Goal: Information Seeking & Learning: Learn about a topic

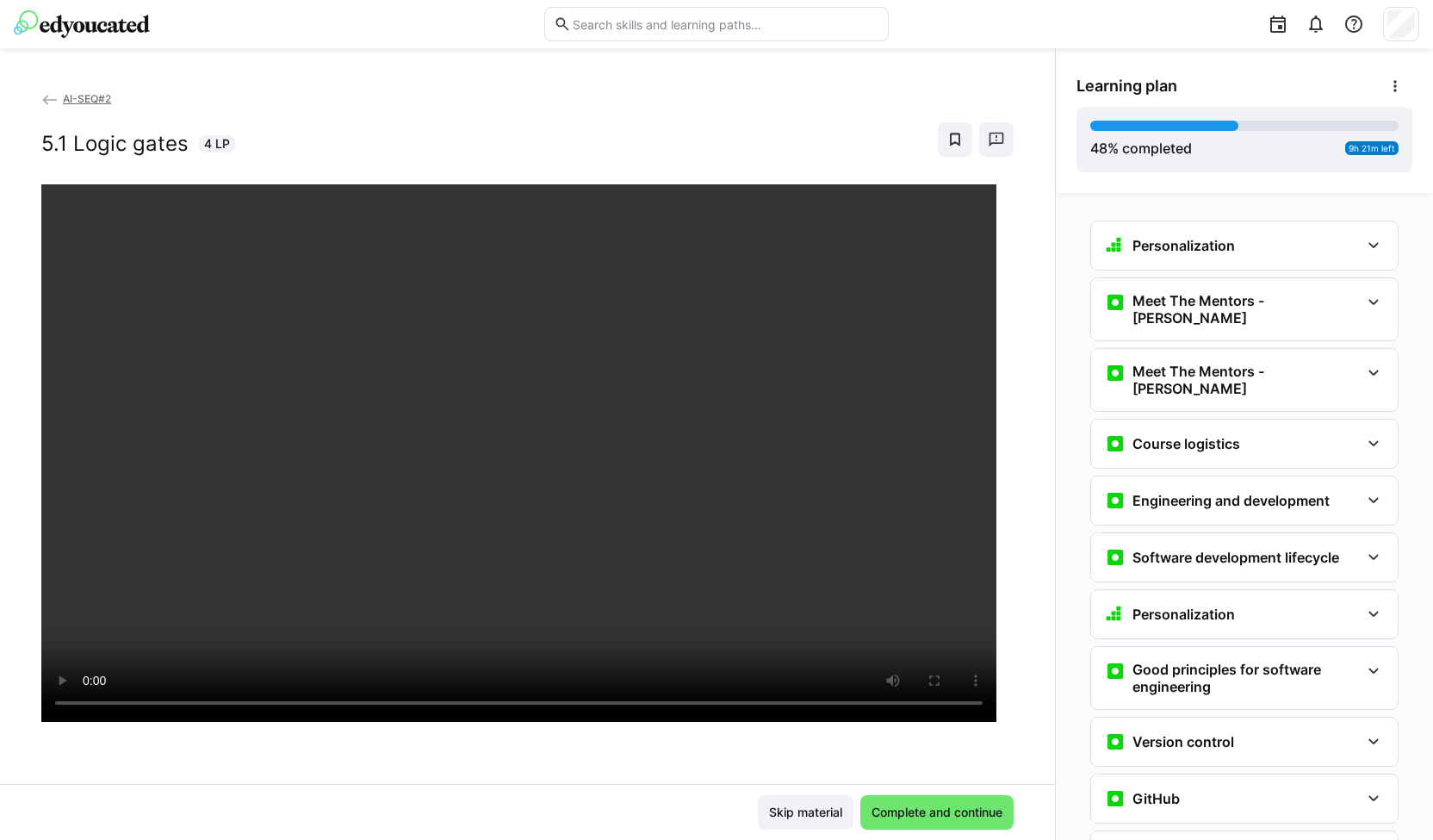
scroll to position [2231, 0]
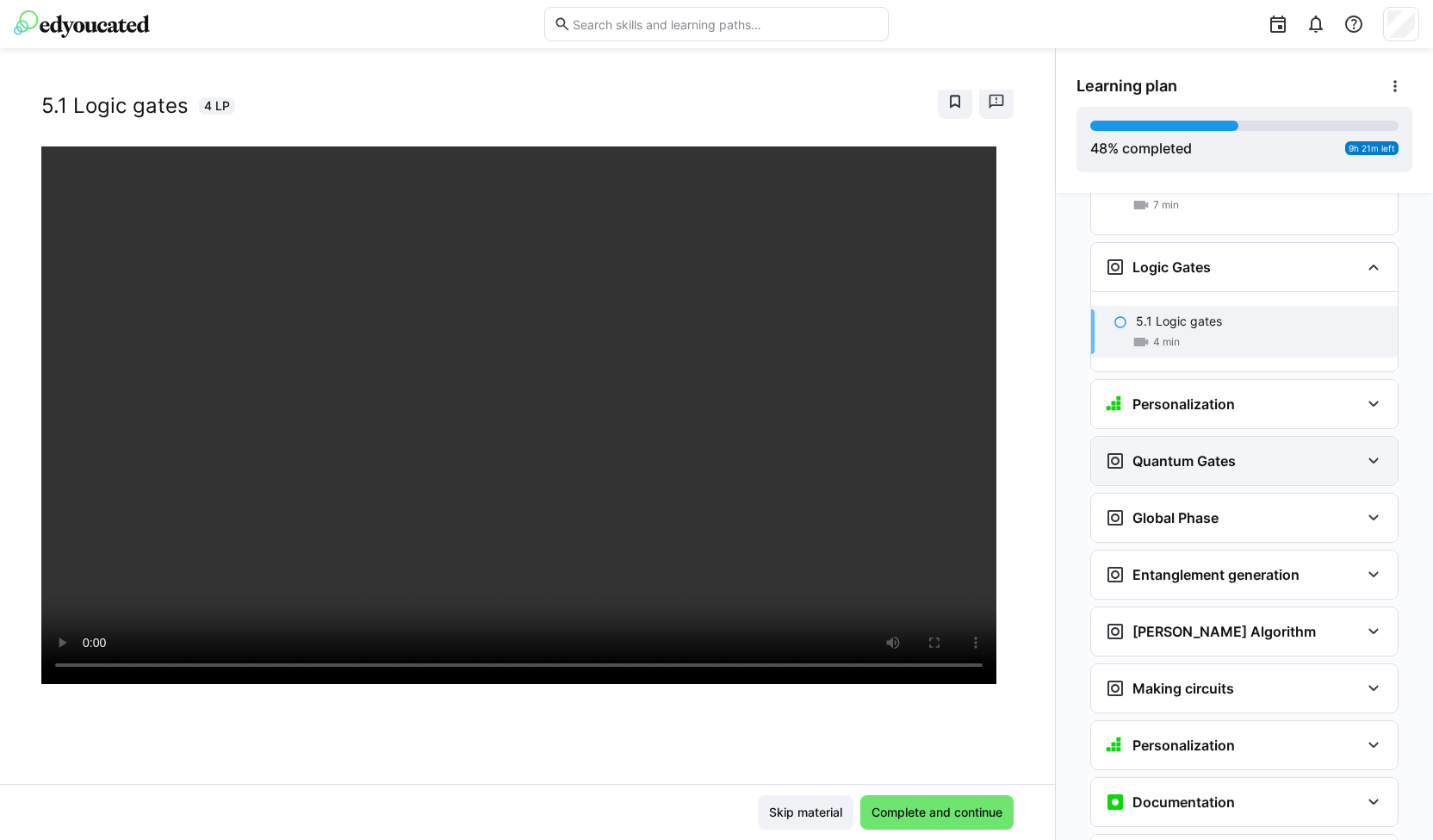
click at [1133, 453] on h3 "Quantum Gates" at bounding box center [1184, 461] width 104 height 17
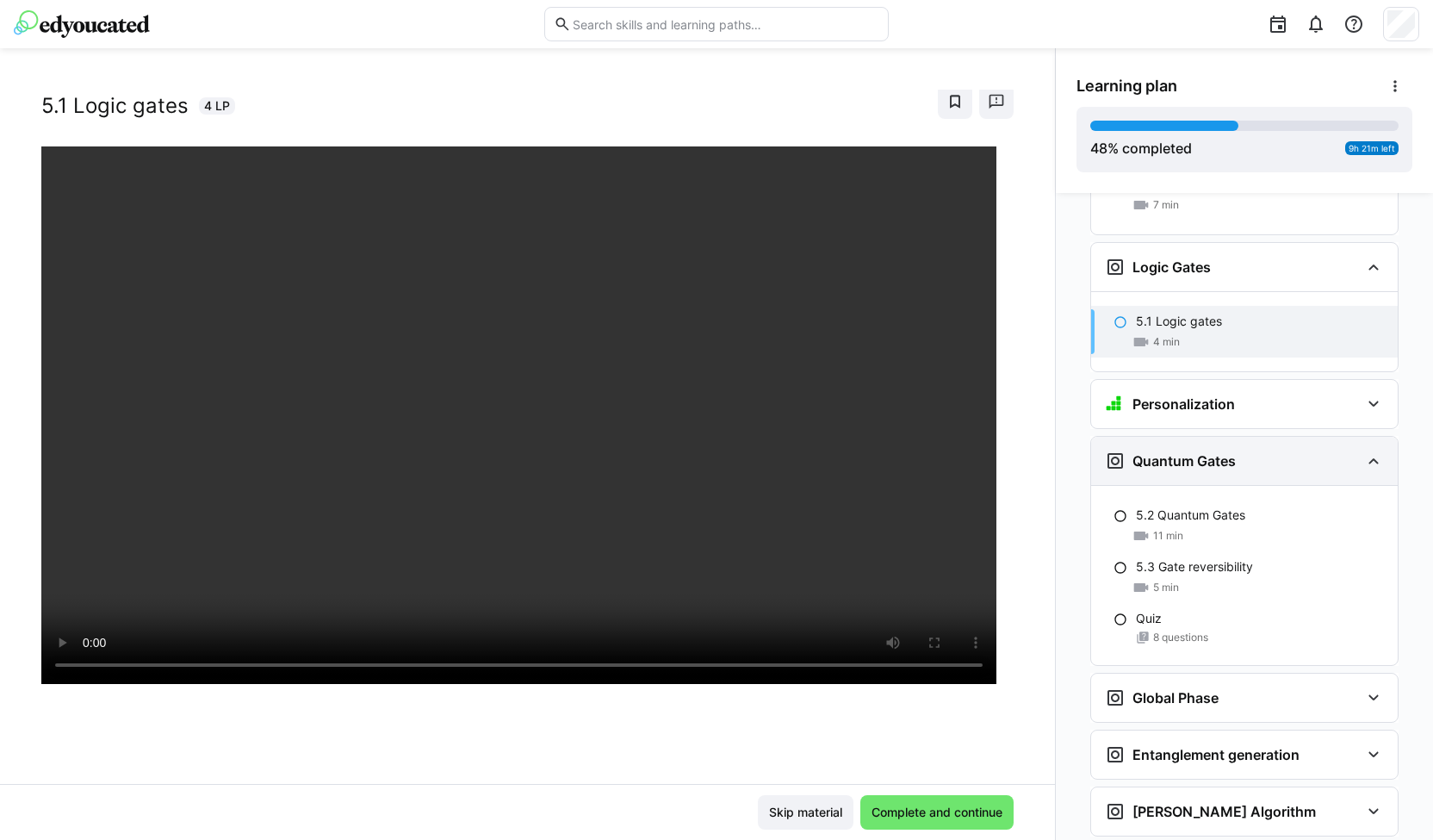
click at [1133, 453] on h3 "Quantum Gates" at bounding box center [1184, 461] width 104 height 17
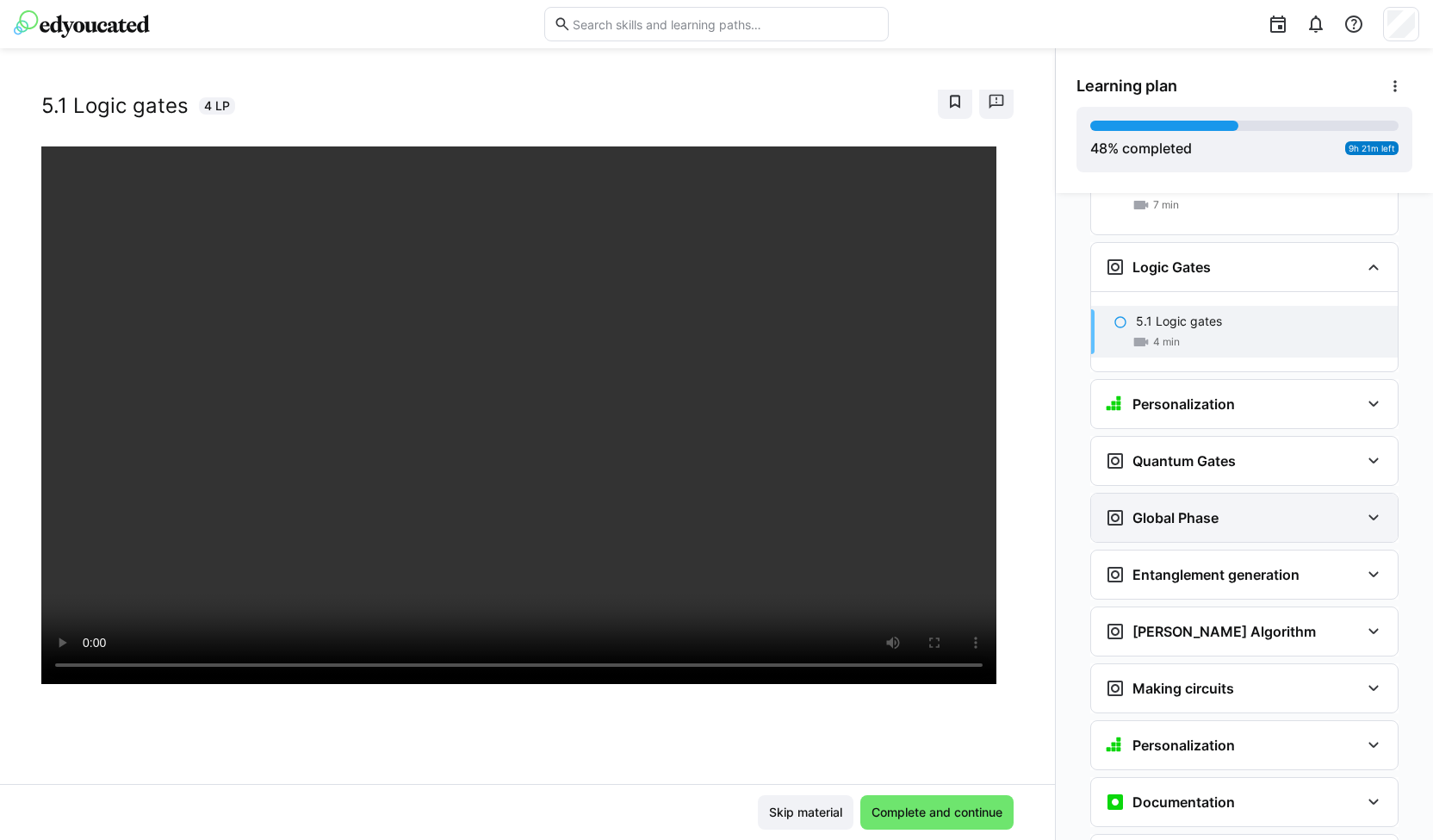
click at [1138, 509] on h3 "Global Phase" at bounding box center [1175, 517] width 86 height 17
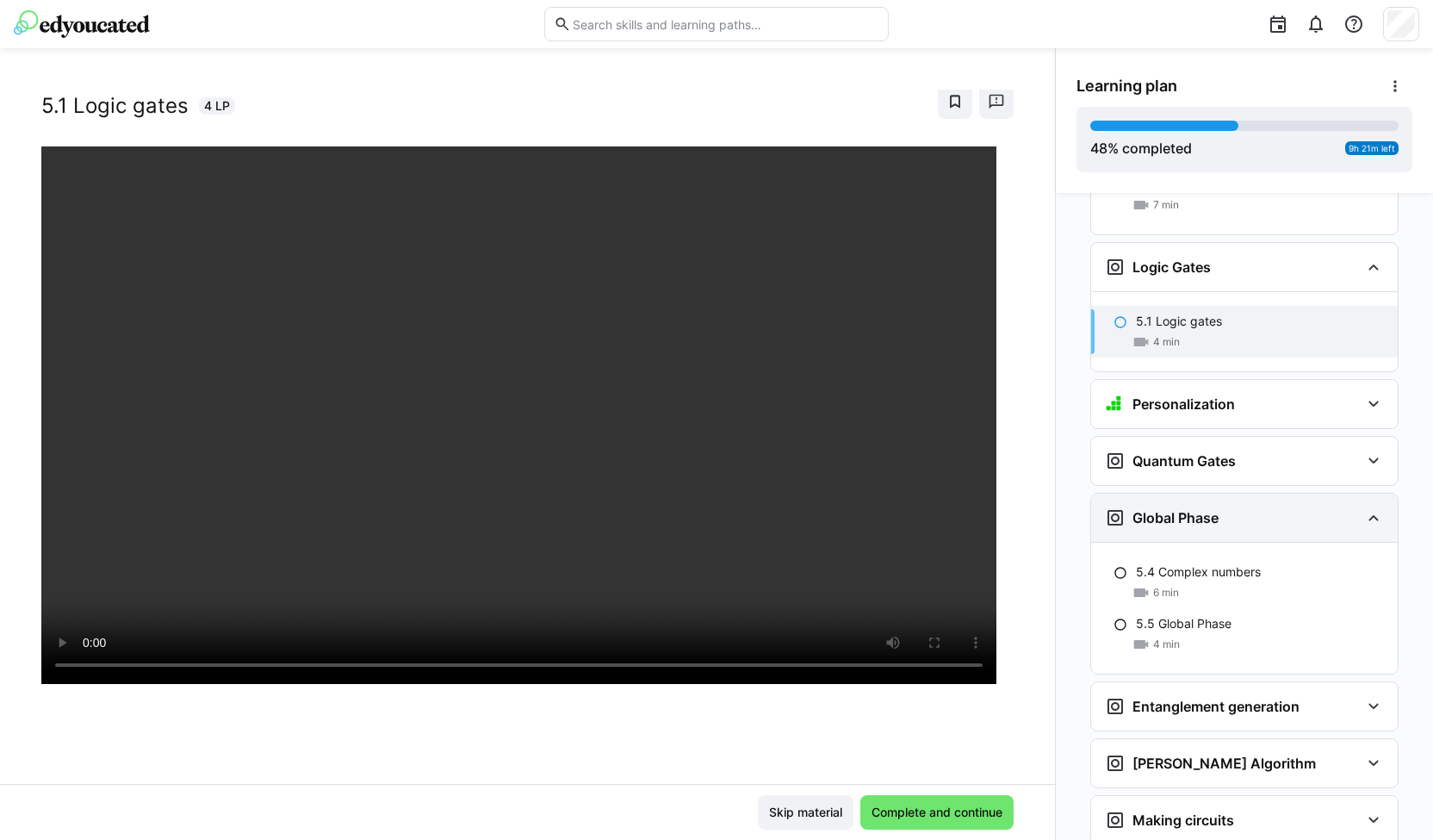
click at [1138, 509] on h3 "Global Phase" at bounding box center [1175, 517] width 86 height 17
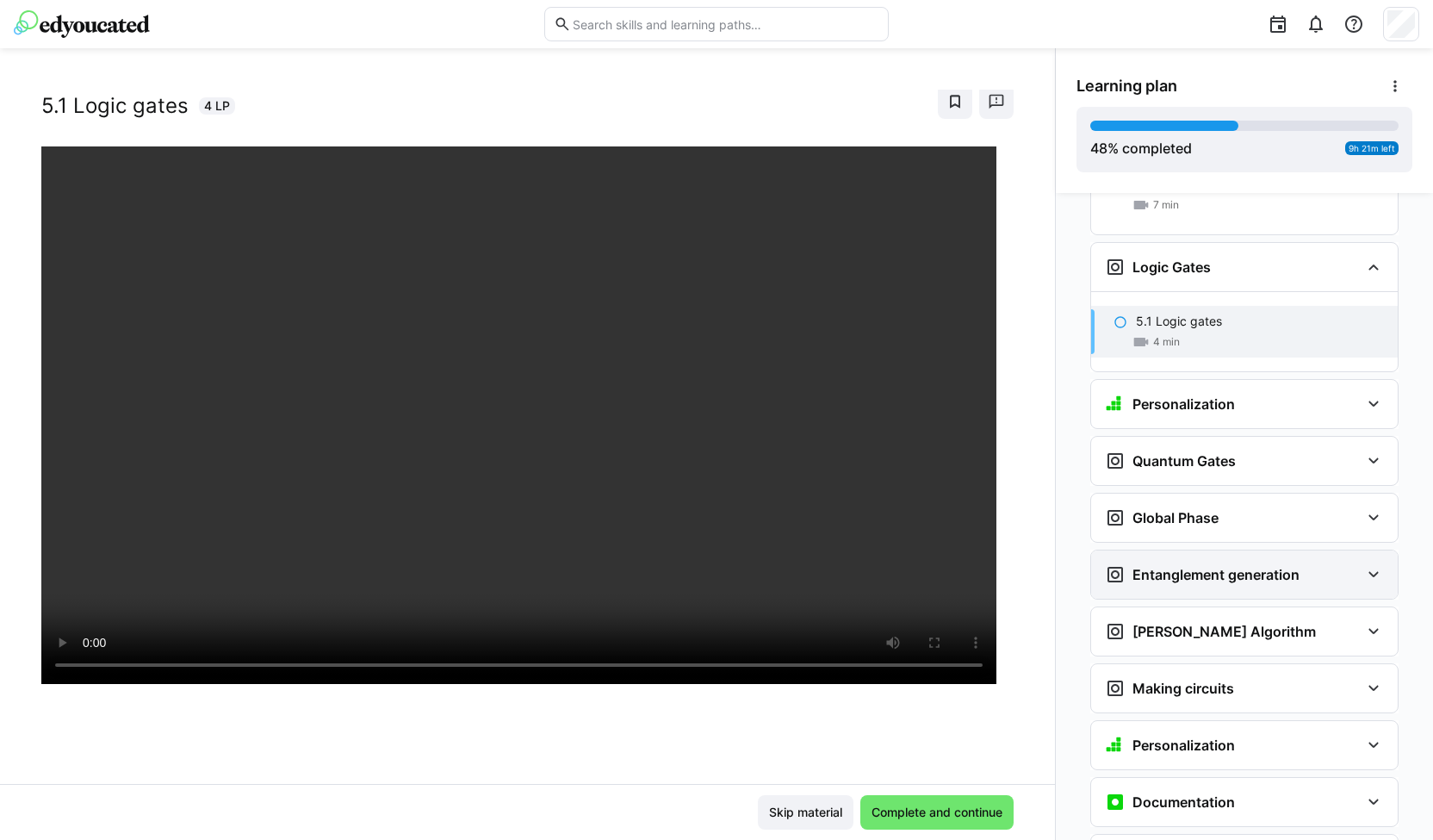
click at [1138, 566] on h3 "Entanglement generation" at bounding box center [1216, 574] width 167 height 17
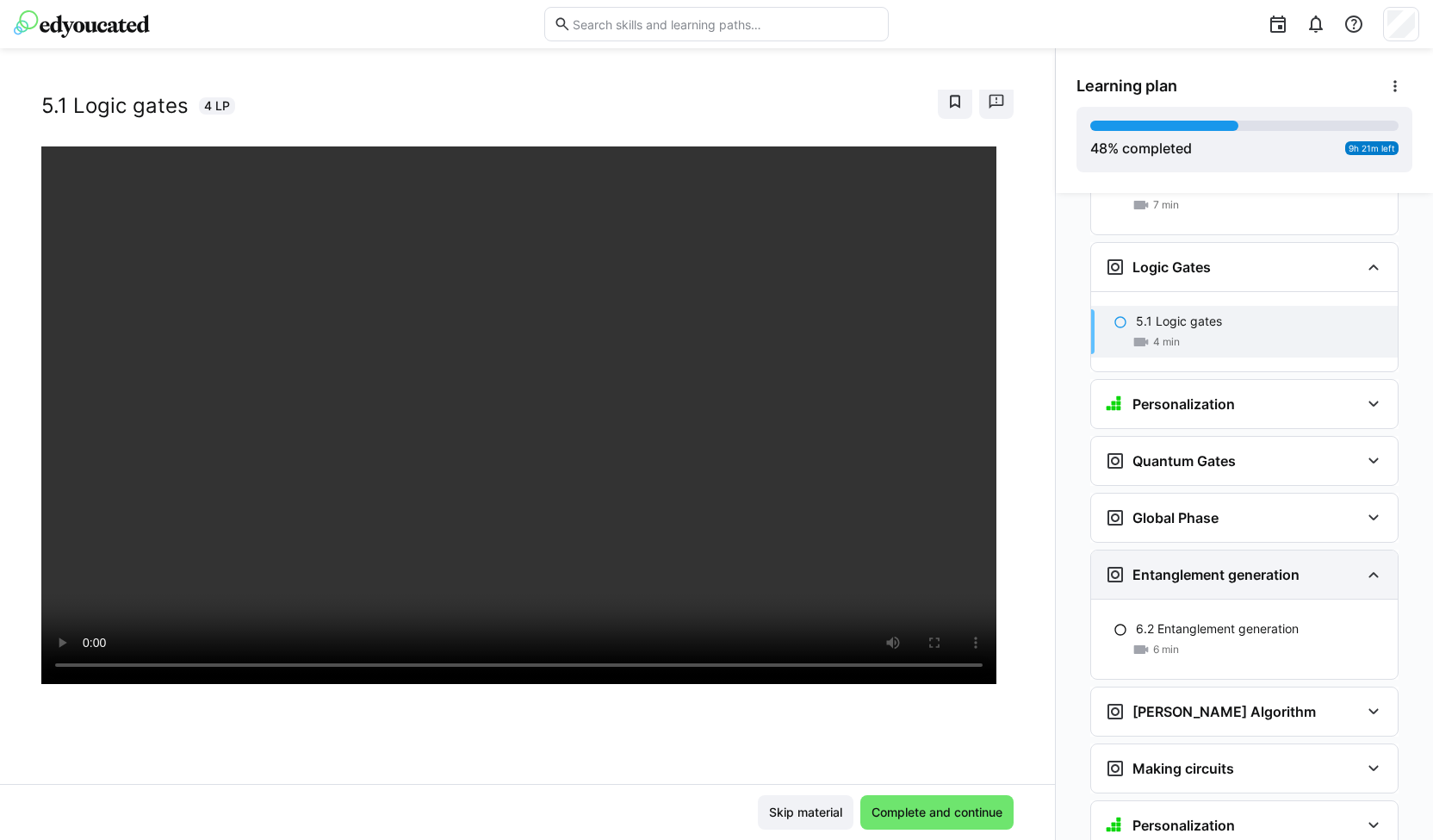
click at [1138, 566] on h3 "Entanglement generation" at bounding box center [1216, 574] width 167 height 17
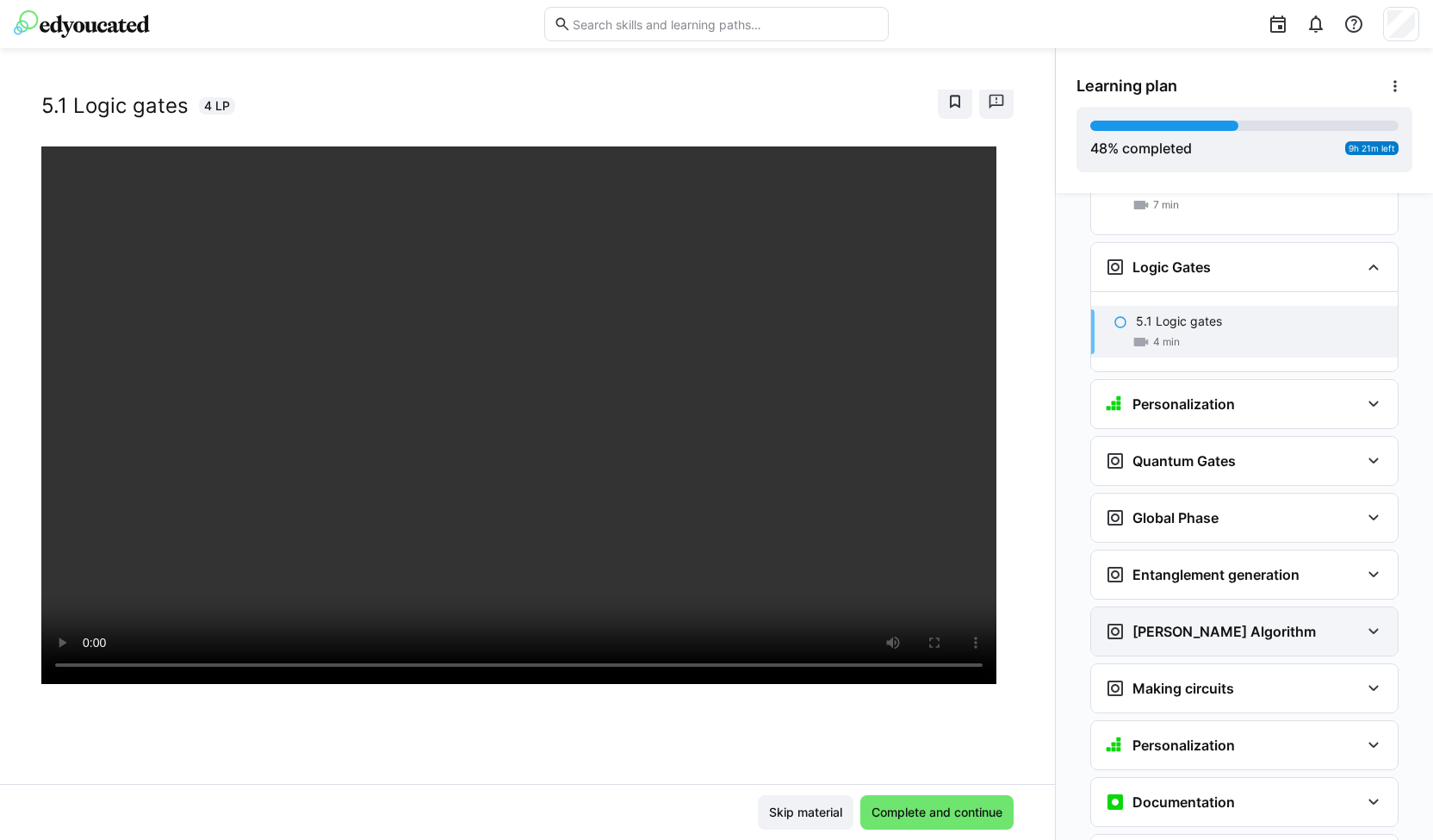
click at [1138, 621] on div "Grover's Algorithm" at bounding box center [1211, 630] width 211 height 21
click at [1133, 680] on h3 "Making circuits" at bounding box center [1183, 688] width 102 height 17
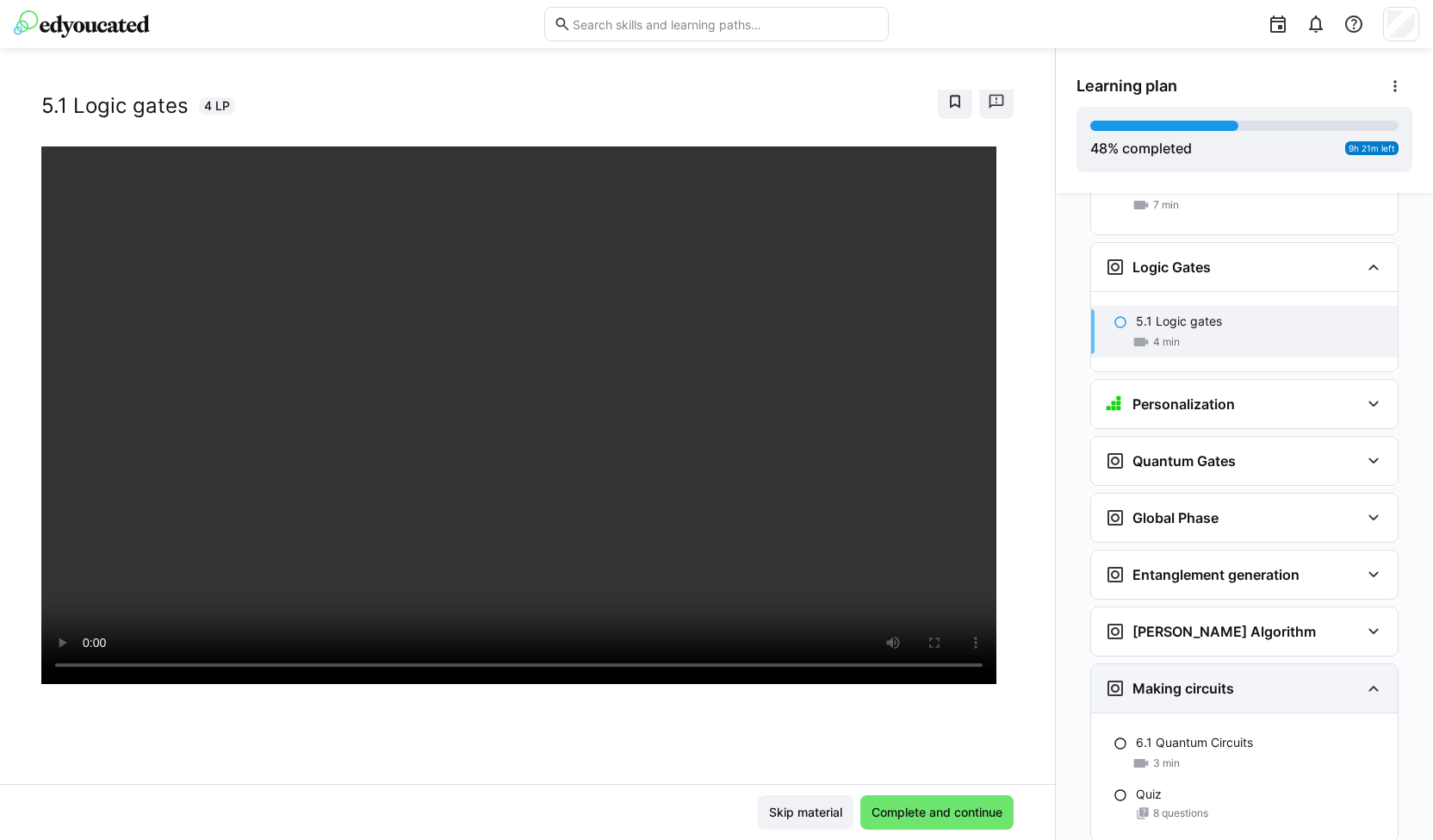
click at [1133, 680] on h3 "Making circuits" at bounding box center [1183, 688] width 102 height 17
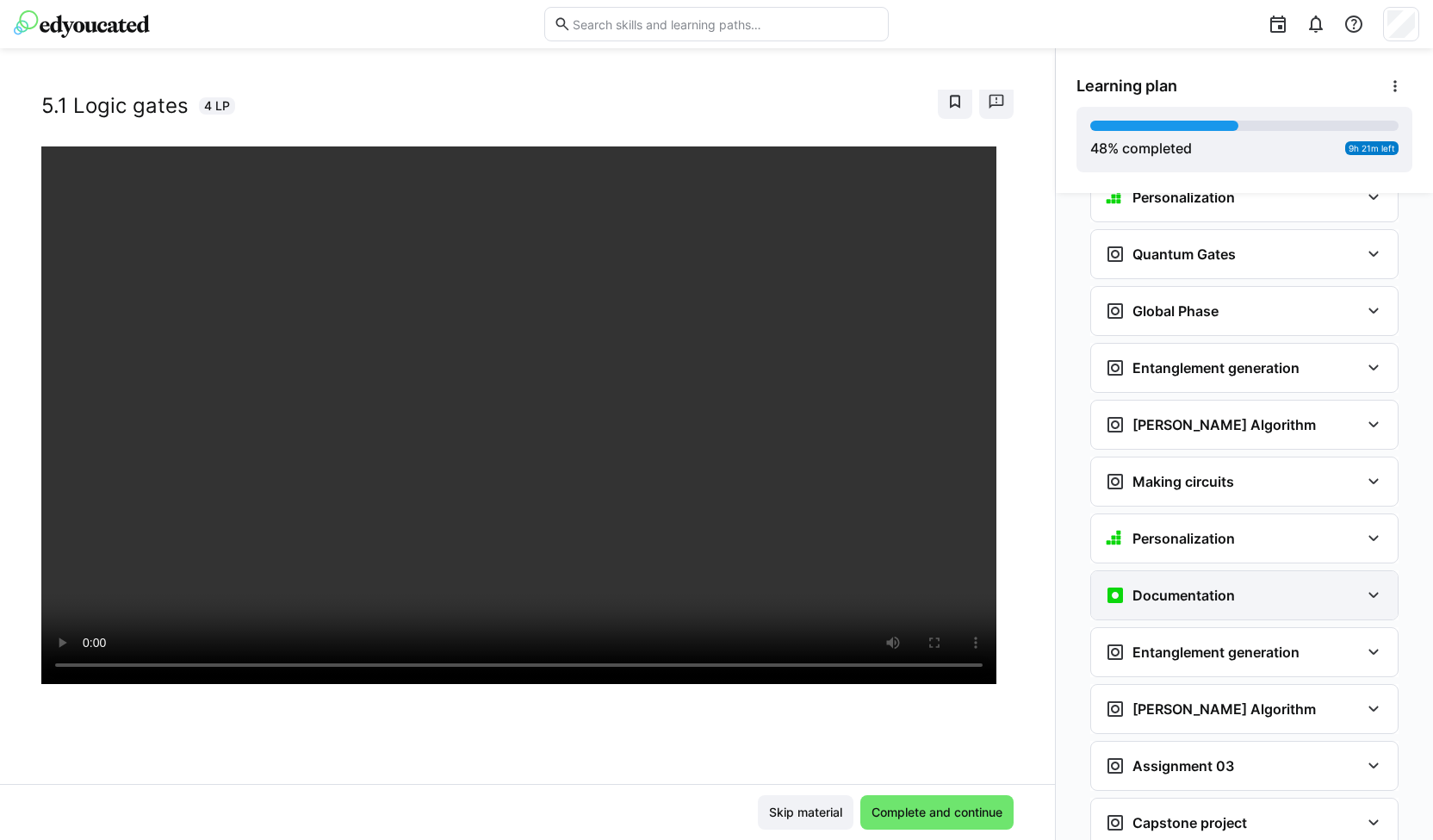
scroll to position [2440, 0]
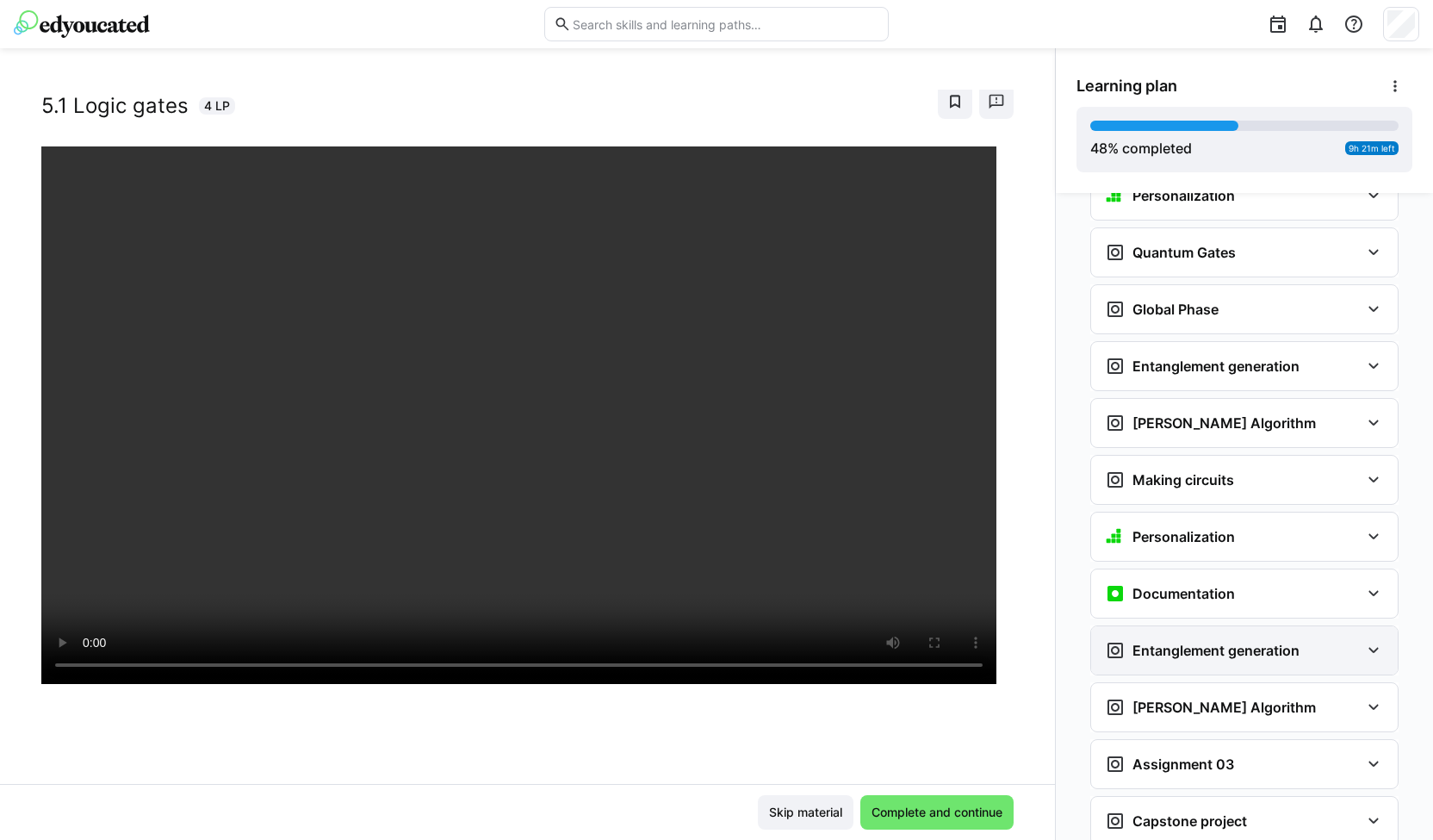
click at [1154, 641] on h3 "Entanglement generation" at bounding box center [1216, 649] width 167 height 17
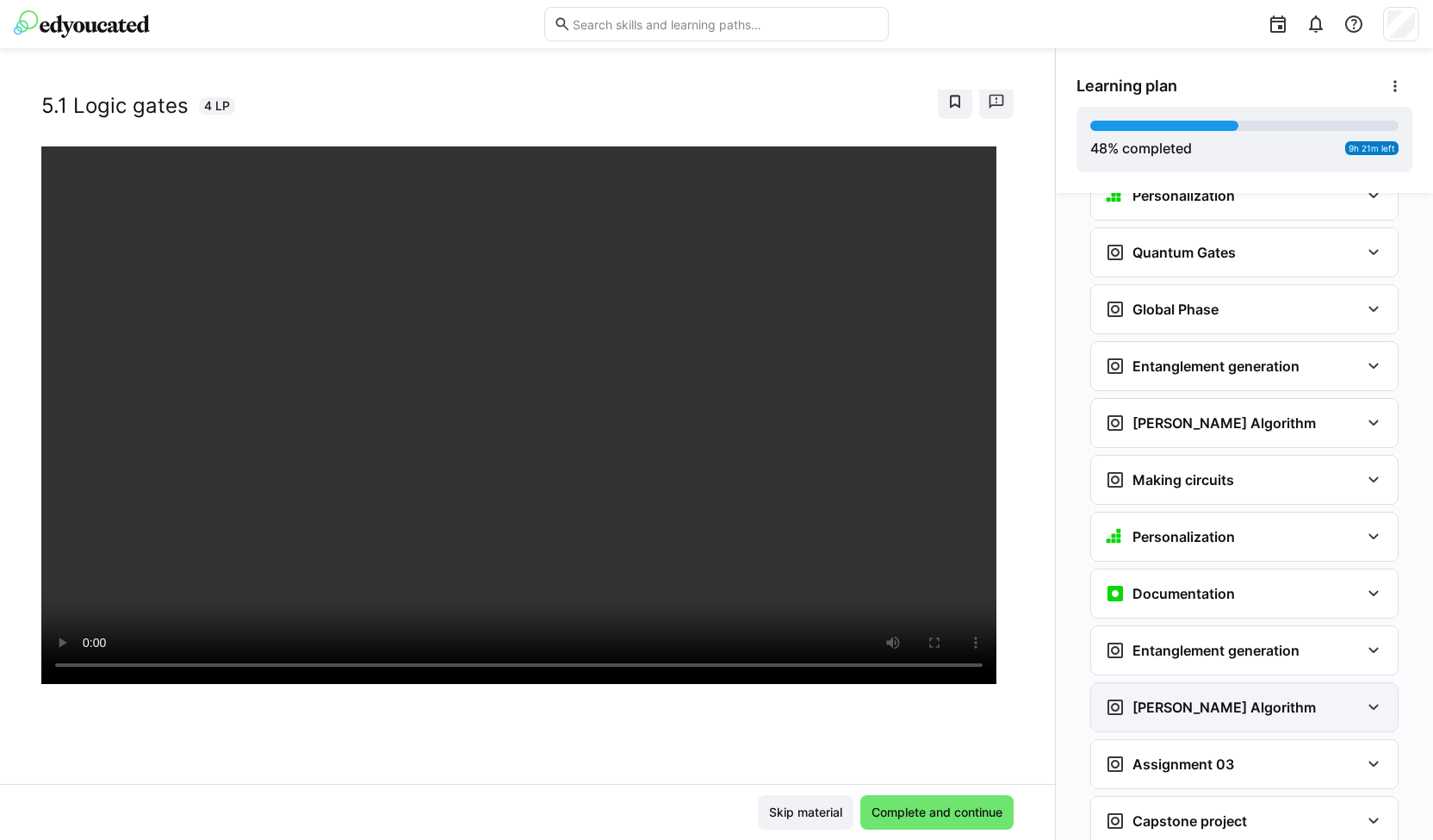
click at [1162, 699] on h3 "Grover's Algorithm" at bounding box center [1224, 707] width 184 height 17
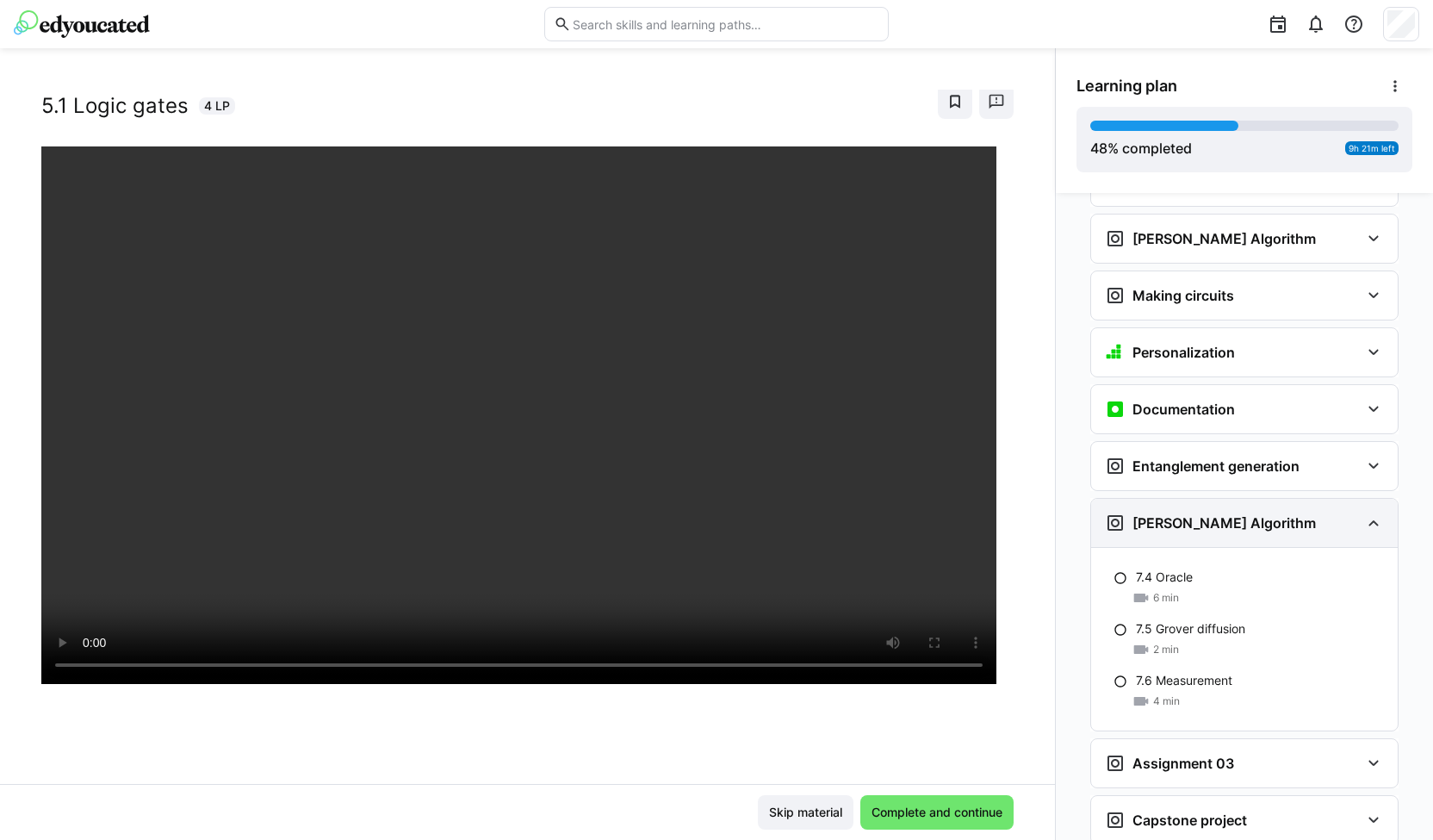
scroll to position [2631, 0]
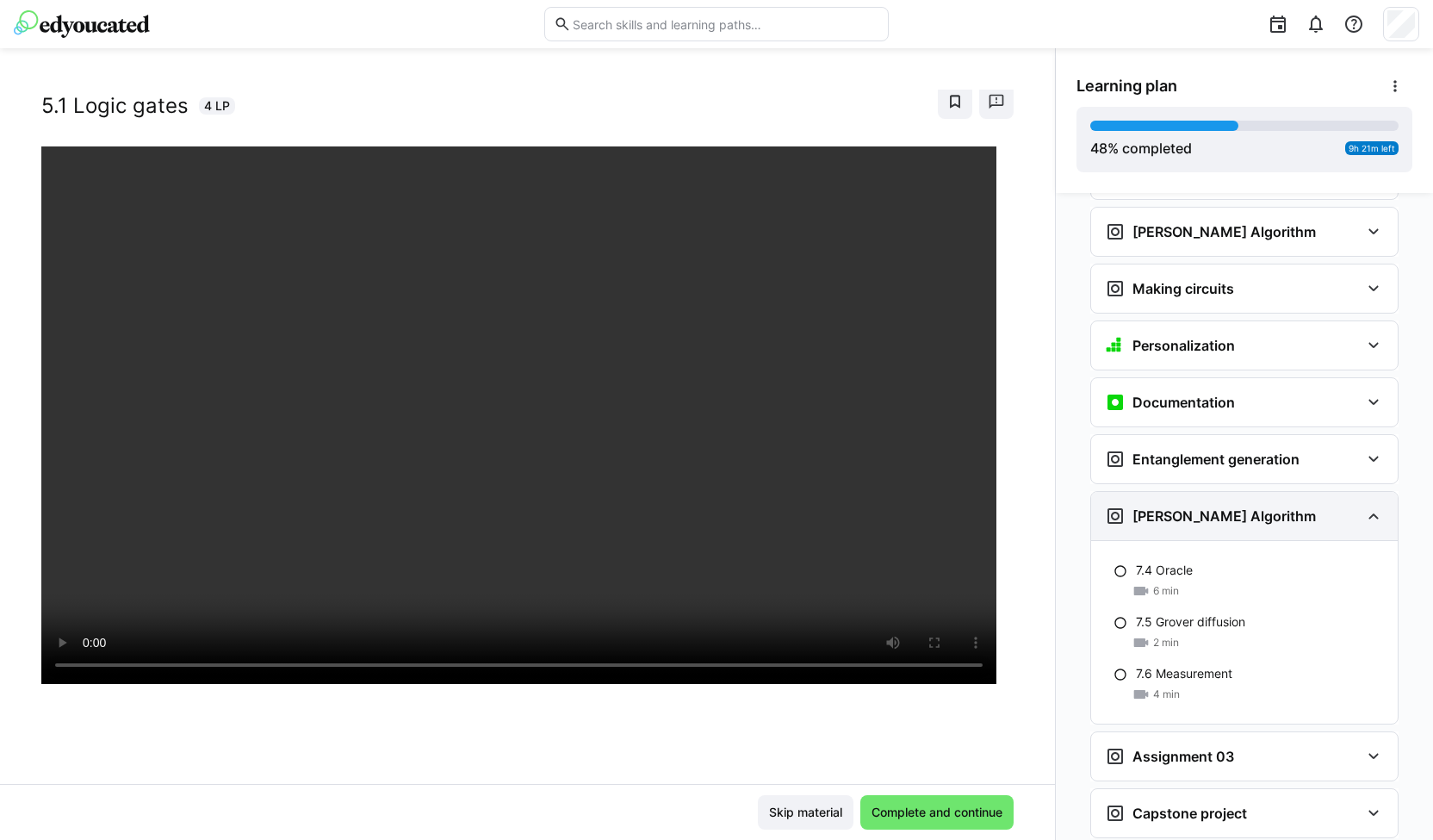
click at [1170, 507] on h3 "Grover's Algorithm" at bounding box center [1224, 515] width 184 height 17
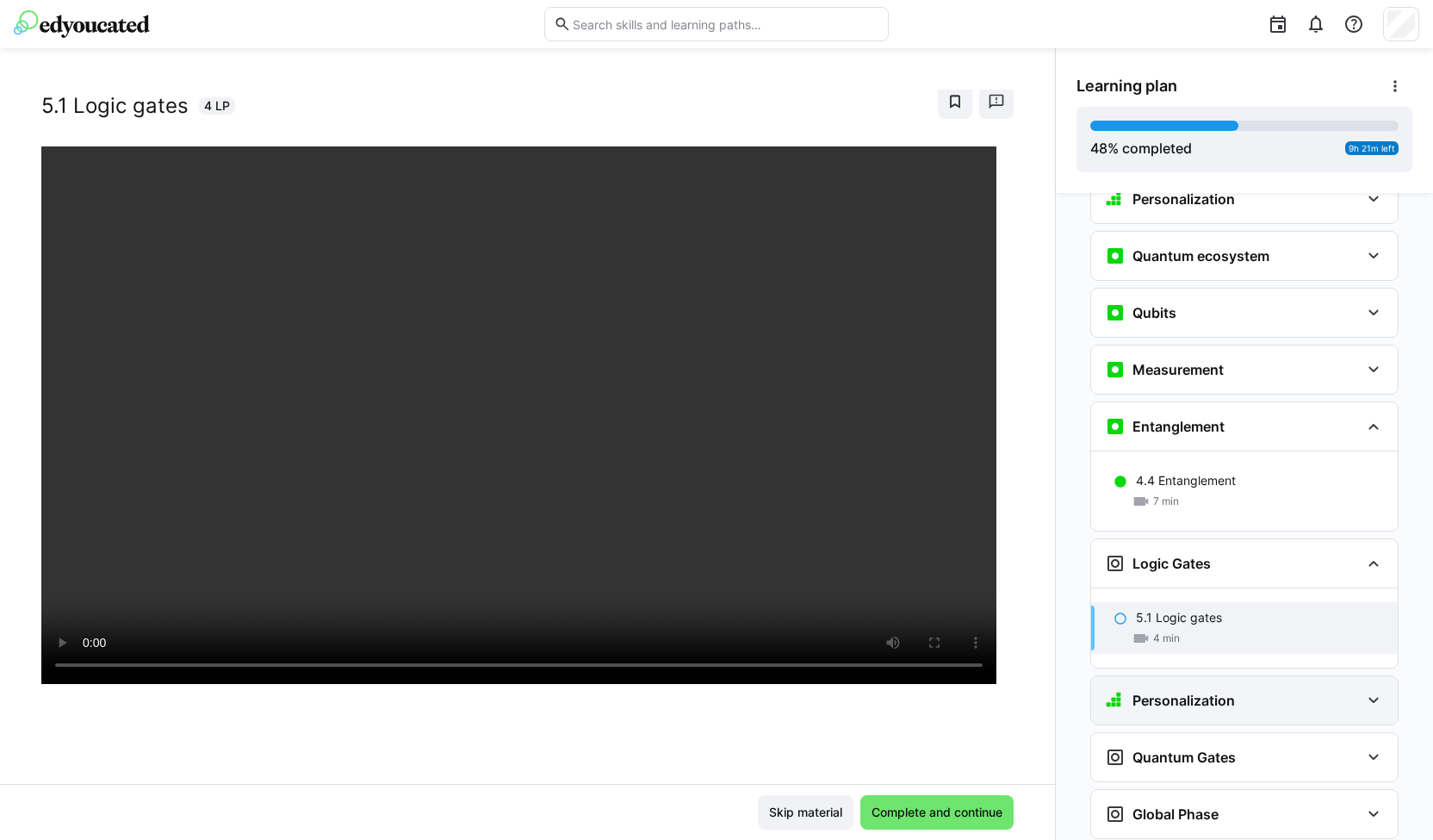
scroll to position [1917, 0]
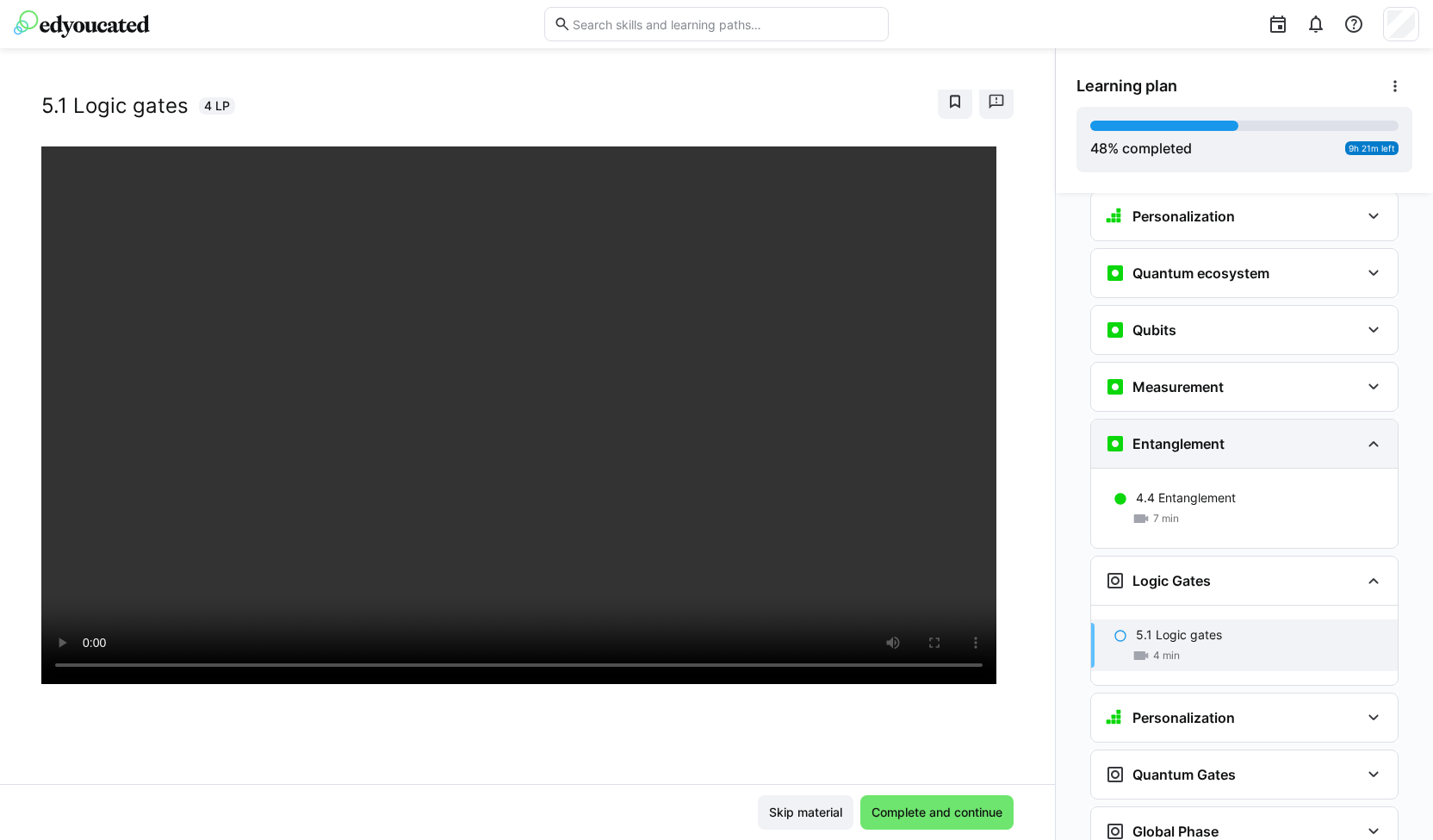
click at [1203, 435] on h3 "Entanglement" at bounding box center [1178, 443] width 92 height 17
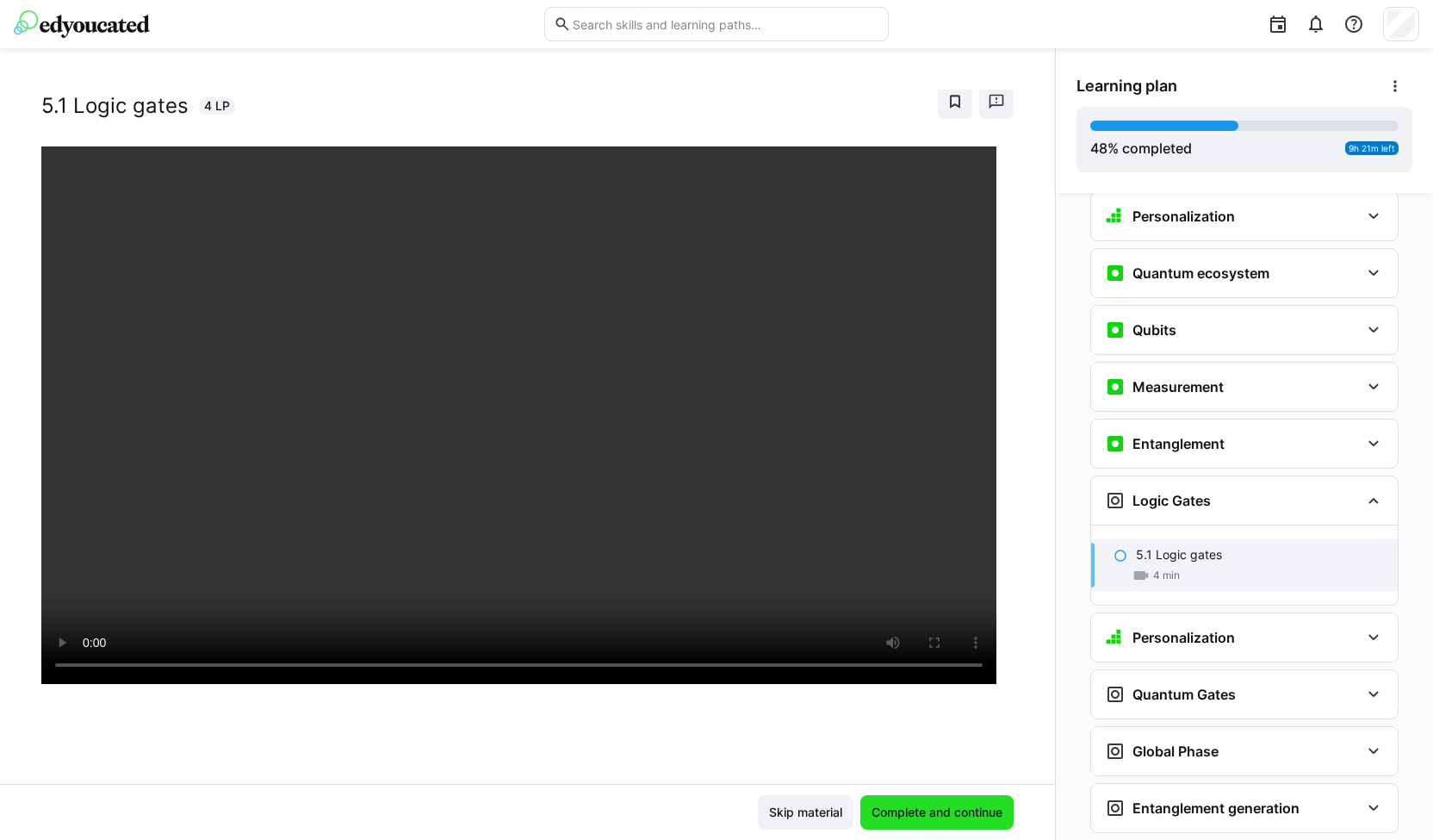
click at [879, 807] on span "Complete and continue" at bounding box center [938, 811] width 136 height 17
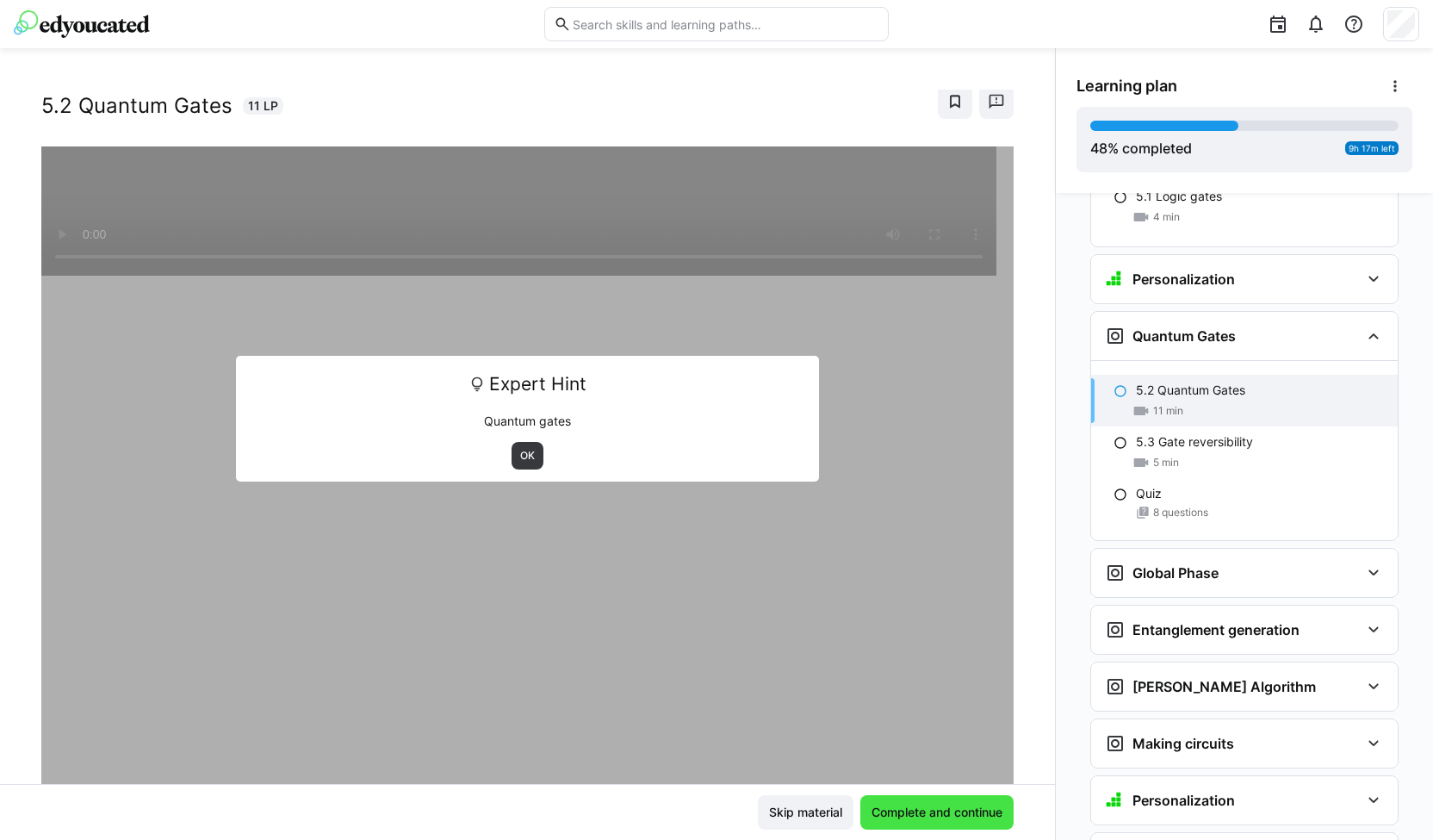
scroll to position [2344, 0]
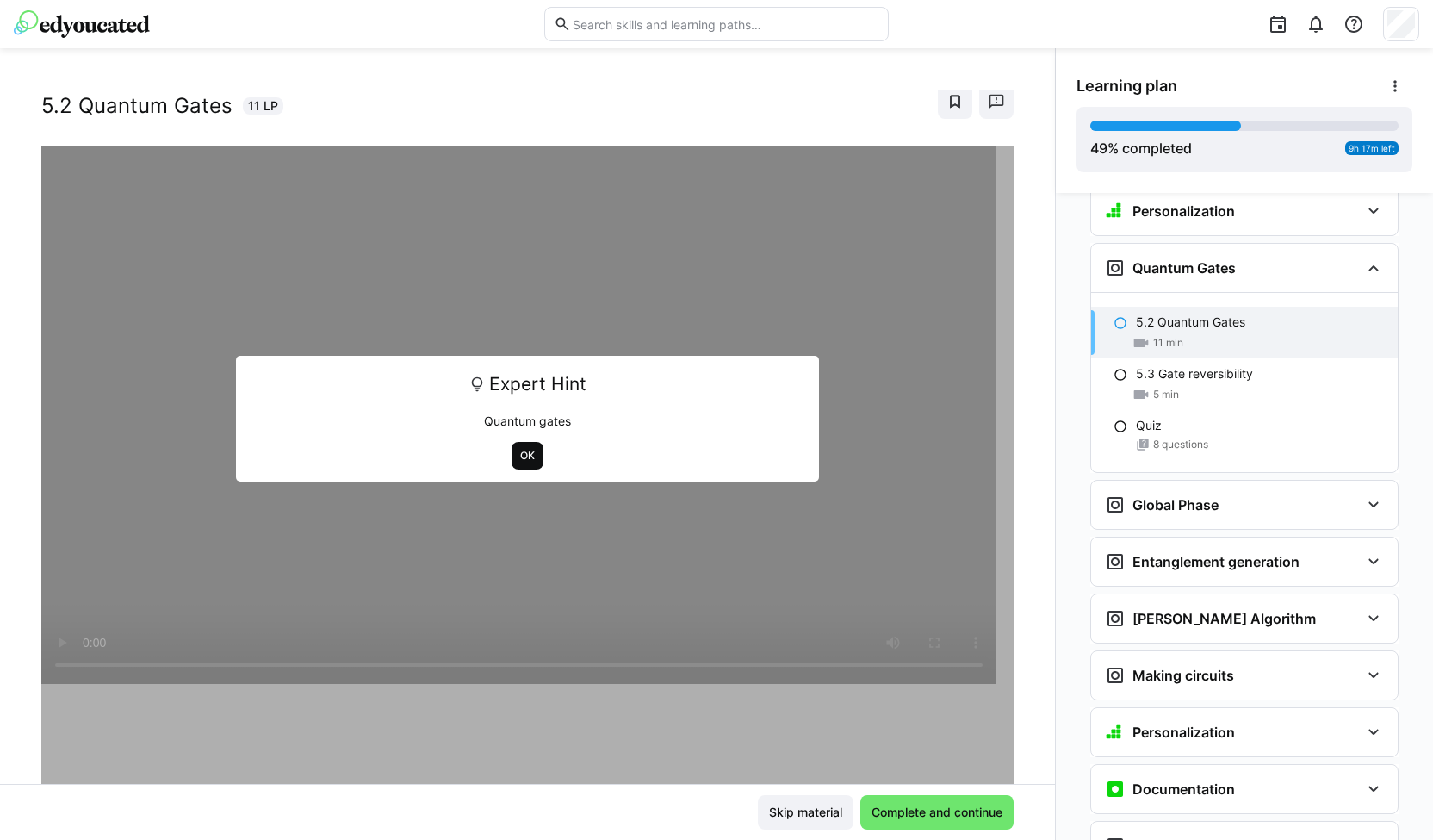
click at [512, 455] on span "OK" at bounding box center [528, 456] width 32 height 28
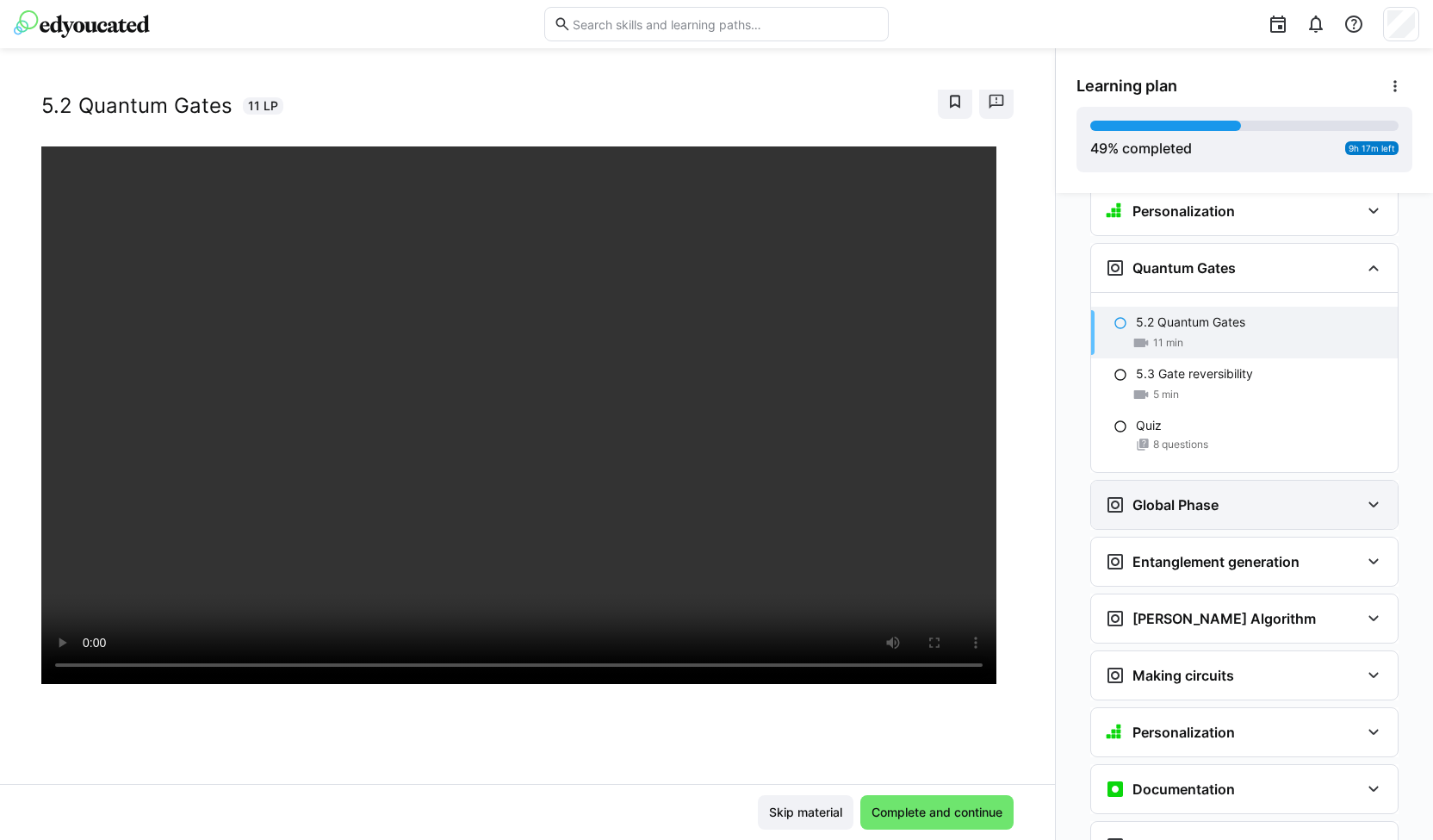
click at [1119, 494] on div "Global Phase" at bounding box center [1161, 504] width 114 height 21
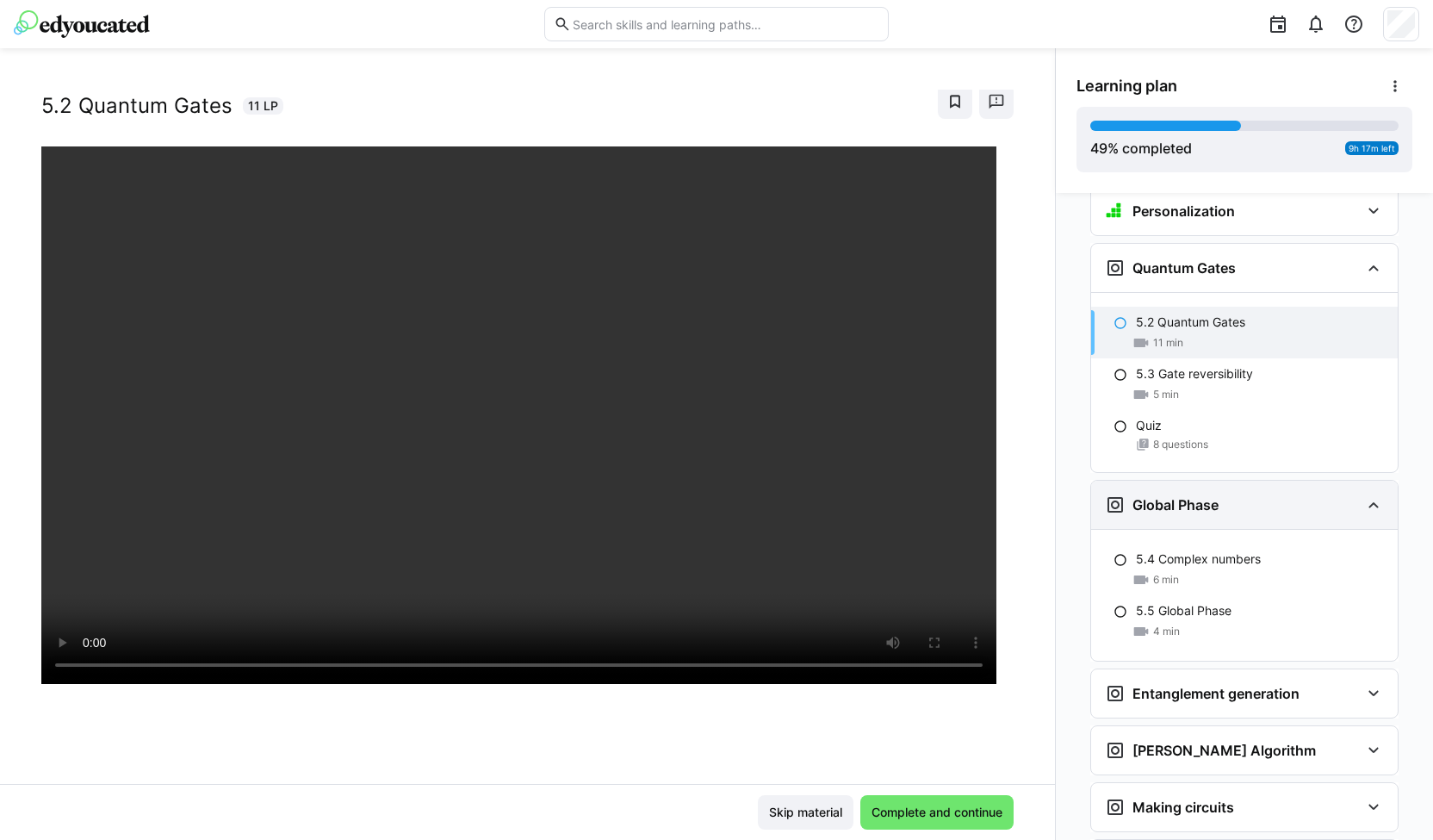
click at [1116, 494] on eds-icon at bounding box center [1115, 504] width 21 height 21
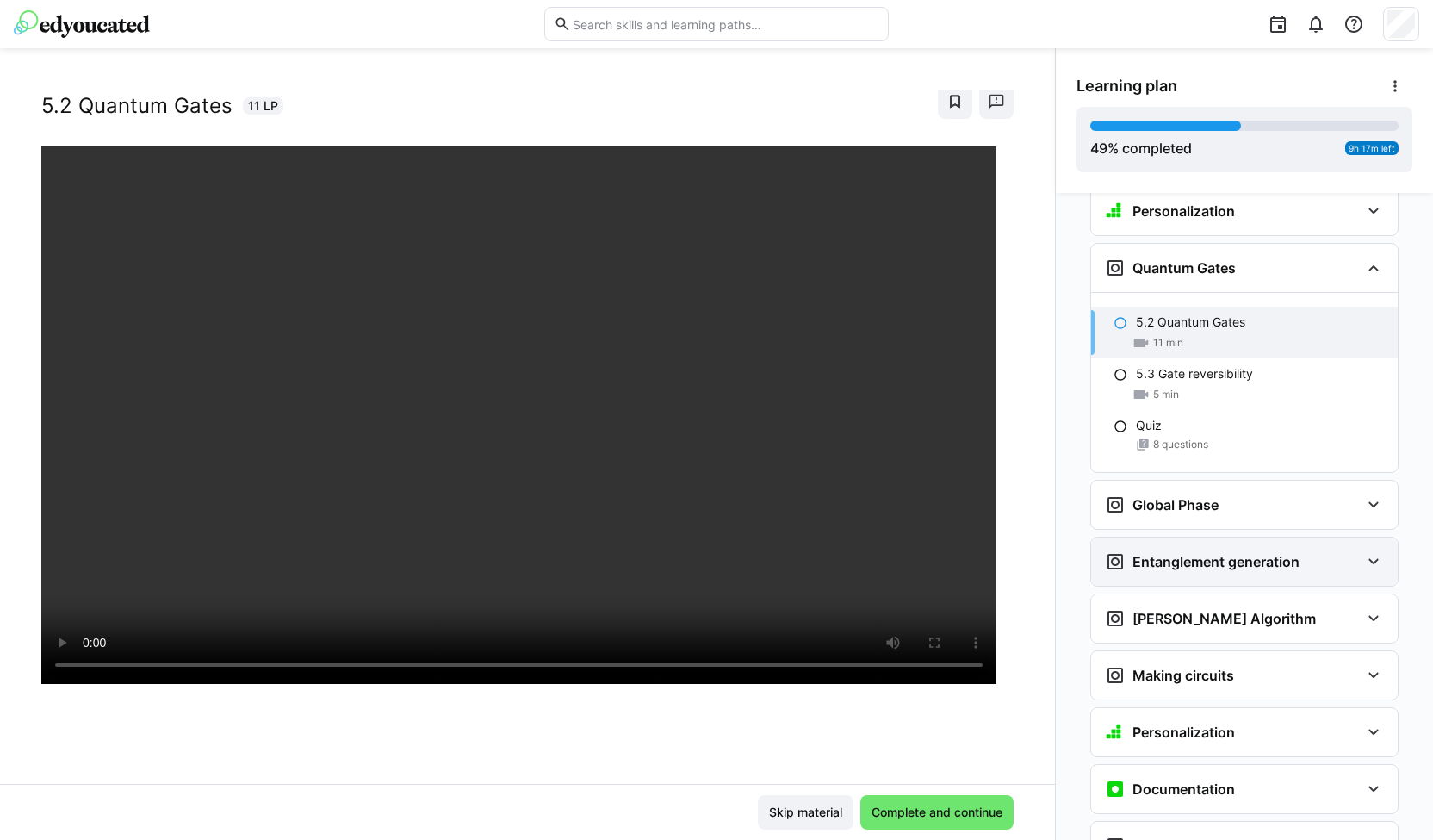
click at [1105, 551] on eds-icon at bounding box center [1115, 561] width 21 height 21
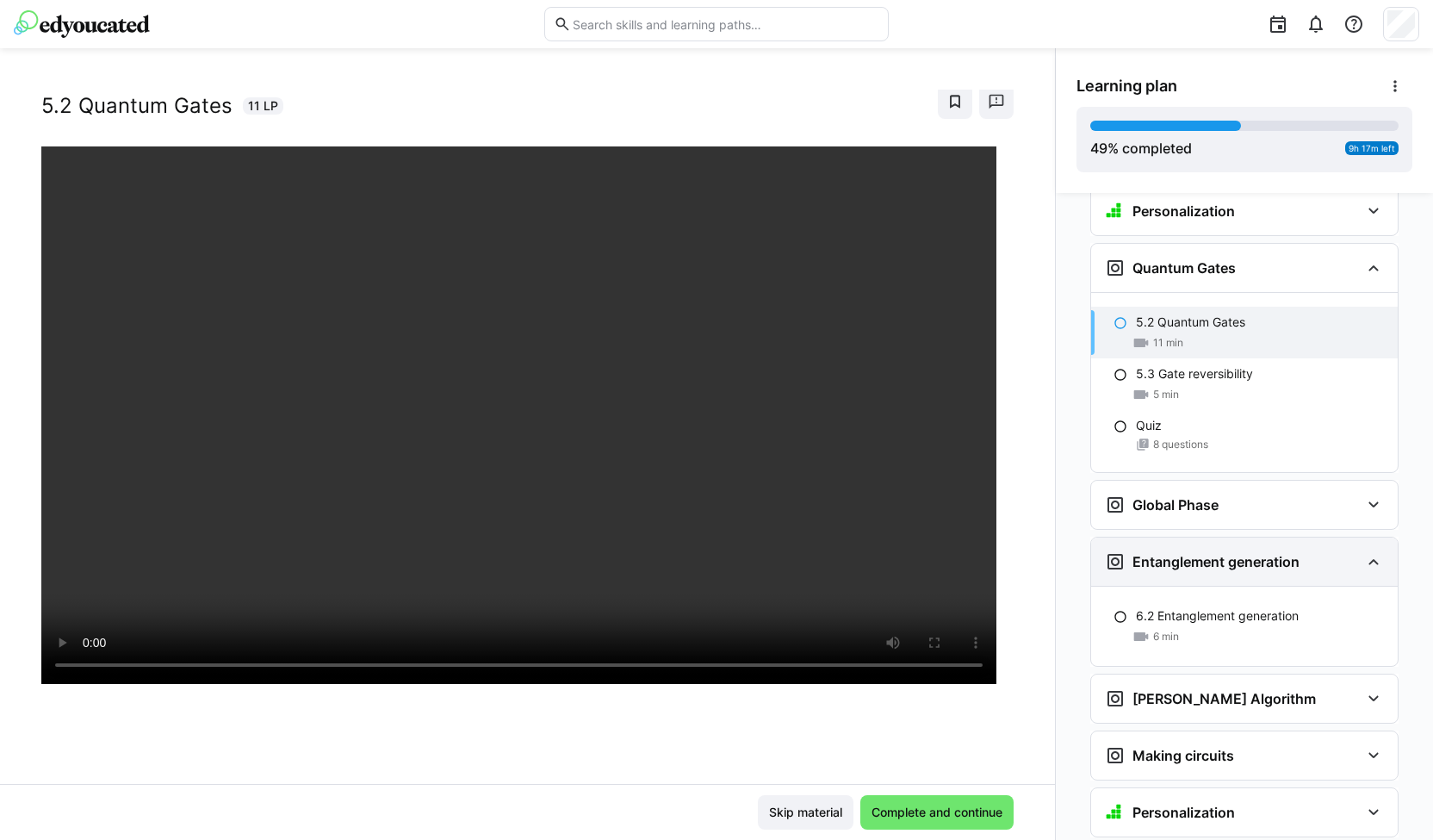
click at [1105, 551] on eds-icon at bounding box center [1115, 561] width 21 height 21
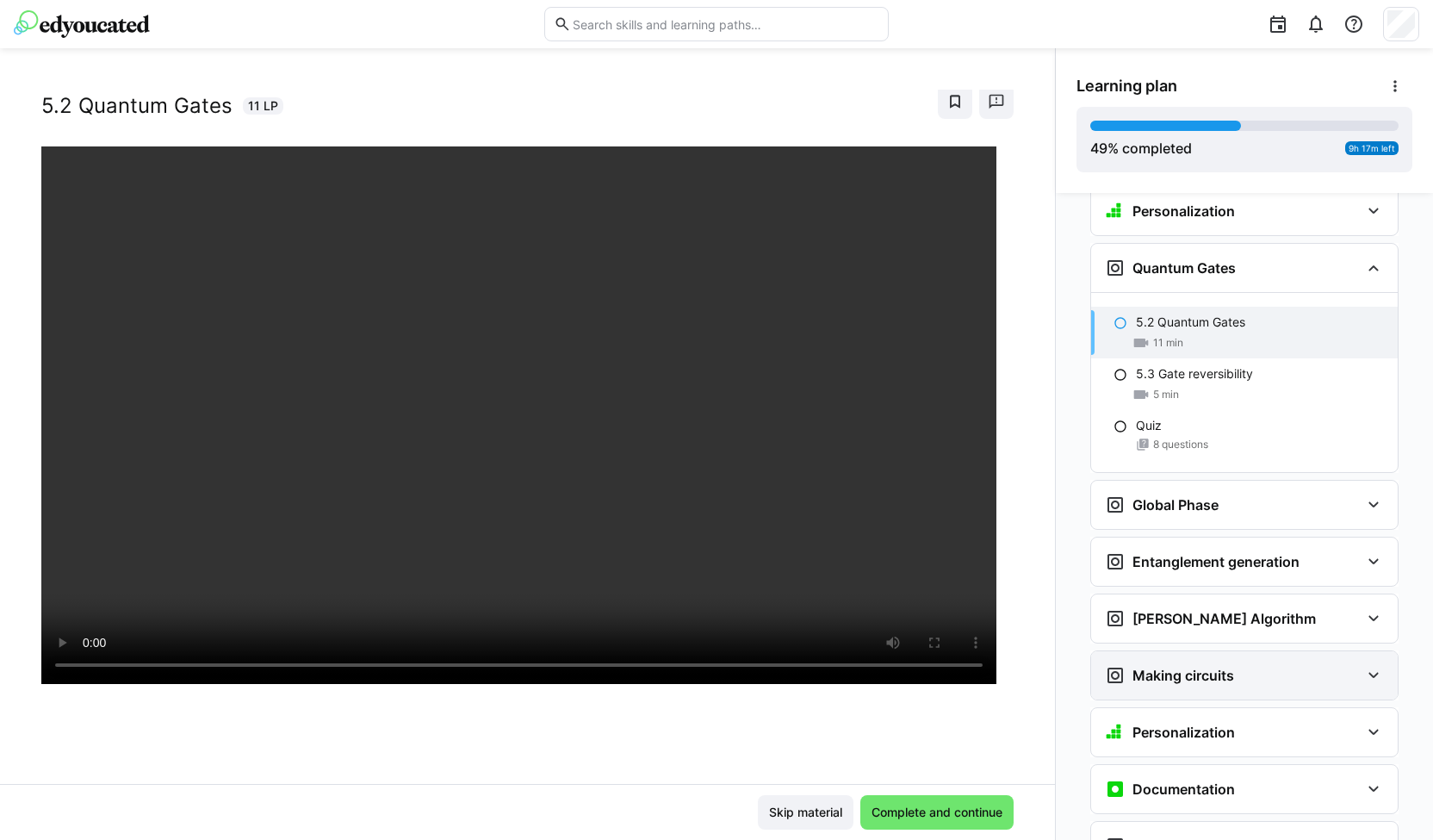
click at [1105, 651] on div "Making circuits" at bounding box center [1244, 675] width 306 height 48
click at [1129, 608] on div "Grover's Algorithm" at bounding box center [1211, 618] width 211 height 21
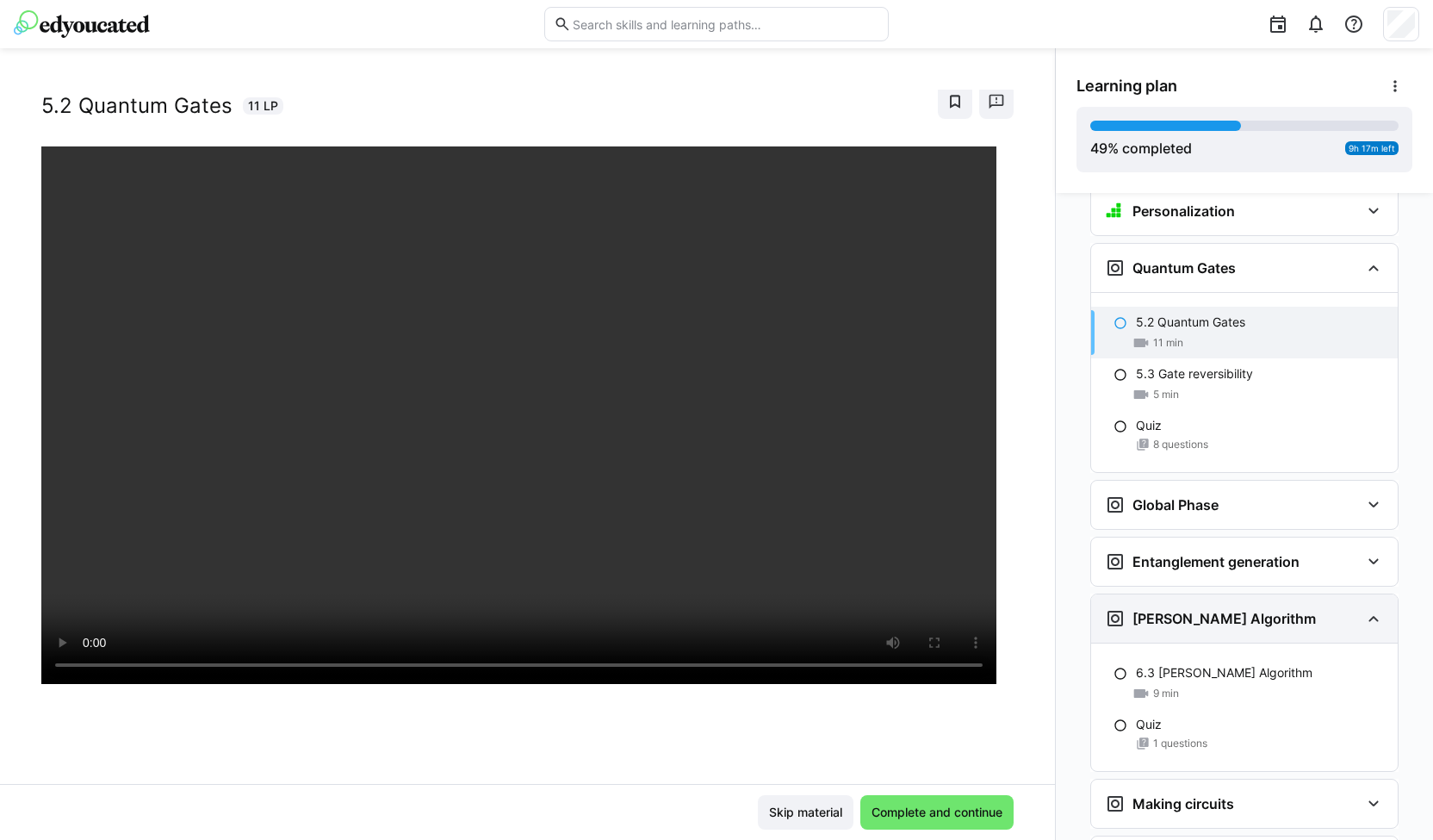
click at [1129, 608] on div "Grover's Algorithm" at bounding box center [1211, 618] width 211 height 21
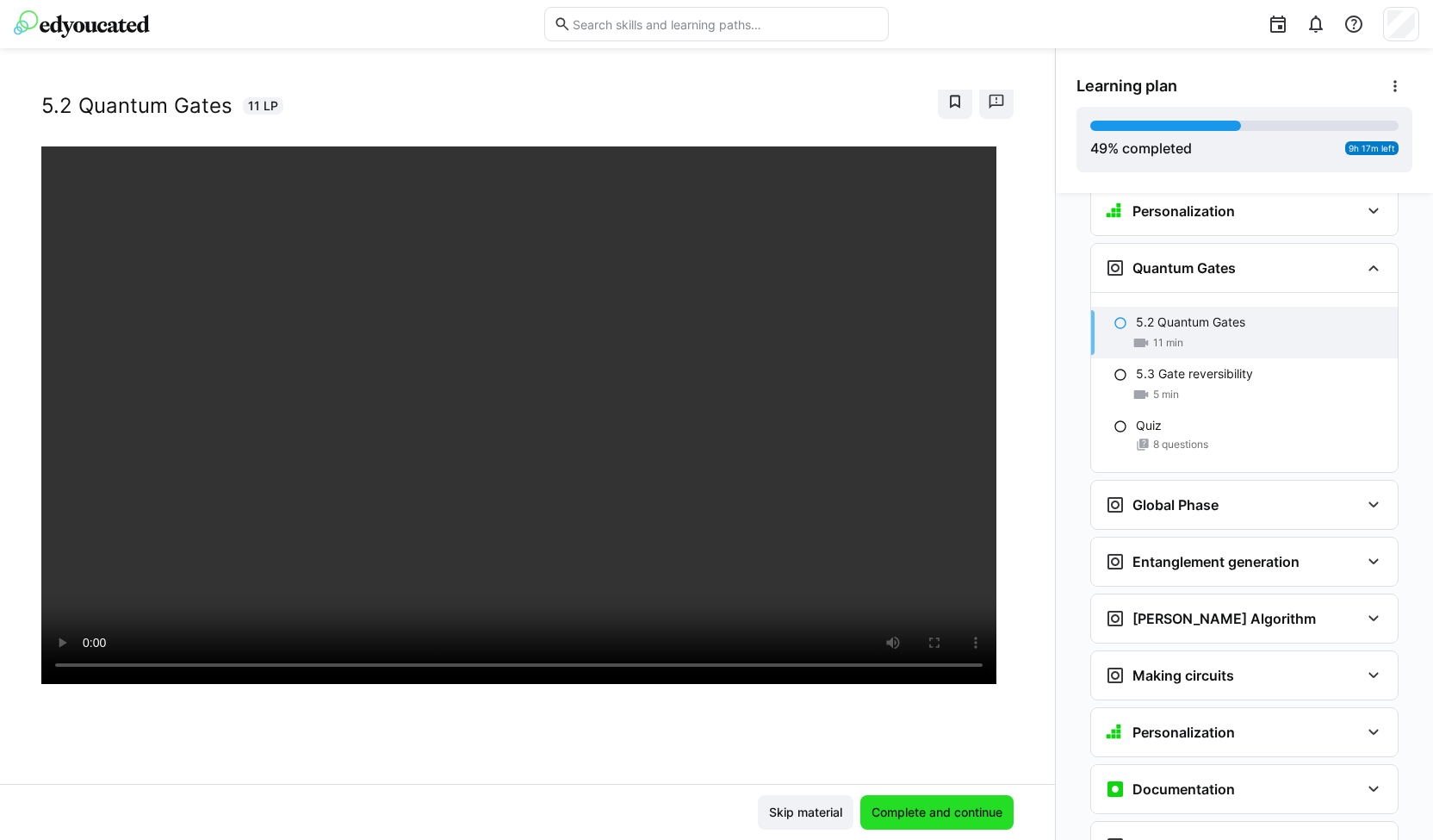
click at [917, 801] on span "Complete and continue" at bounding box center [937, 812] width 153 height 35
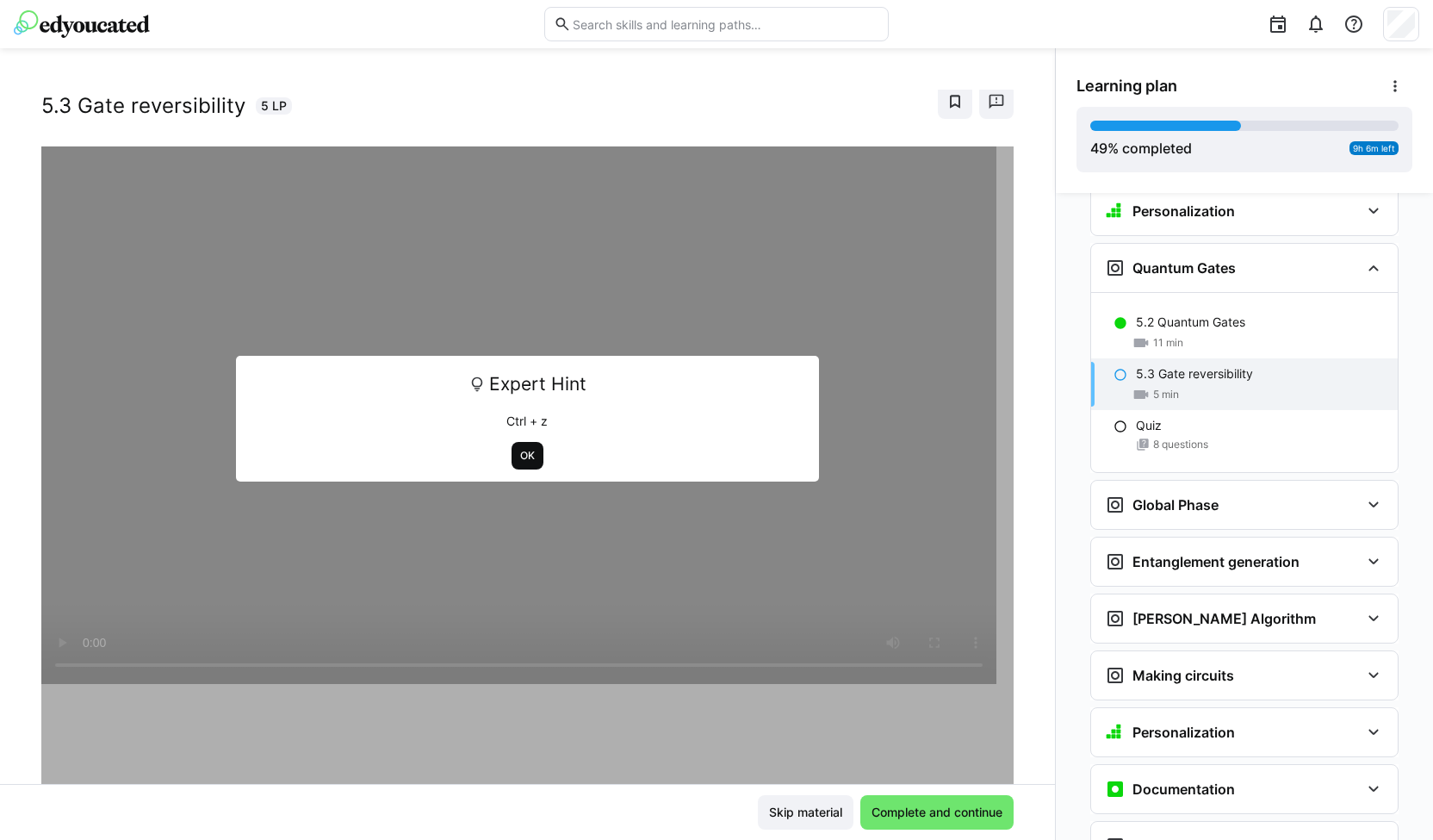
click at [520, 447] on span "OK" at bounding box center [528, 456] width 32 height 28
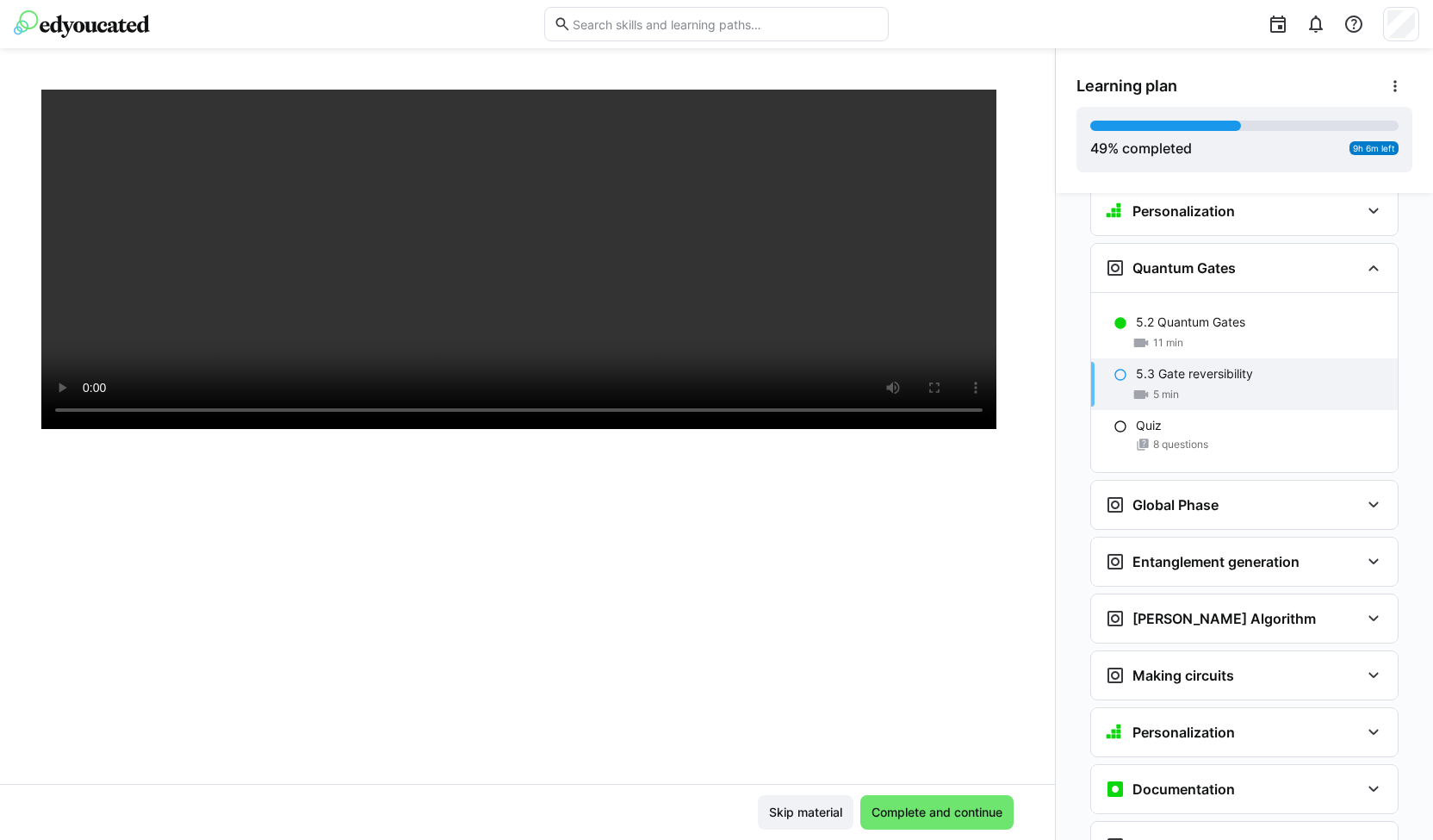
scroll to position [0, 0]
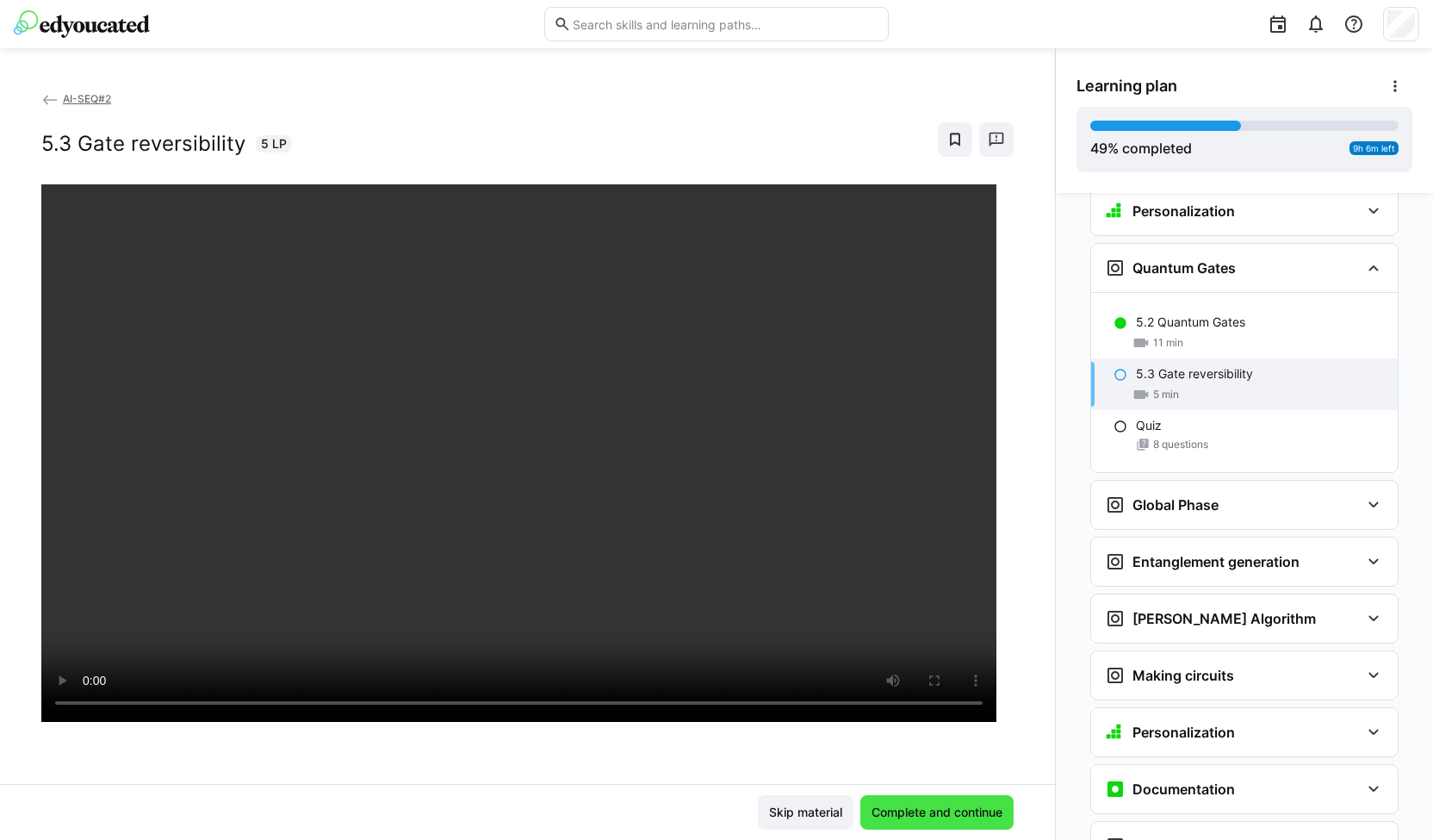
click at [909, 812] on span "Complete and continue" at bounding box center [938, 811] width 136 height 17
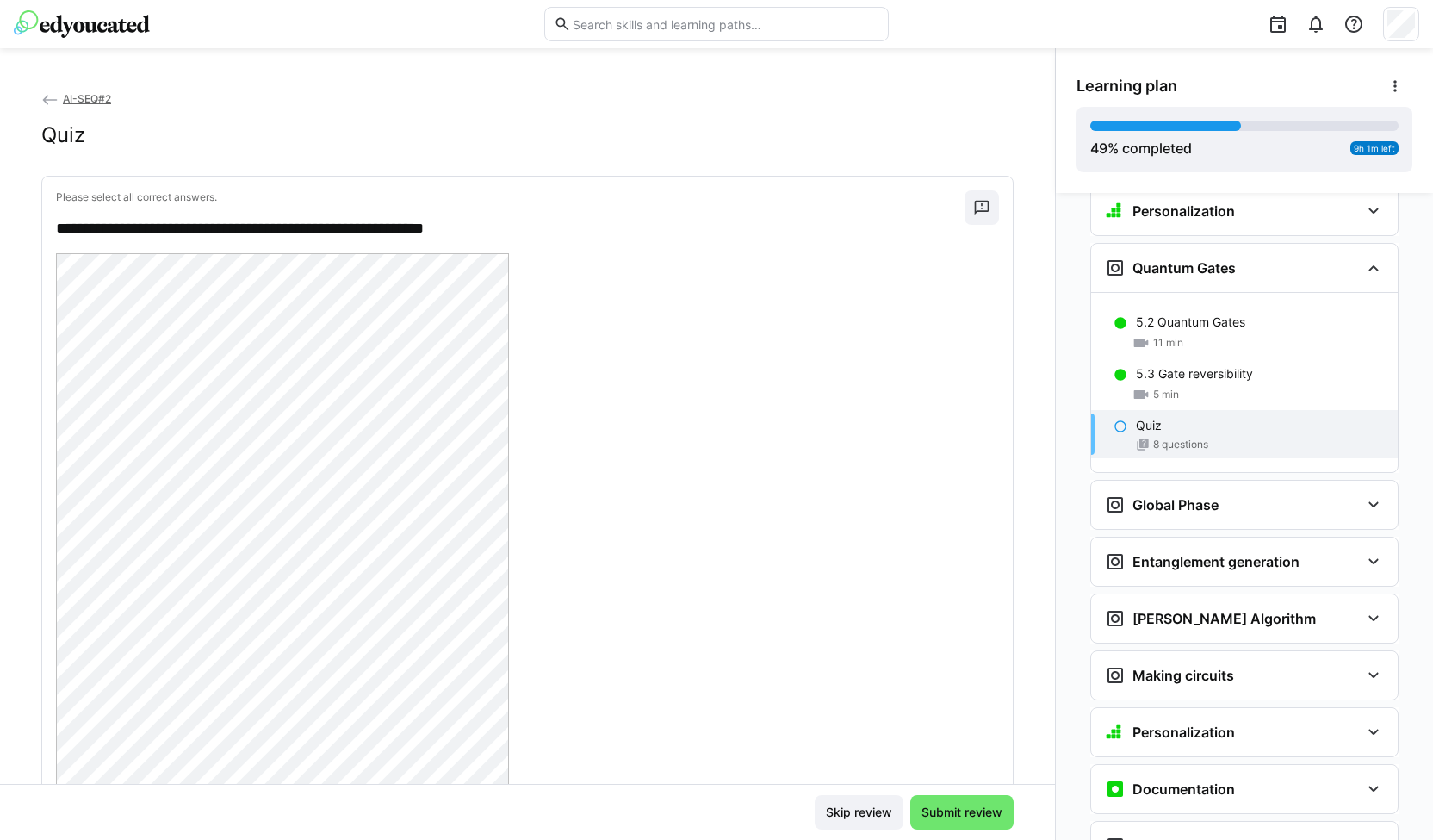
click at [364, 225] on p "**********" at bounding box center [503, 229] width 893 height 23
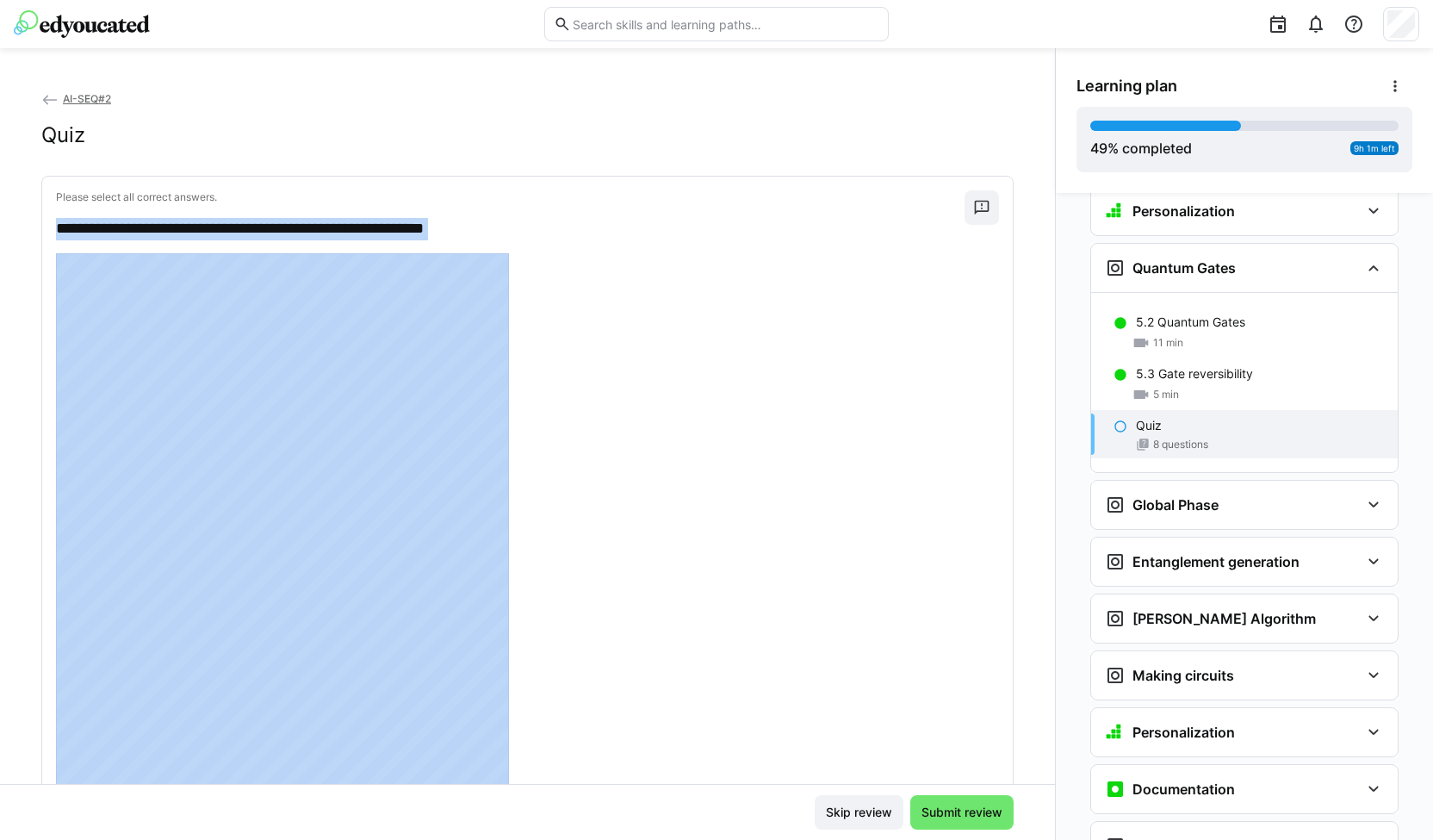
click at [364, 225] on p "**********" at bounding box center [503, 229] width 893 height 23
copy div "**********"
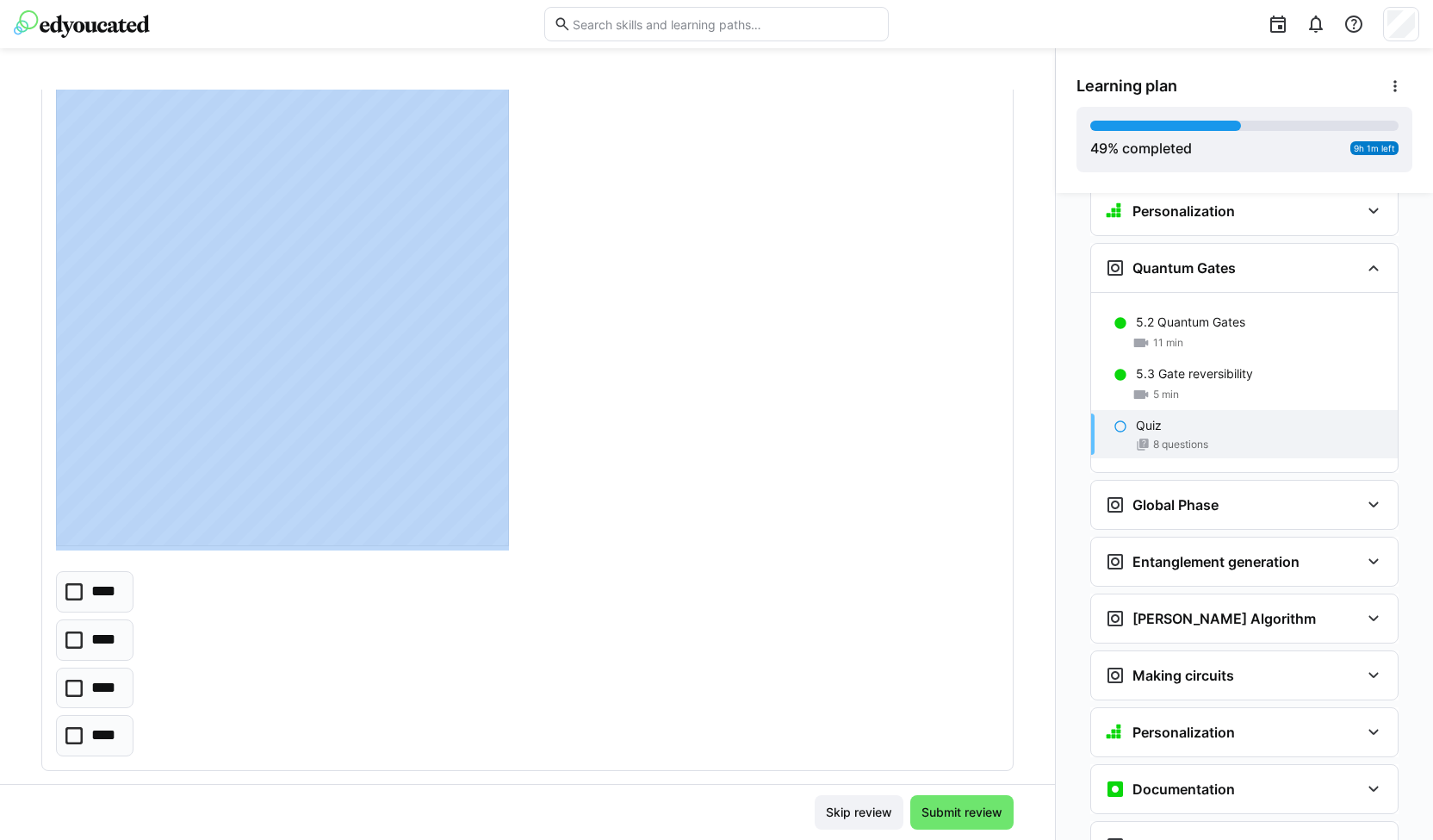
scroll to position [287, 0]
click at [81, 682] on icon at bounding box center [73, 684] width 17 height 17
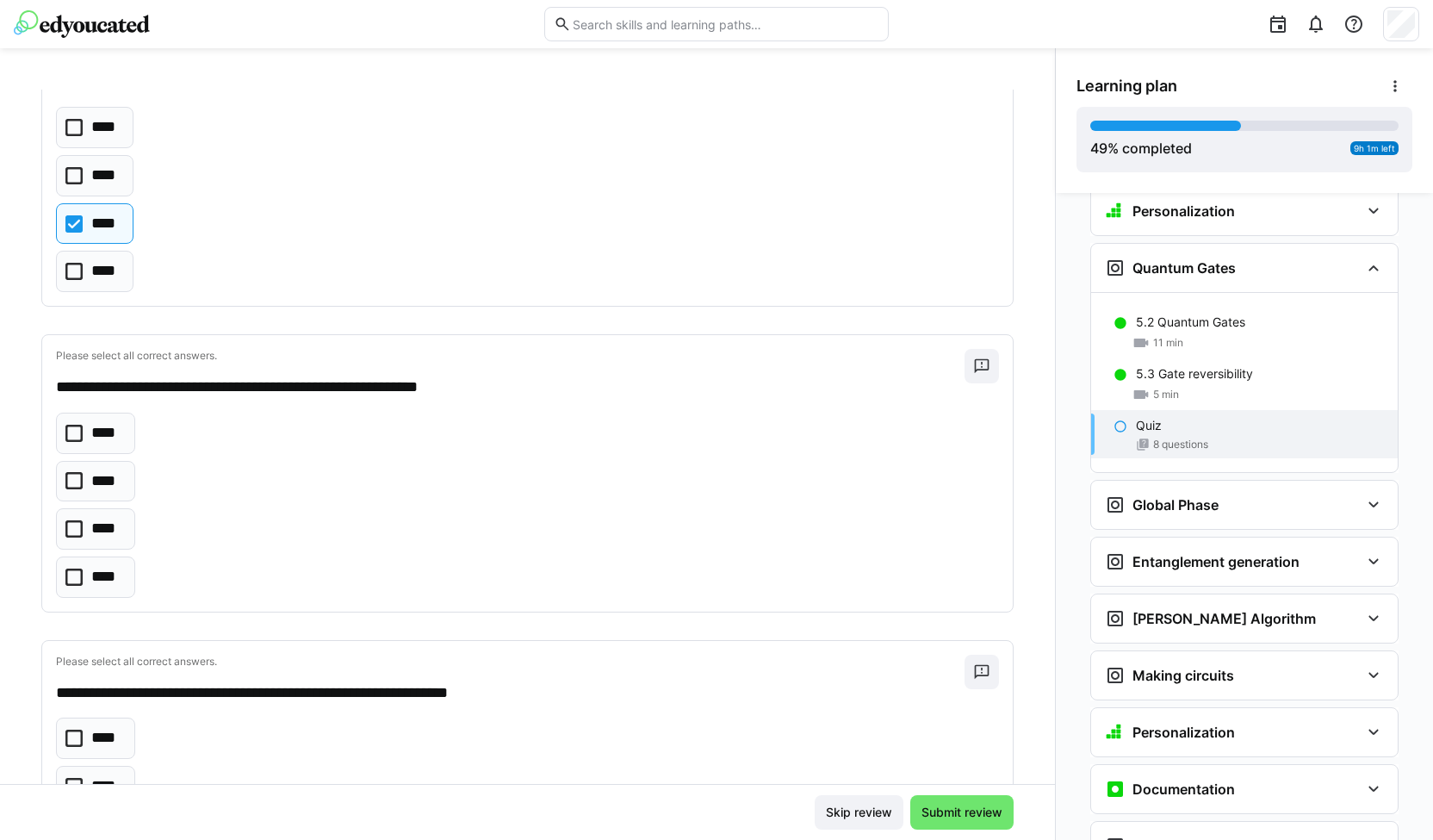
scroll to position [747, 0]
drag, startPoint x: 370, startPoint y: 383, endPoint x: 486, endPoint y: 383, distance: 116.0
click at [486, 383] on p "**********" at bounding box center [503, 388] width 893 height 23
copy p "**********"
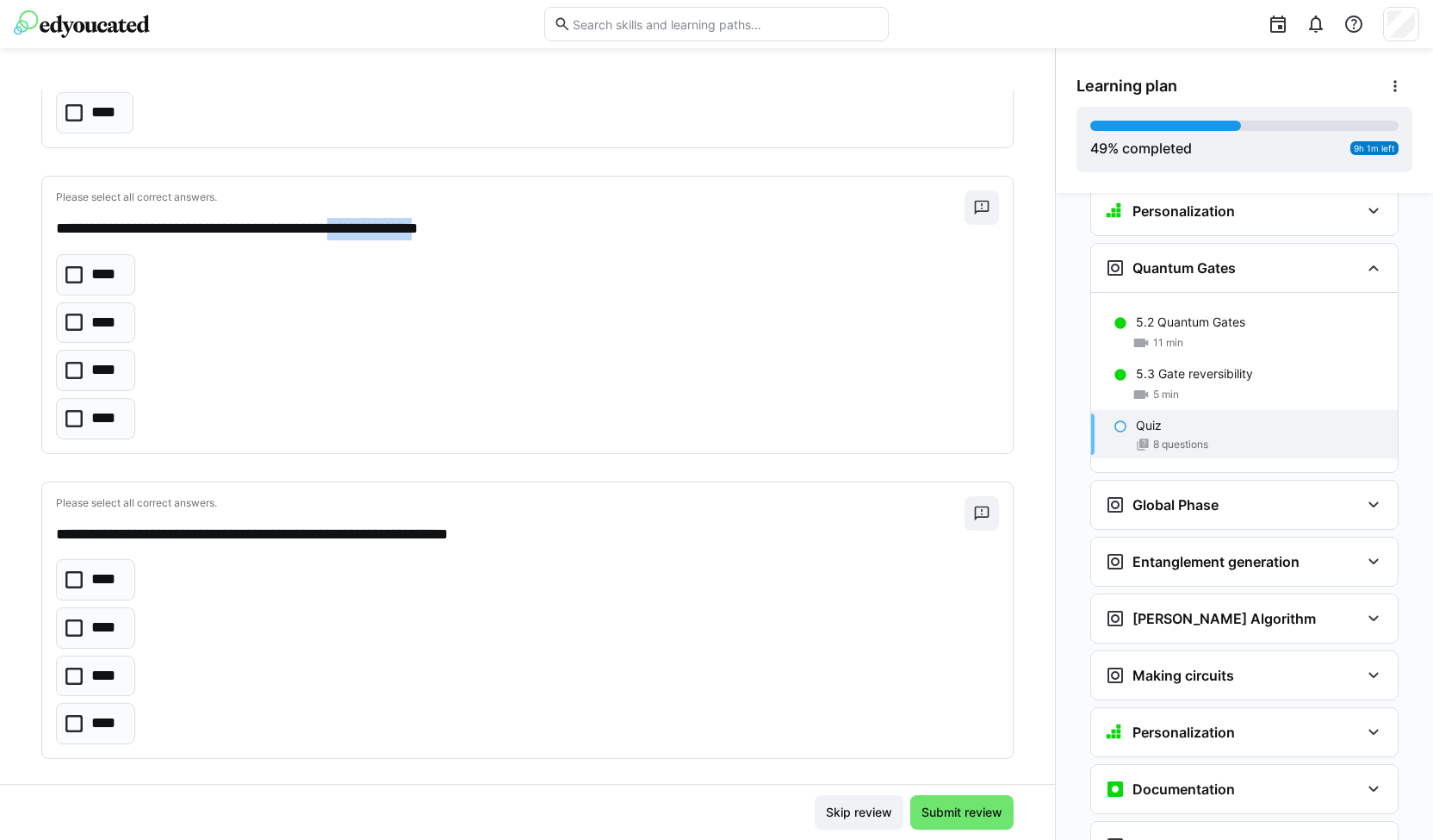
scroll to position [905, 0]
click at [86, 619] on eds-checkbox "****" at bounding box center [96, 629] width 79 height 42
click at [281, 224] on p "**********" at bounding box center [503, 229] width 893 height 23
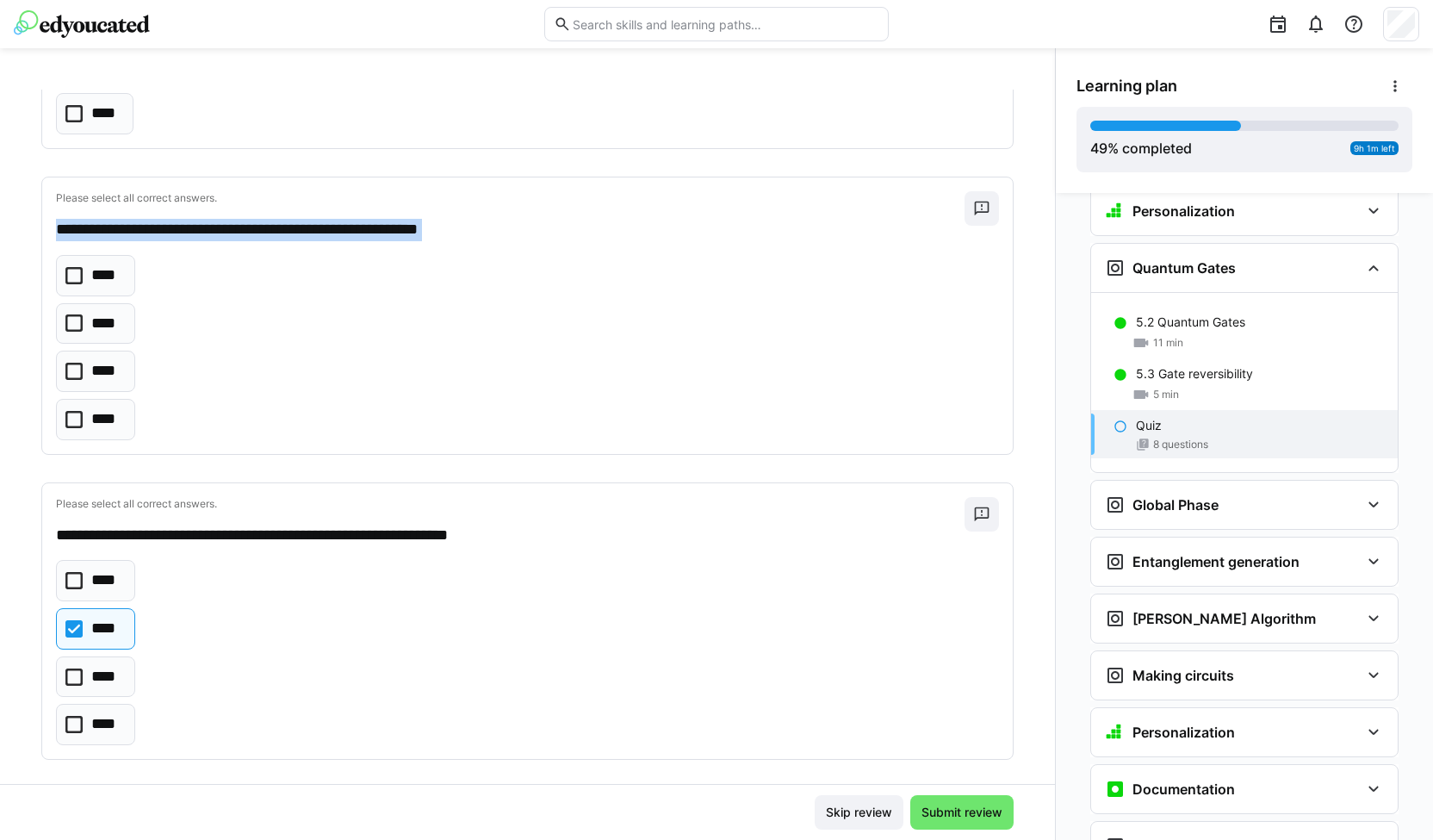
copy div "**********"
click at [72, 363] on icon at bounding box center [73, 371] width 17 height 17
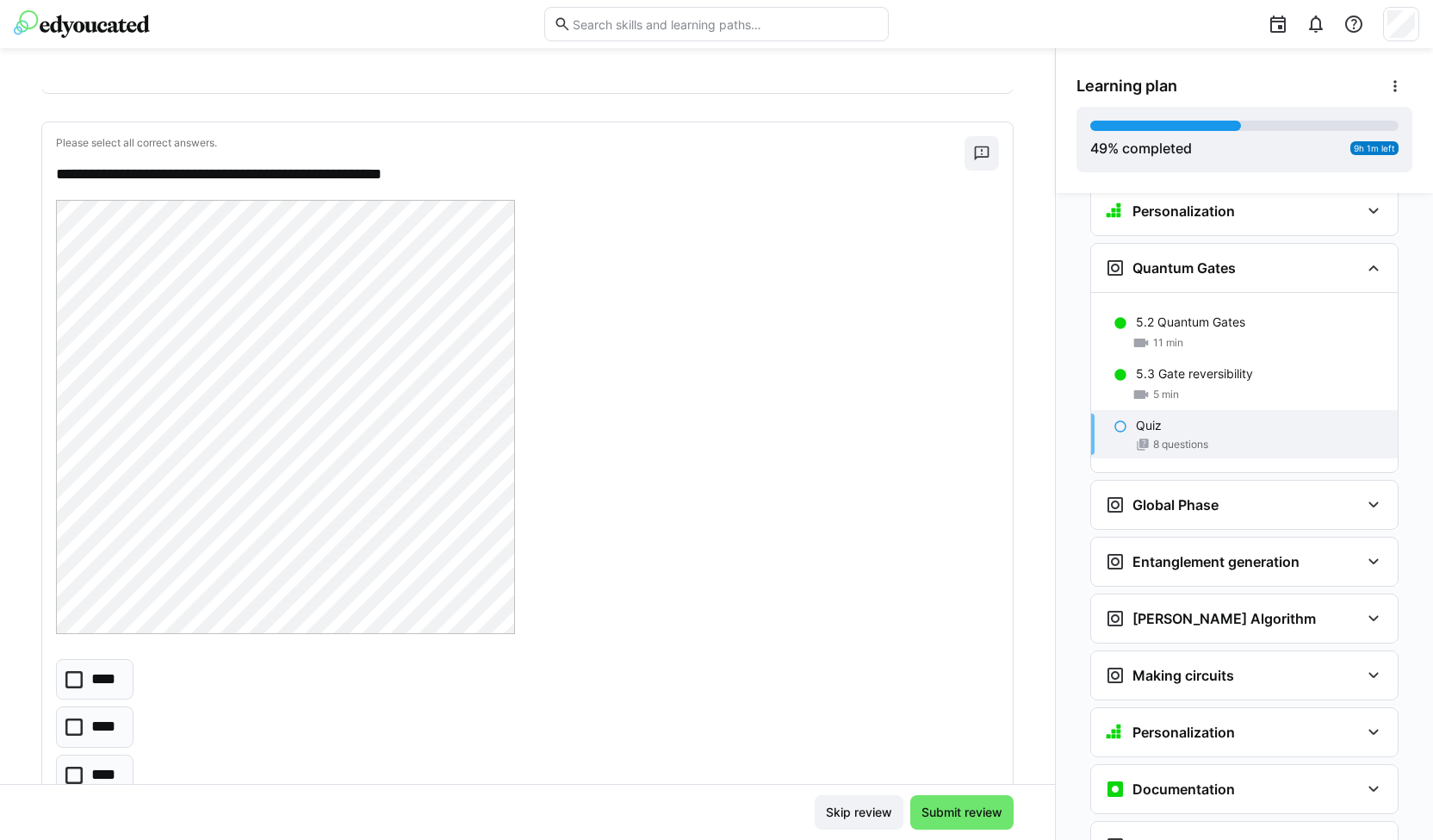
scroll to position [1570, 0]
click at [274, 164] on p "**********" at bounding box center [503, 175] width 893 height 23
drag, startPoint x: 274, startPoint y: 164, endPoint x: 329, endPoint y: 161, distance: 55.1
click at [329, 164] on p "**********" at bounding box center [503, 175] width 893 height 23
copy p "*******"
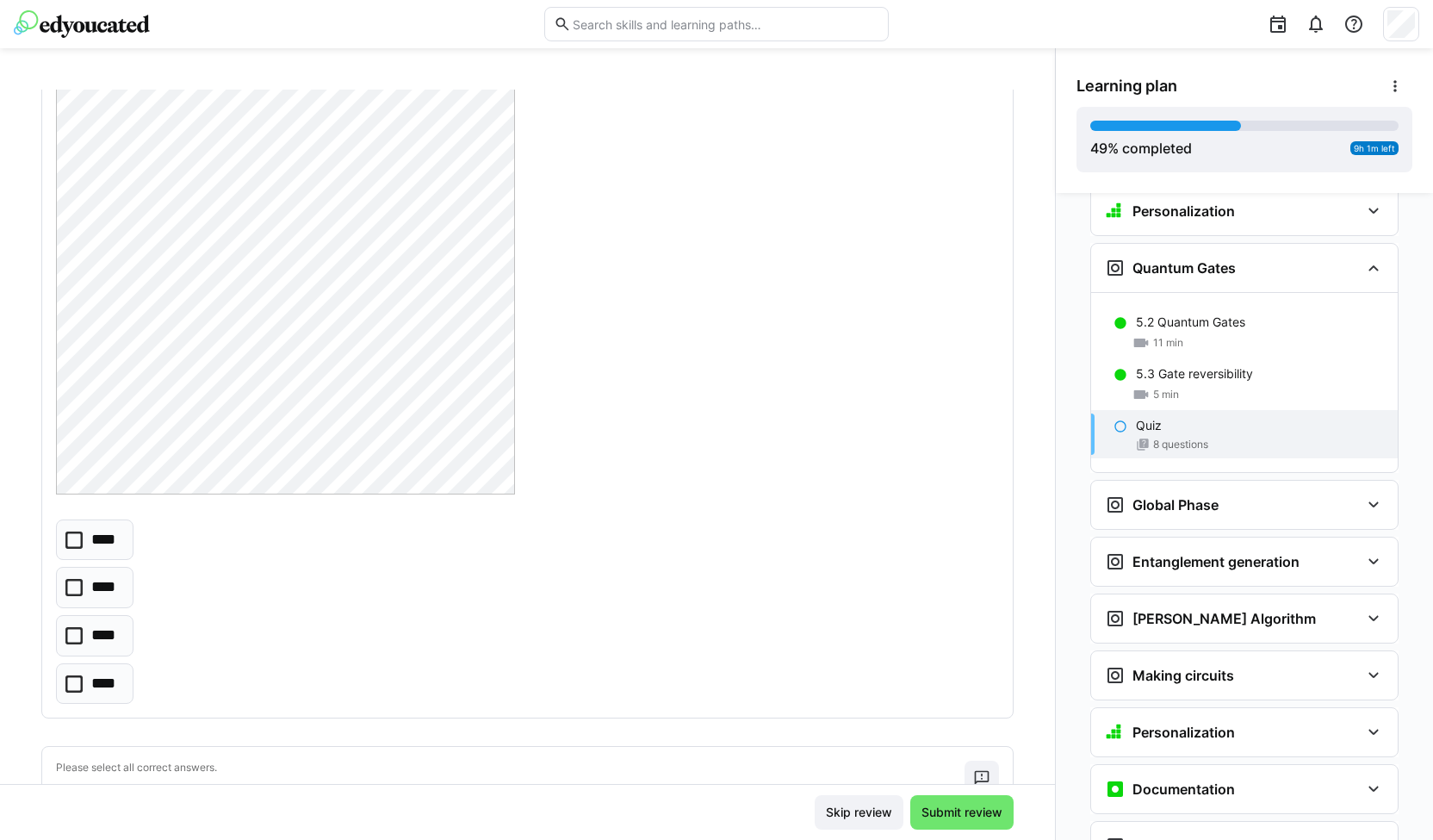
scroll to position [1720, 0]
click at [74, 619] on icon at bounding box center [73, 627] width 17 height 17
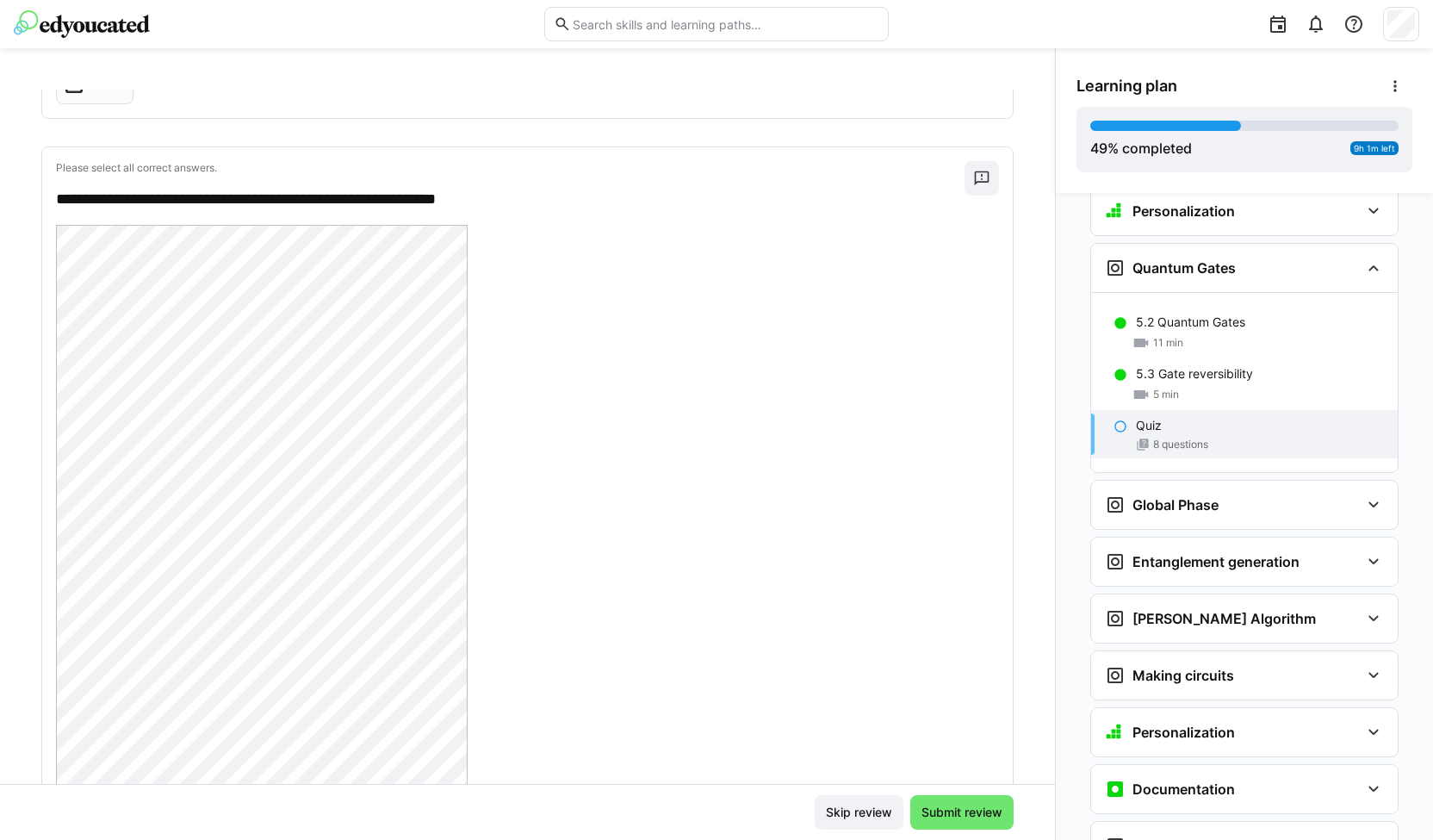
scroll to position [2310, 0]
drag, startPoint x: 286, startPoint y: 185, endPoint x: 393, endPoint y: 197, distance: 107.7
click at [393, 197] on p "**********" at bounding box center [503, 200] width 893 height 23
copy p "**********"
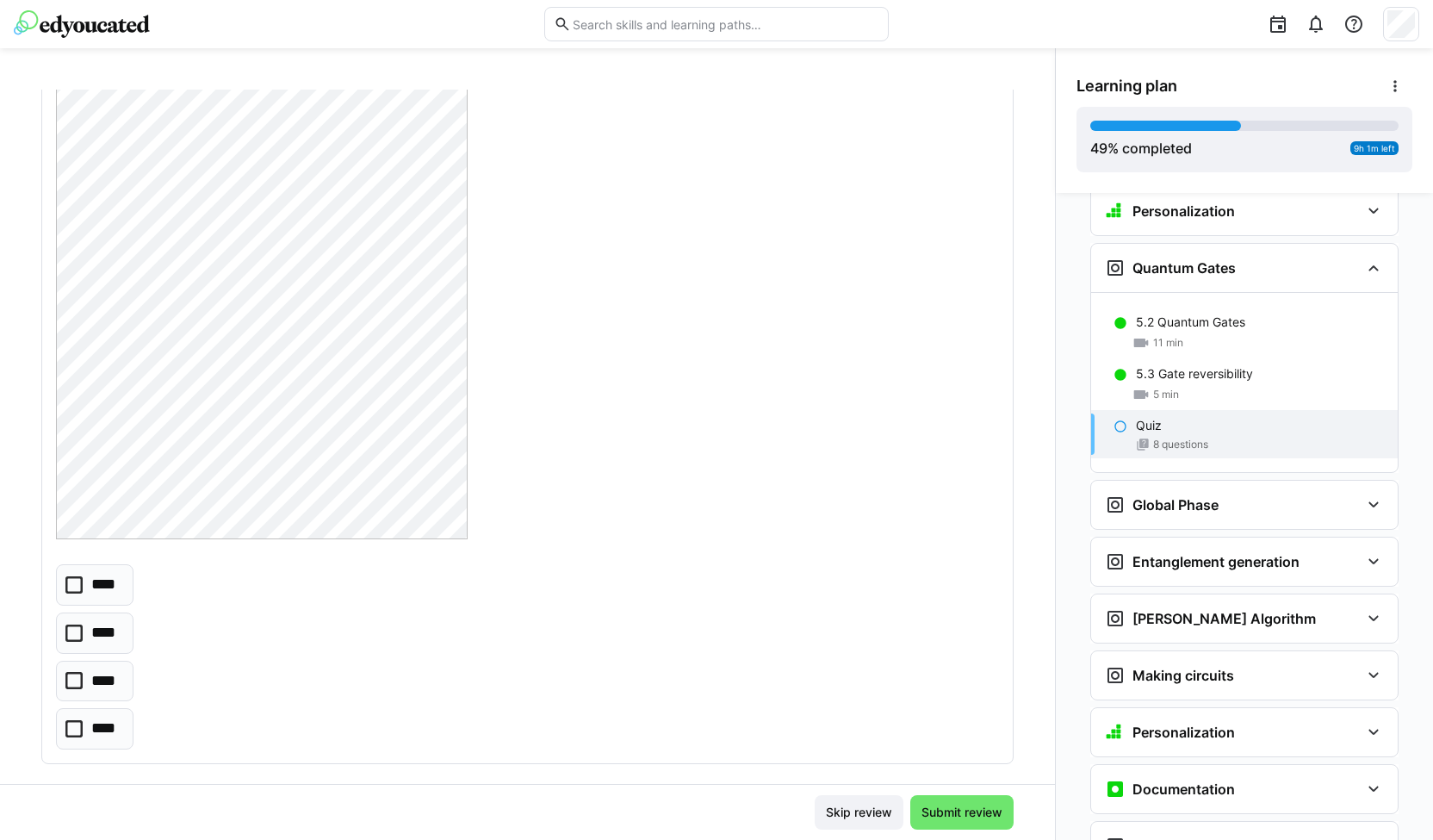
scroll to position [2570, 0]
click at [119, 670] on p "****" at bounding box center [106, 681] width 30 height 23
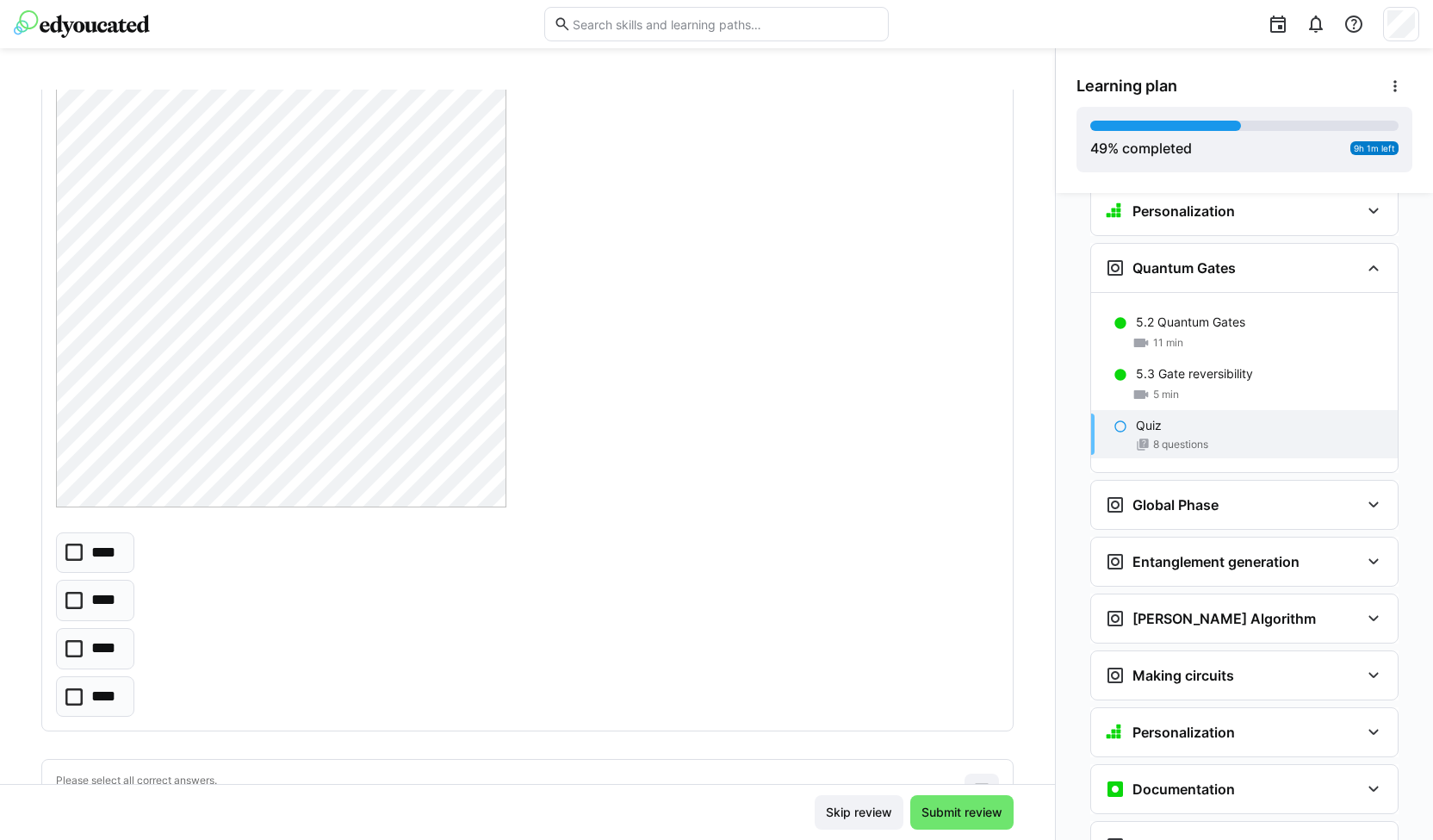
scroll to position [3366, 0]
click at [95, 543] on p "****" at bounding box center [106, 553] width 30 height 23
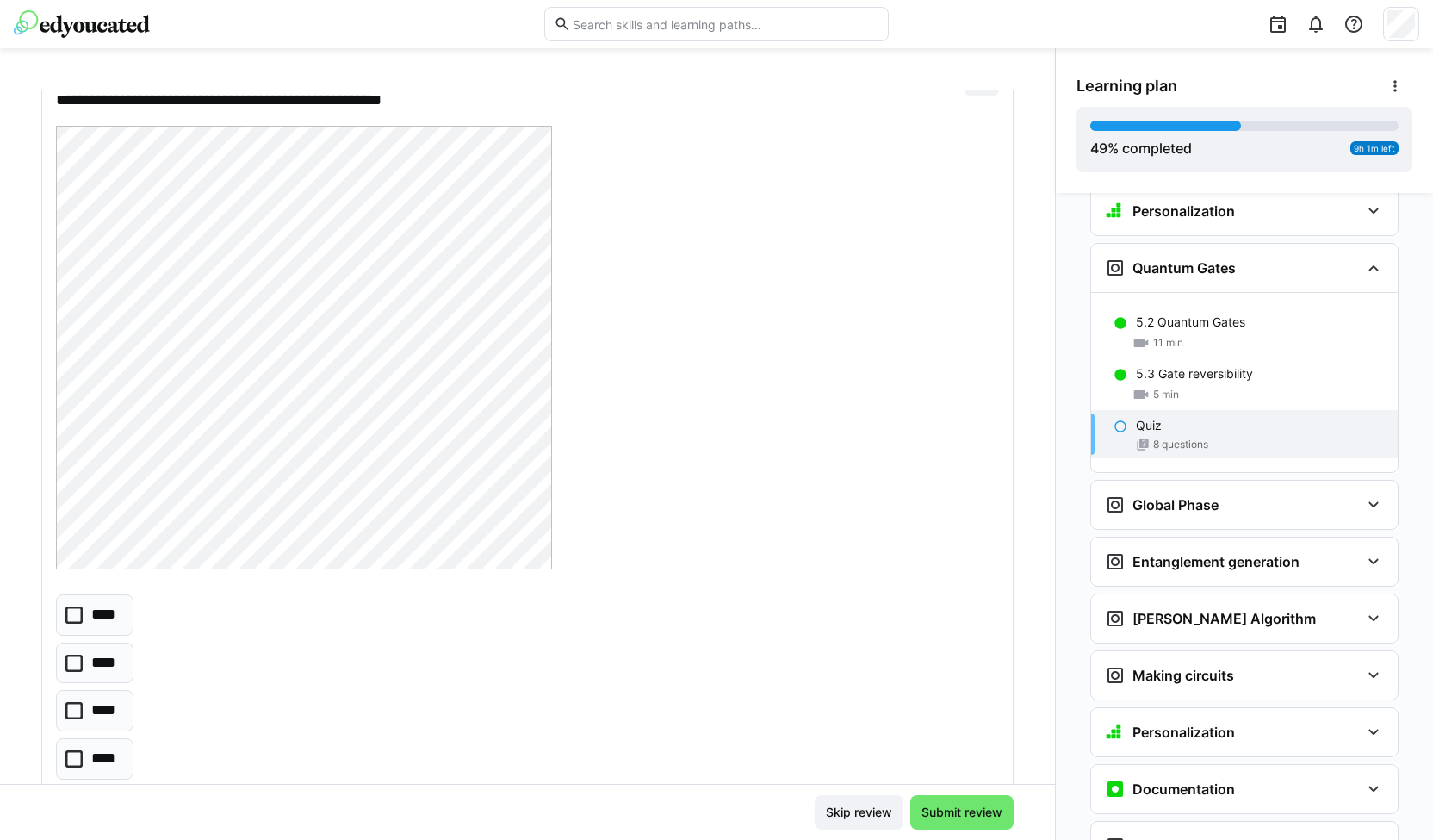
scroll to position [4086, 0]
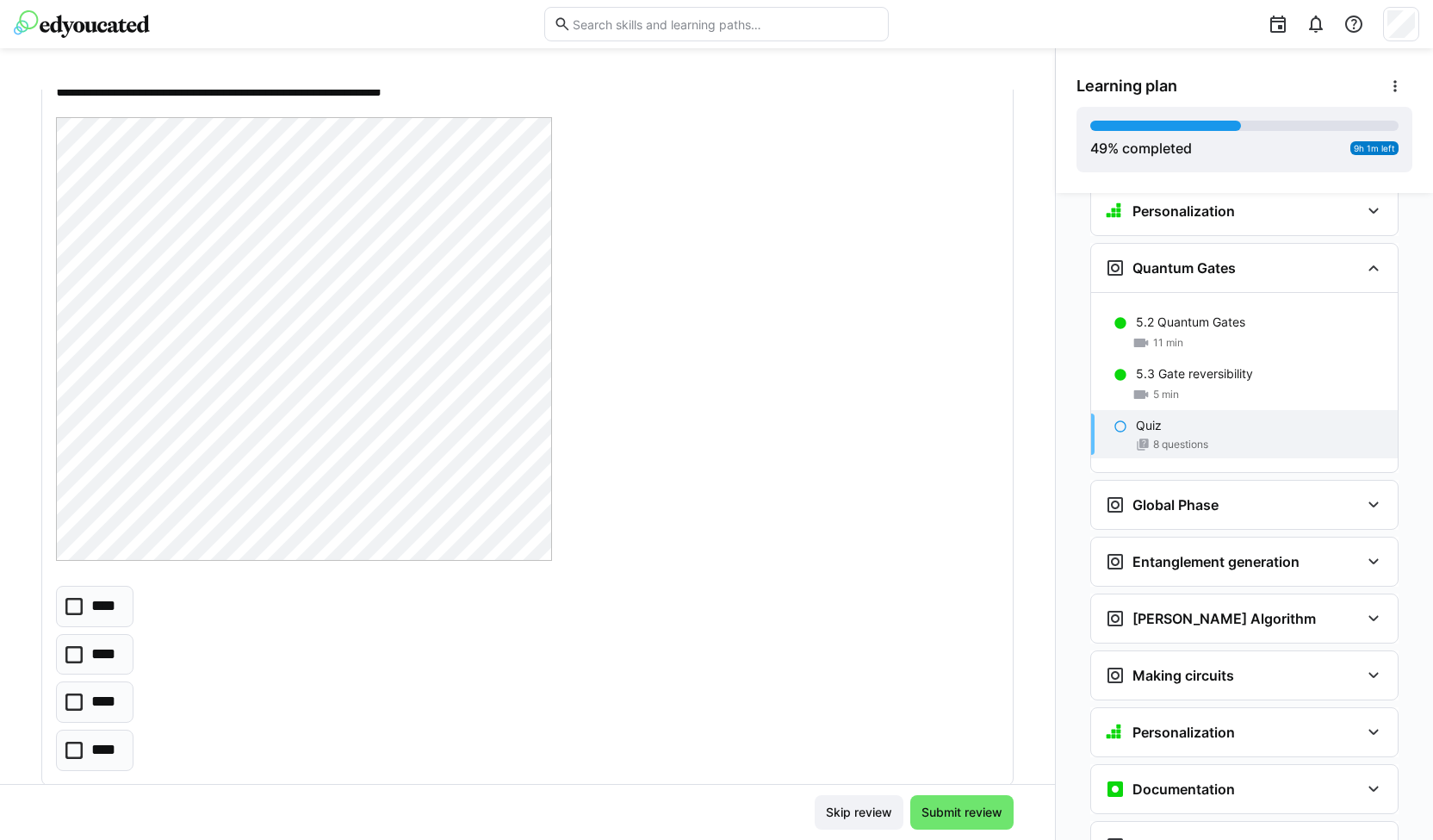
click at [91, 643] on p "****" at bounding box center [105, 654] width 29 height 23
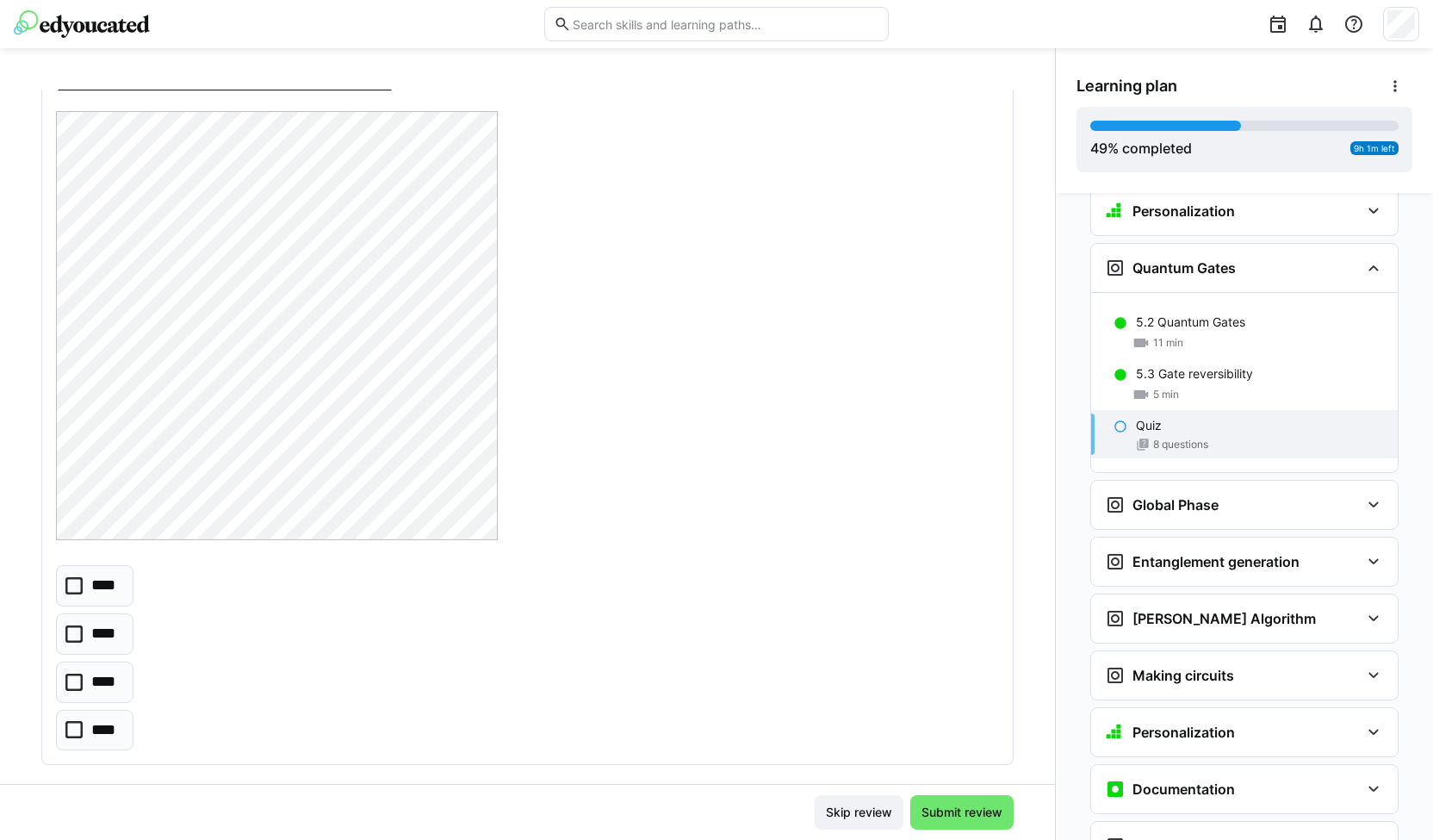
scroll to position [4771, 0]
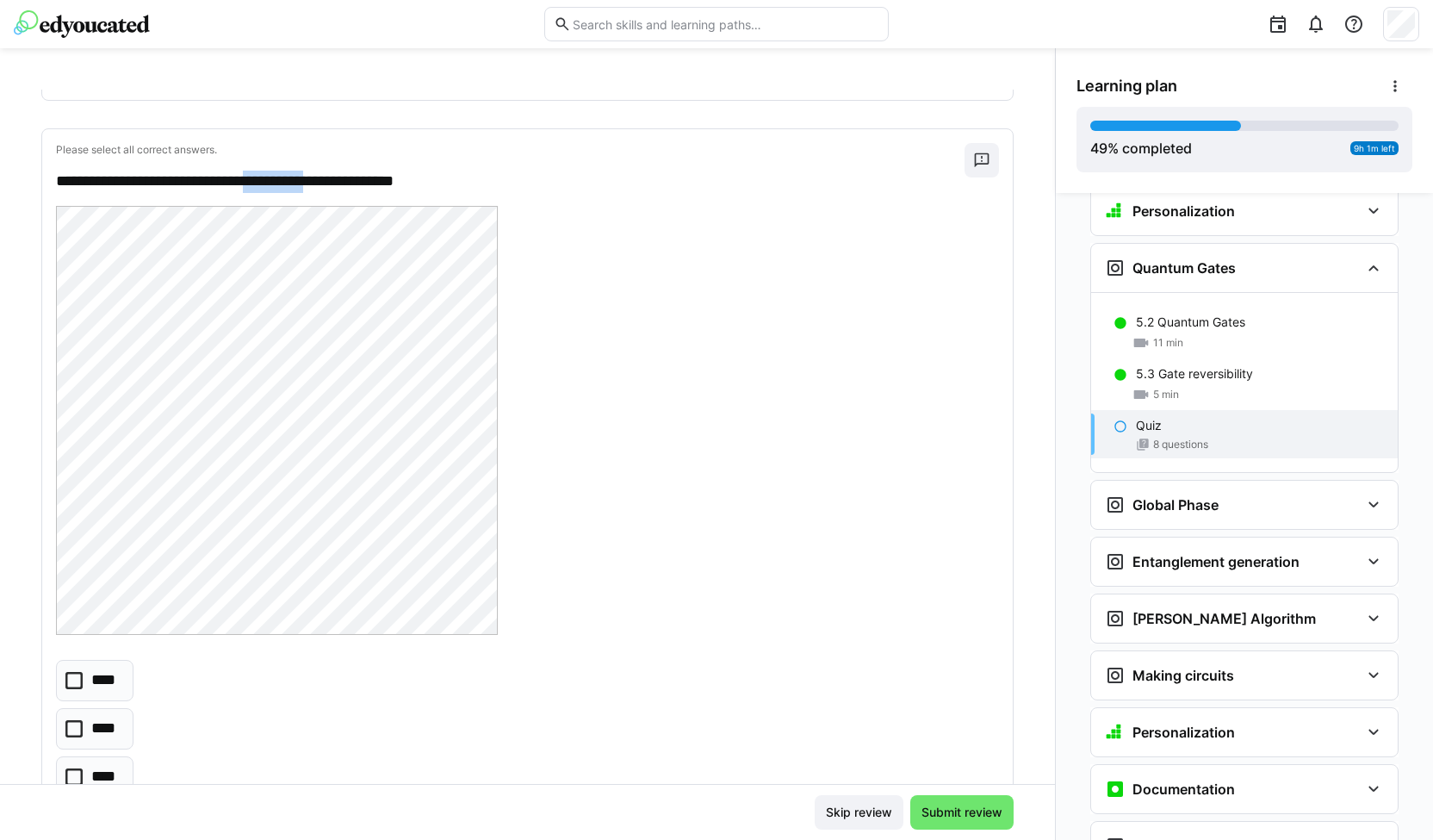
drag, startPoint x: 272, startPoint y: 164, endPoint x: 358, endPoint y: 159, distance: 86.1
click at [358, 171] on p "**********" at bounding box center [503, 182] width 893 height 23
copy p "**********"
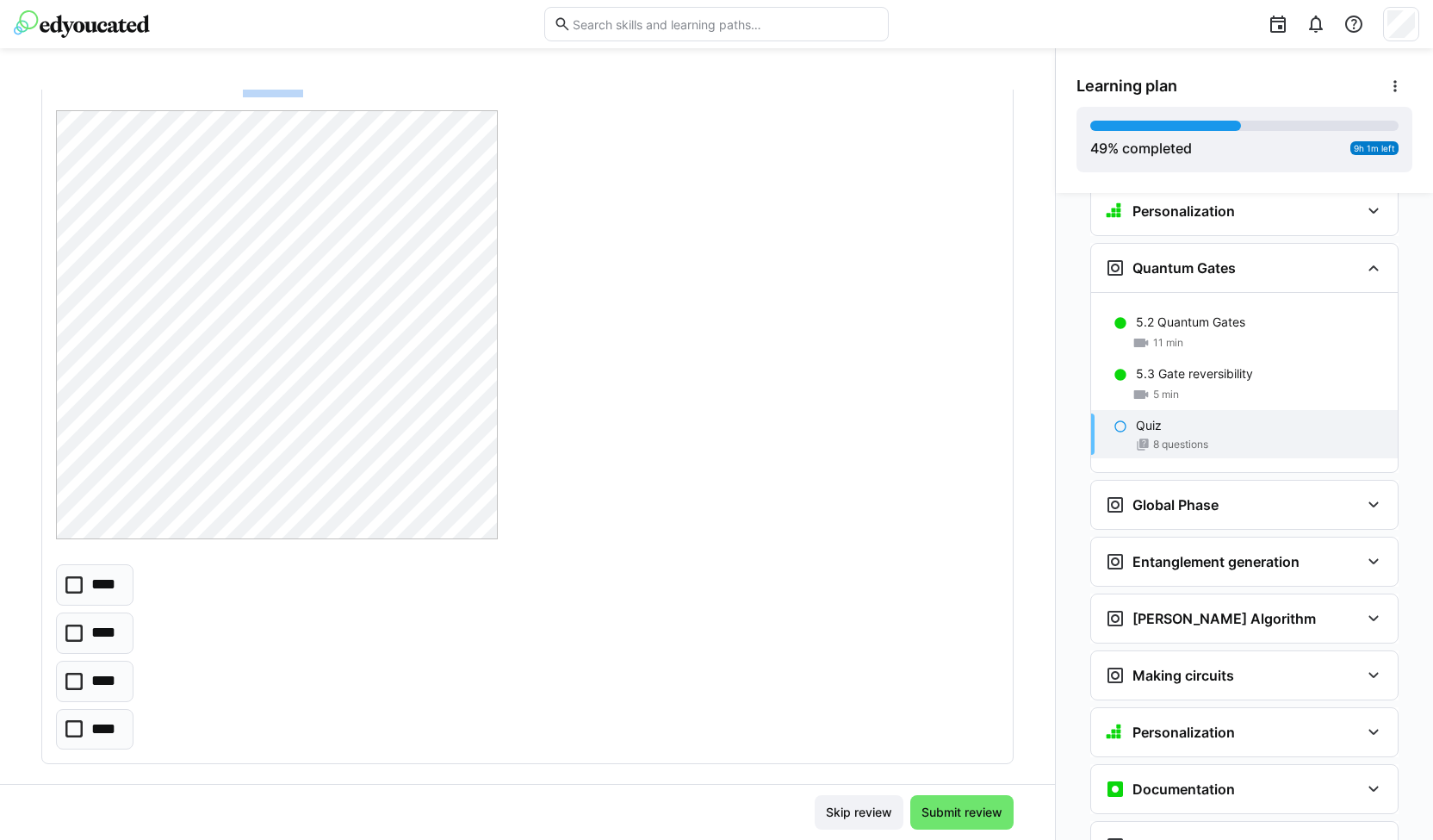
click at [95, 718] on p "****" at bounding box center [106, 729] width 30 height 23
click at [956, 809] on span "Submit review" at bounding box center [962, 811] width 86 height 17
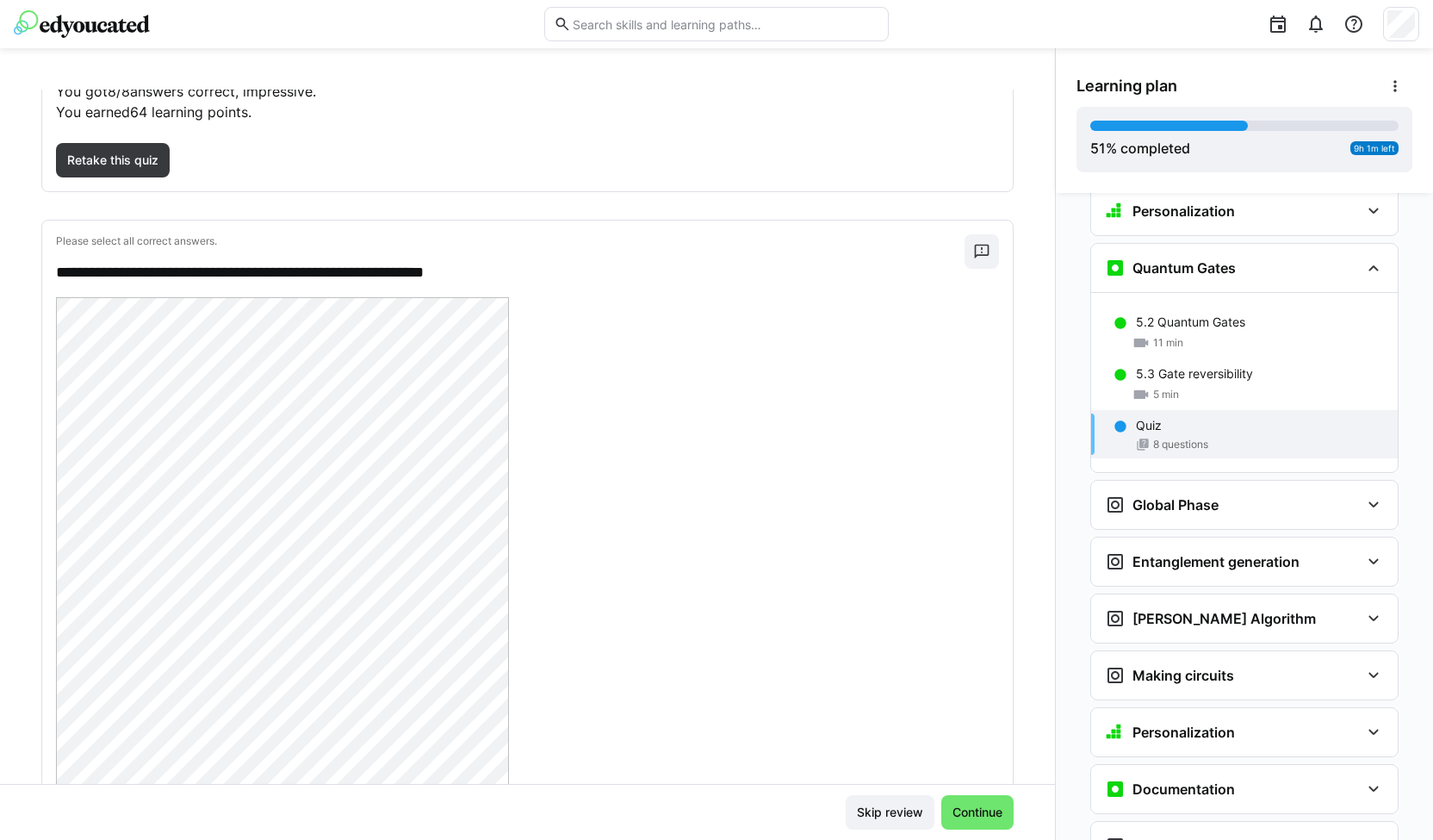
scroll to position [136, 0]
click at [985, 815] on span "Continue" at bounding box center [977, 811] width 55 height 17
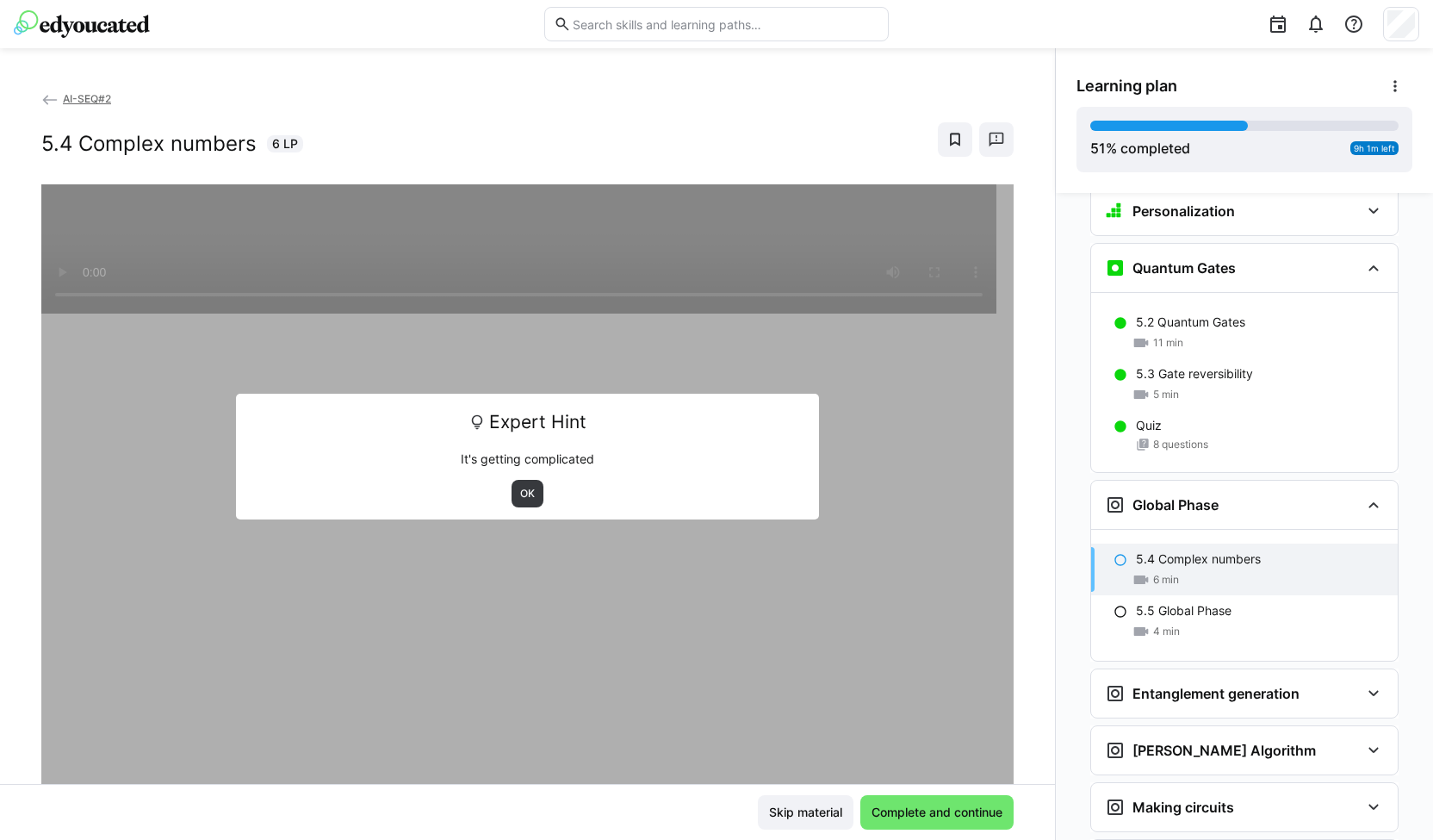
scroll to position [2580, 0]
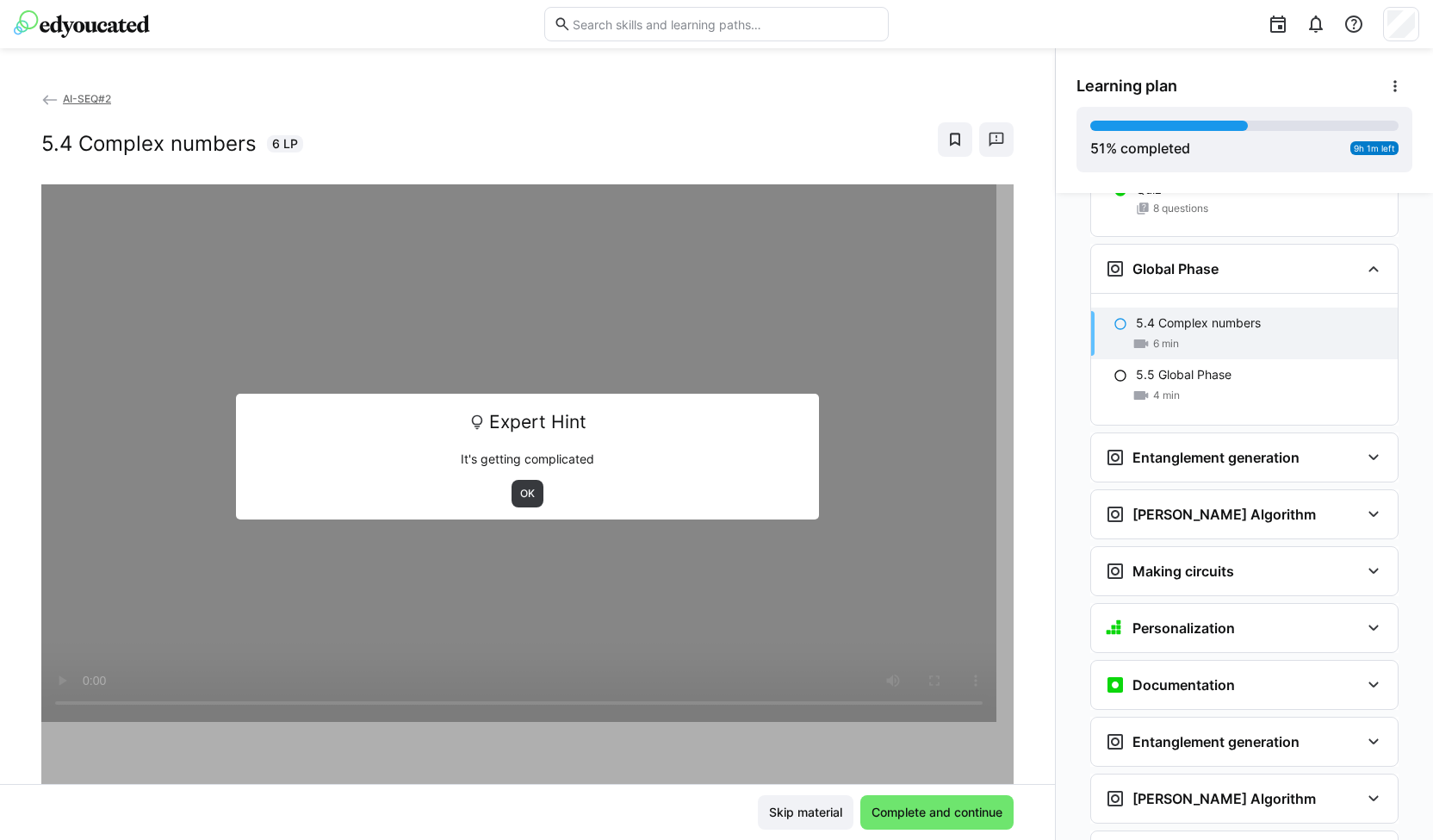
click at [98, 25] on img at bounding box center [82, 24] width 136 height 28
click at [519, 498] on span "OK" at bounding box center [528, 494] width 18 height 14
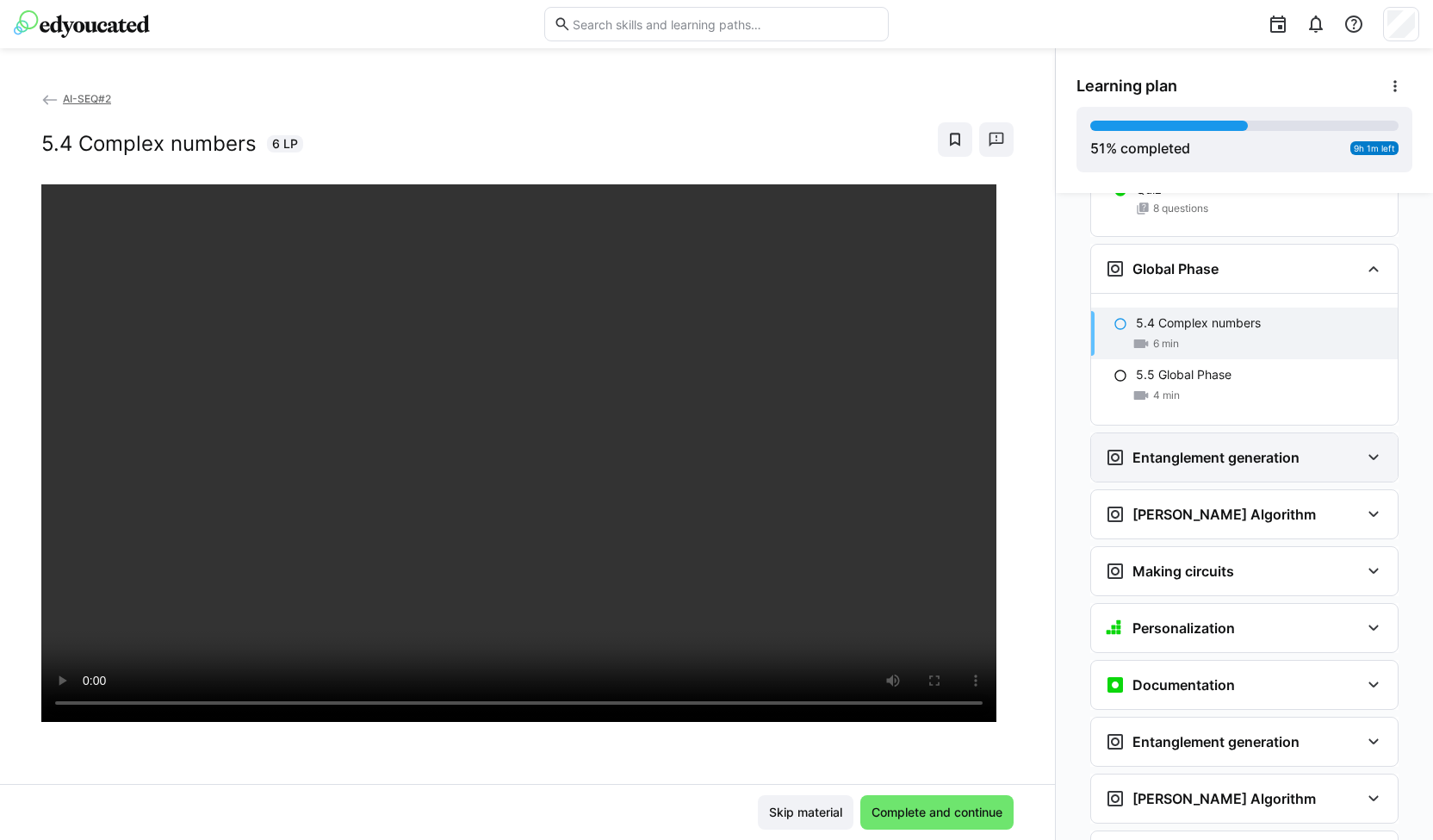
click at [1202, 449] on h3 "Entanglement generation" at bounding box center [1216, 457] width 167 height 17
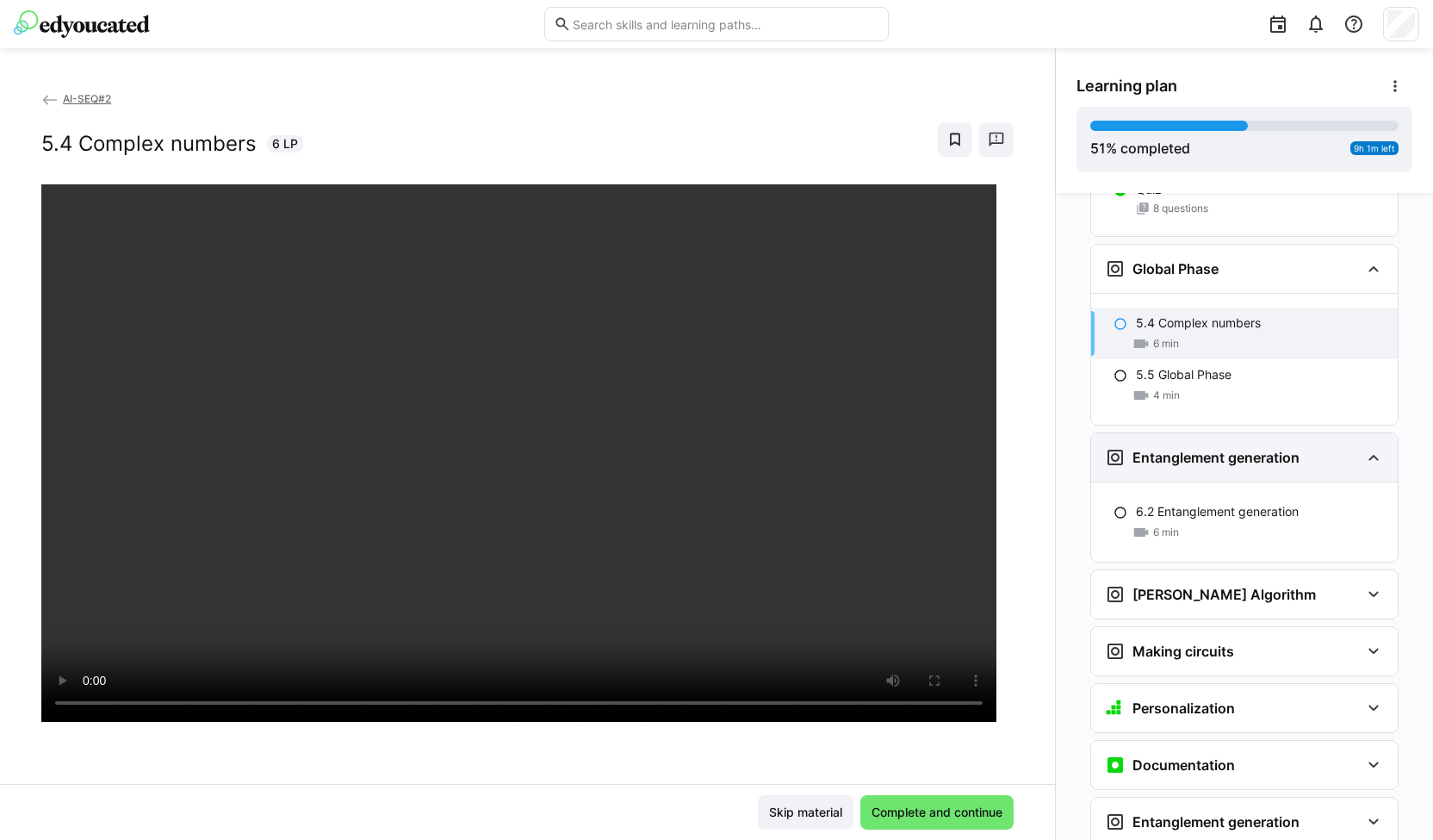
click at [1202, 449] on h3 "Entanglement generation" at bounding box center [1216, 457] width 167 height 17
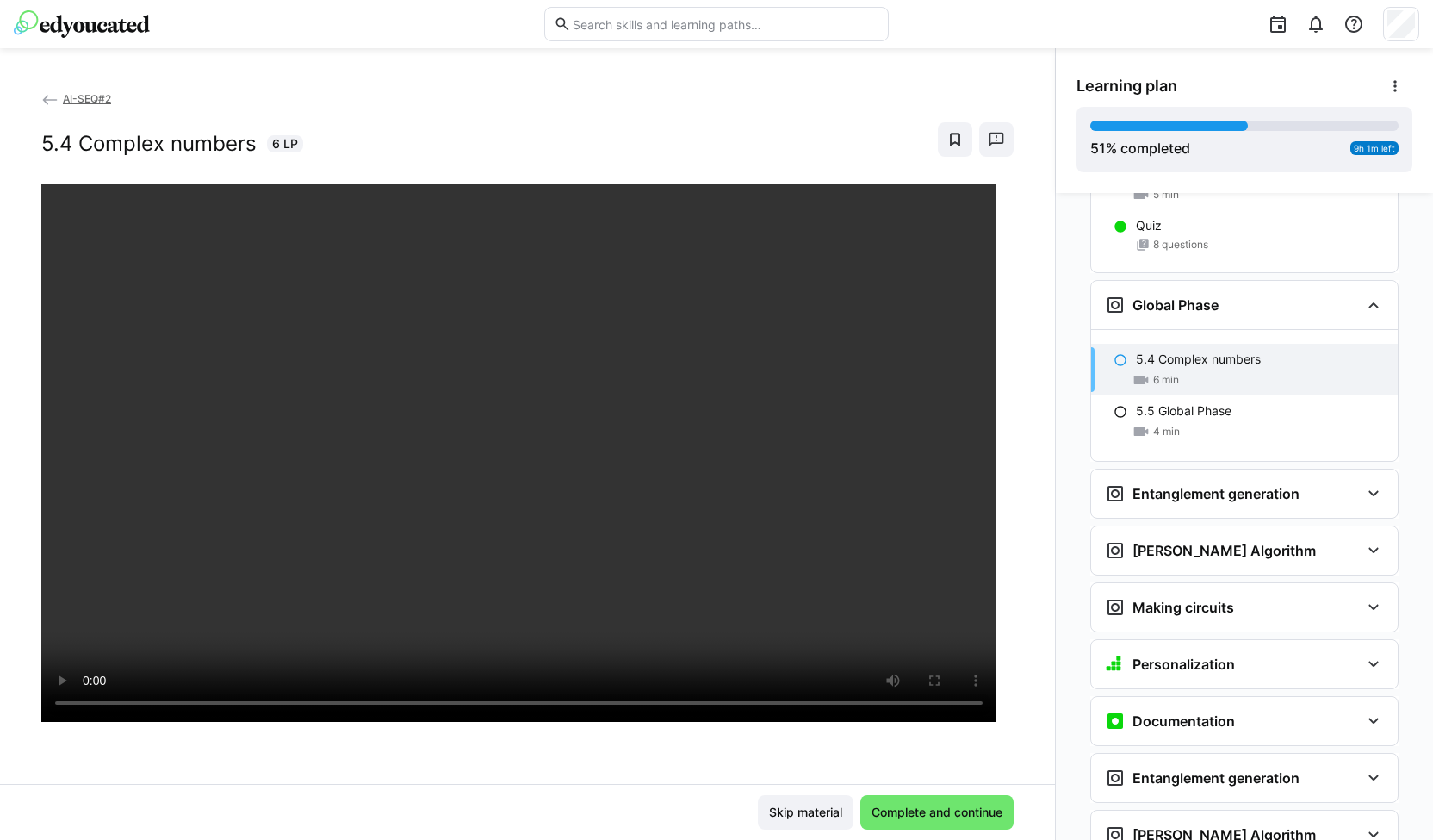
scroll to position [2548, 0]
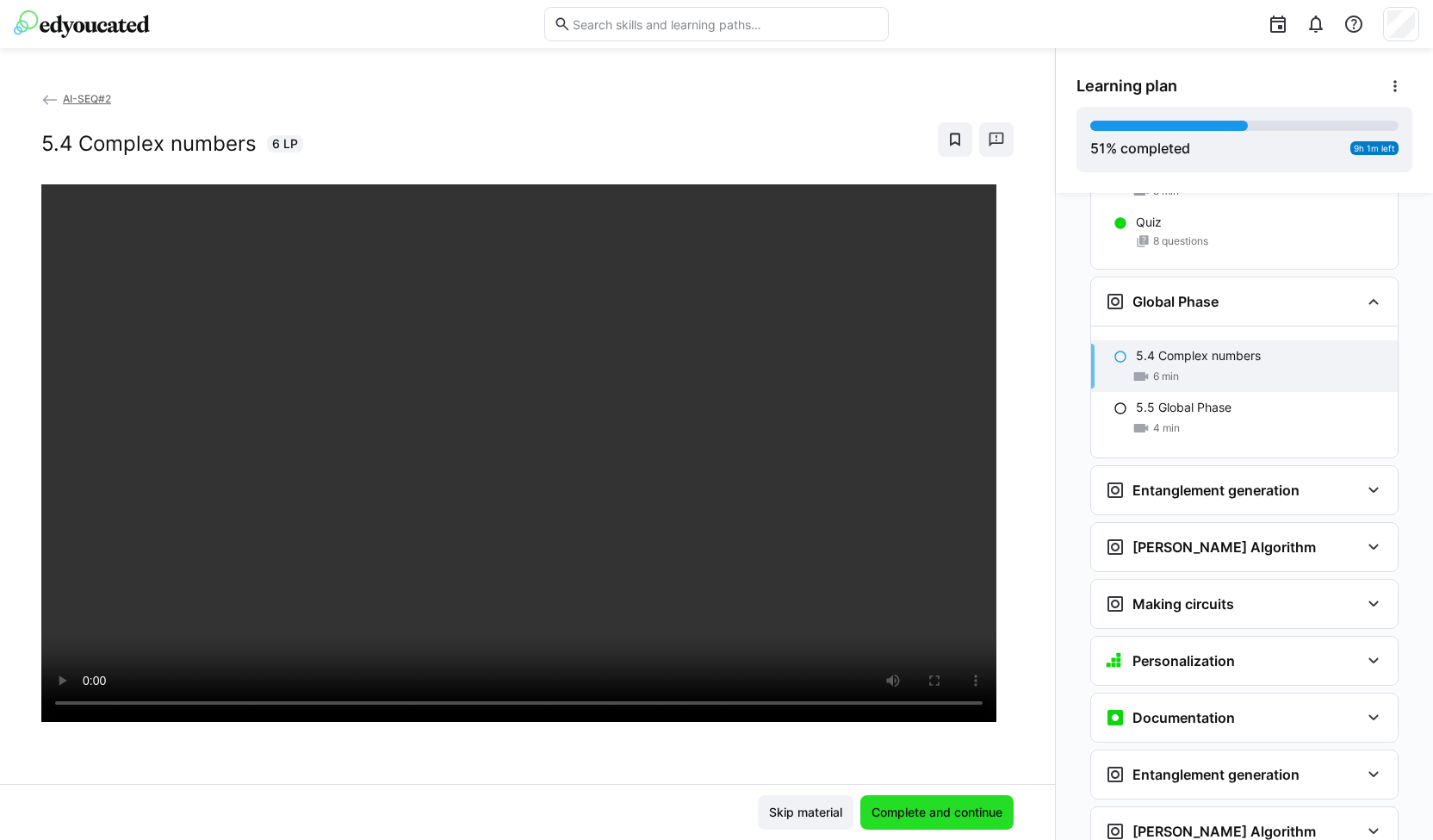
click at [931, 810] on span "Complete and continue" at bounding box center [938, 811] width 136 height 17
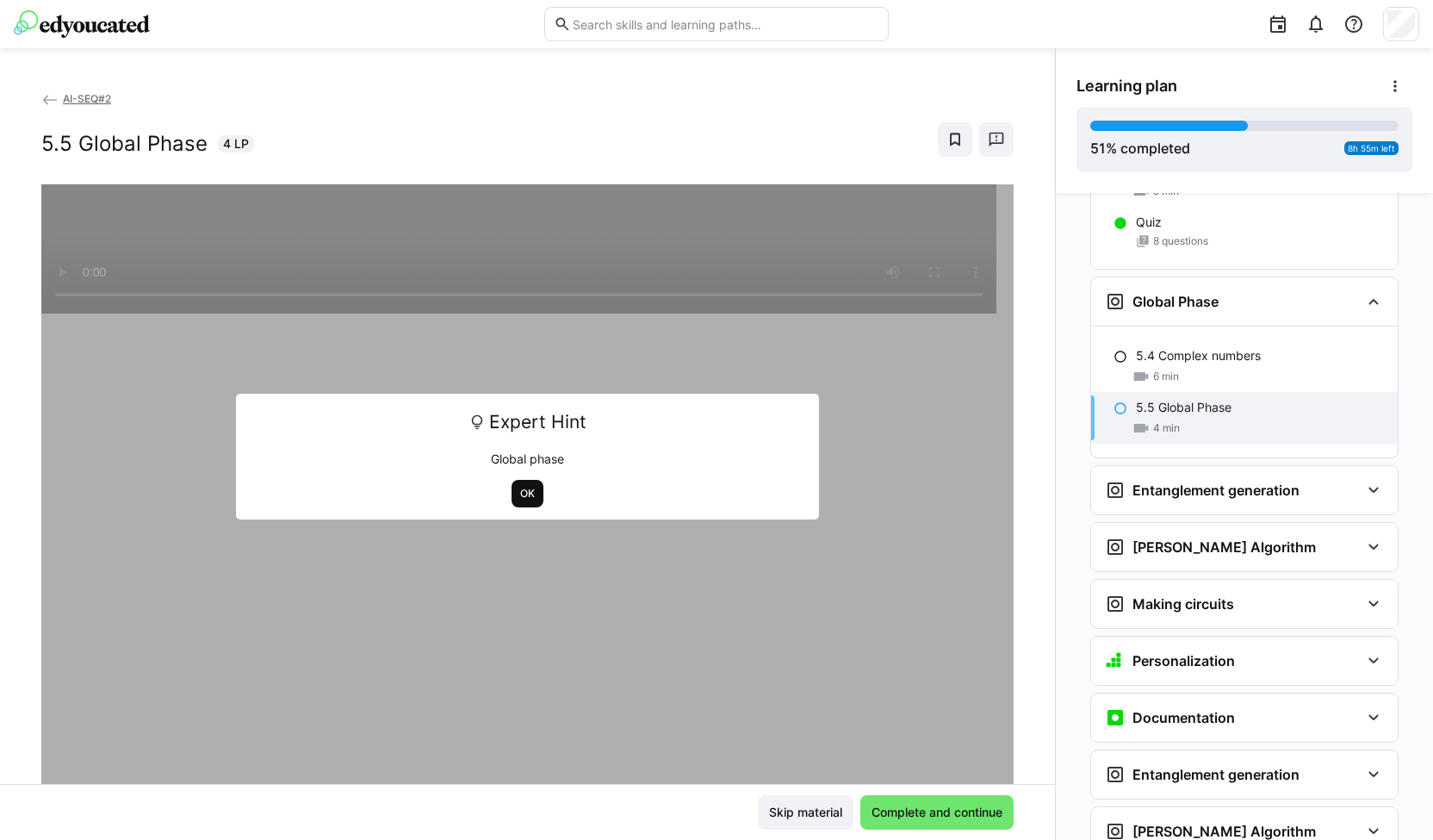
click at [519, 492] on span "OK" at bounding box center [528, 494] width 18 height 14
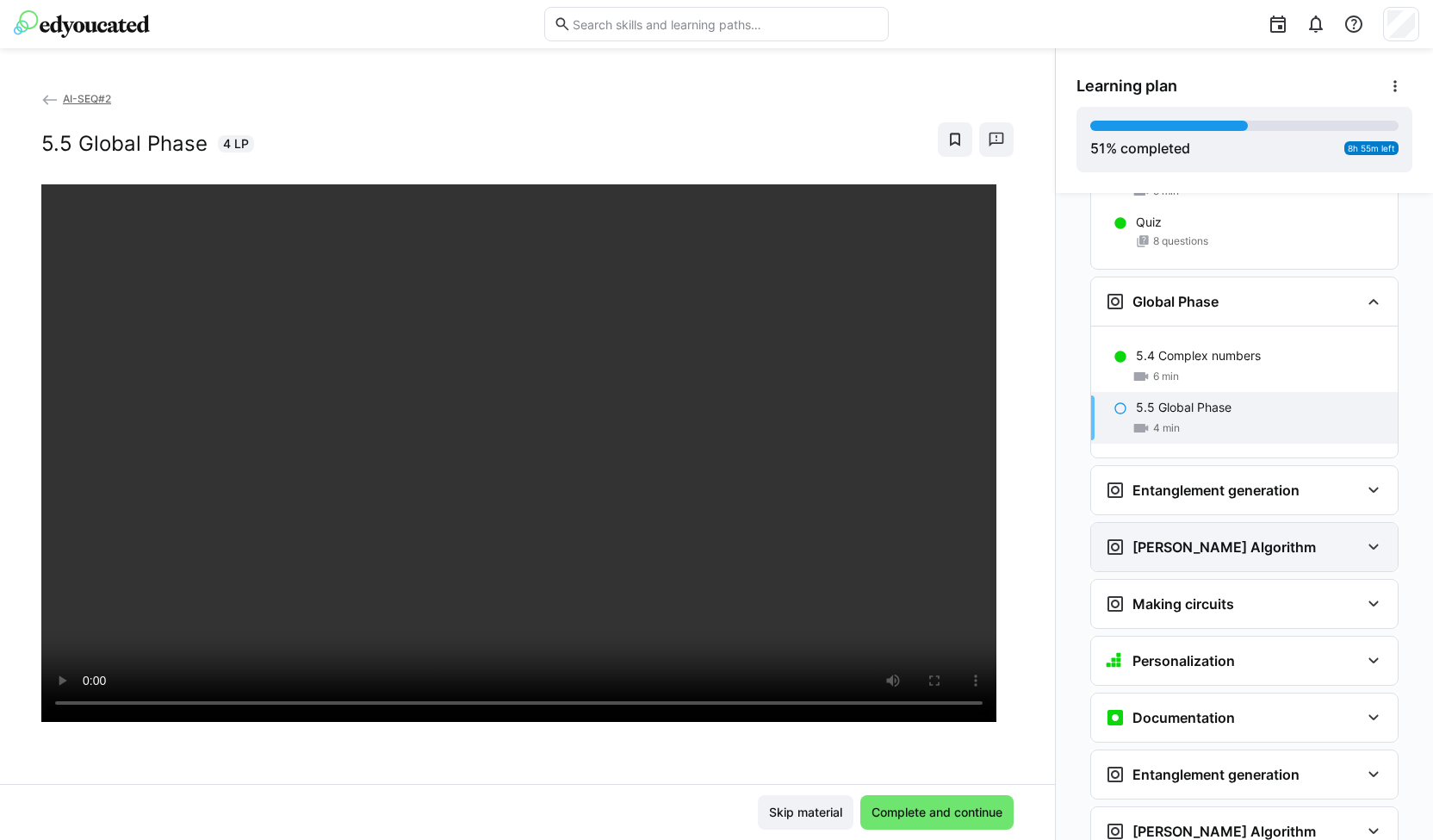
click at [1147, 539] on h3 "Grover's Algorithm" at bounding box center [1224, 546] width 184 height 17
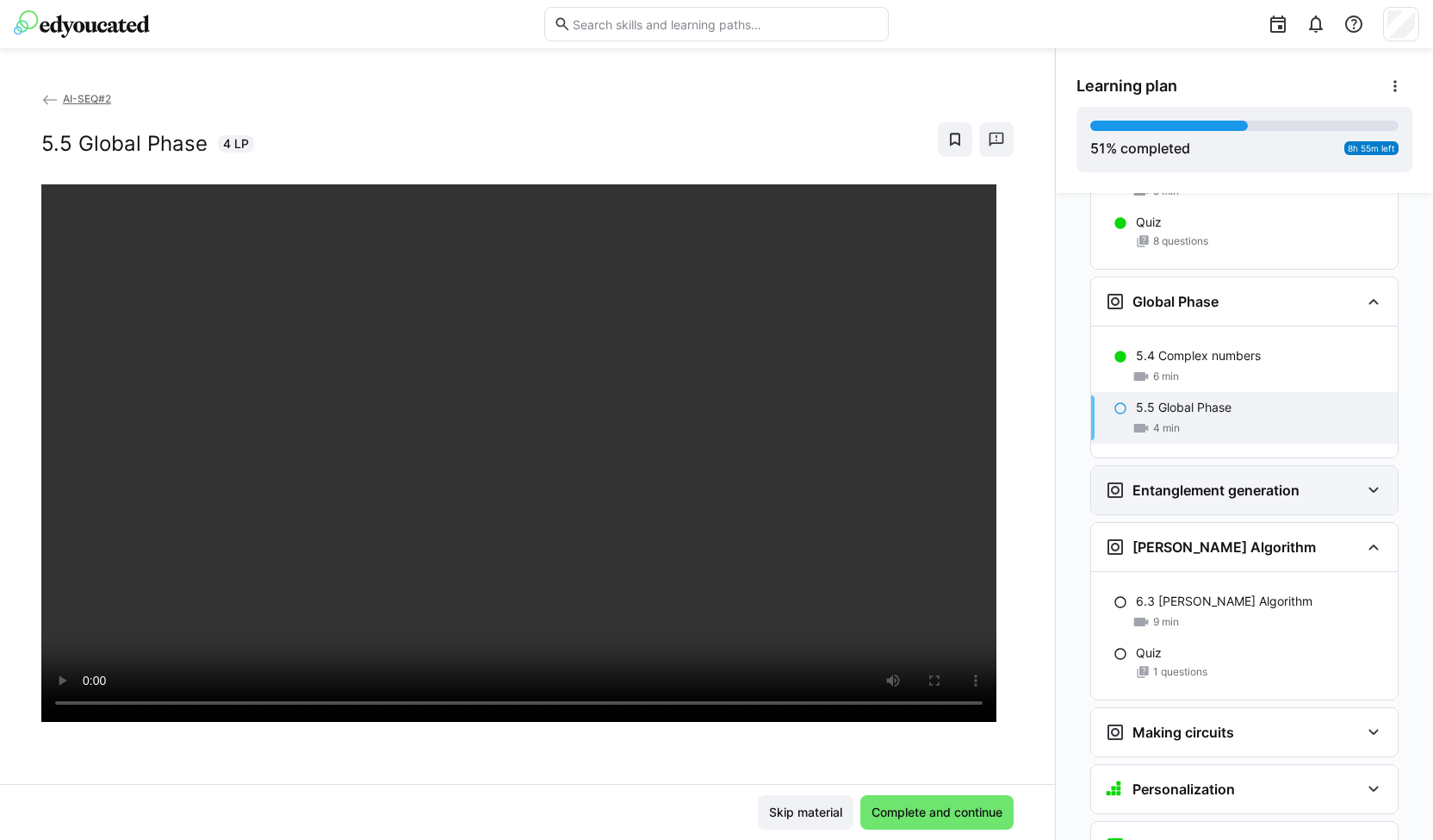
click at [1160, 481] on h3 "Entanglement generation" at bounding box center [1216, 489] width 167 height 17
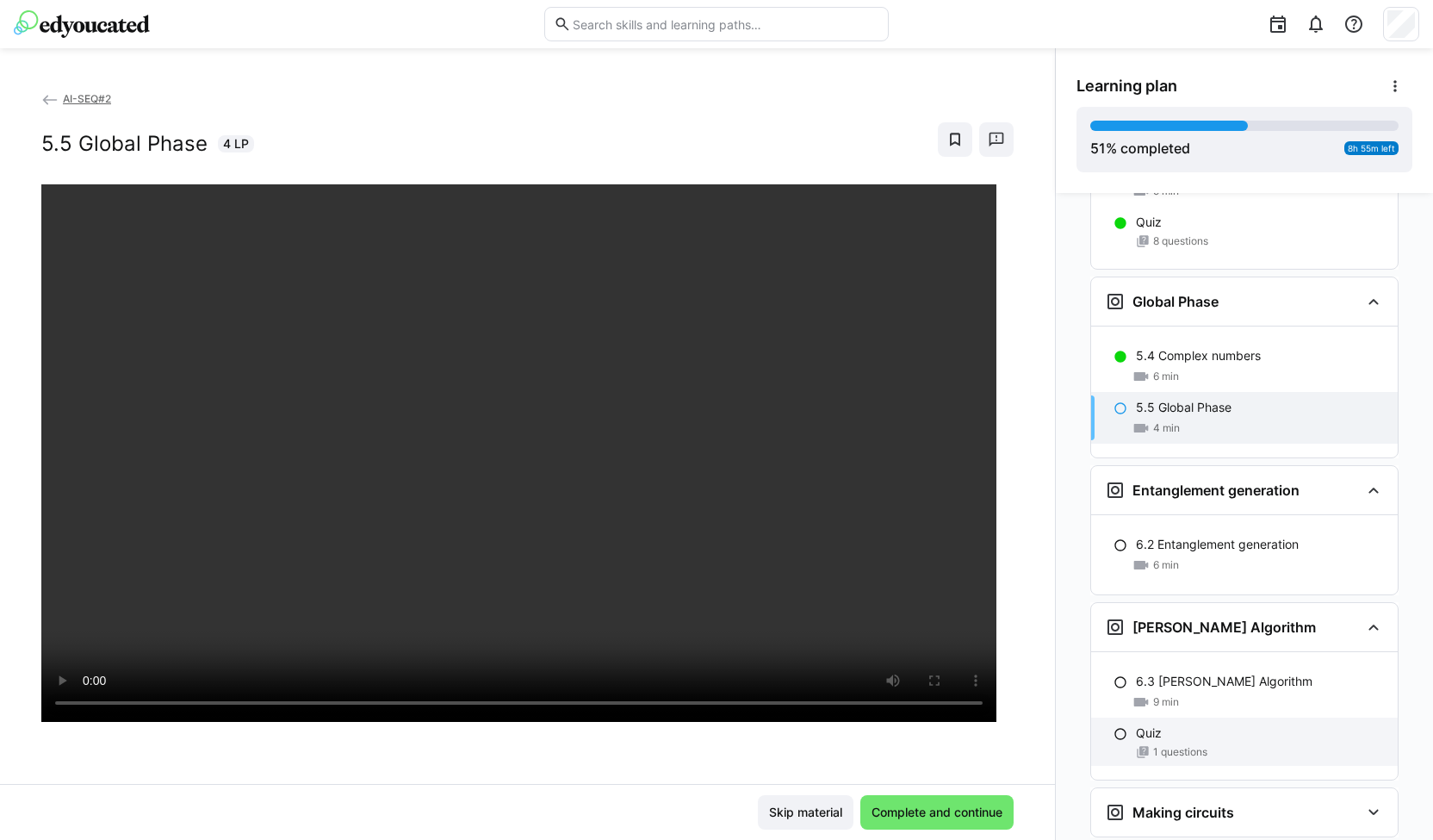
click at [1178, 724] on div "Quiz" at bounding box center [1260, 732] width 248 height 17
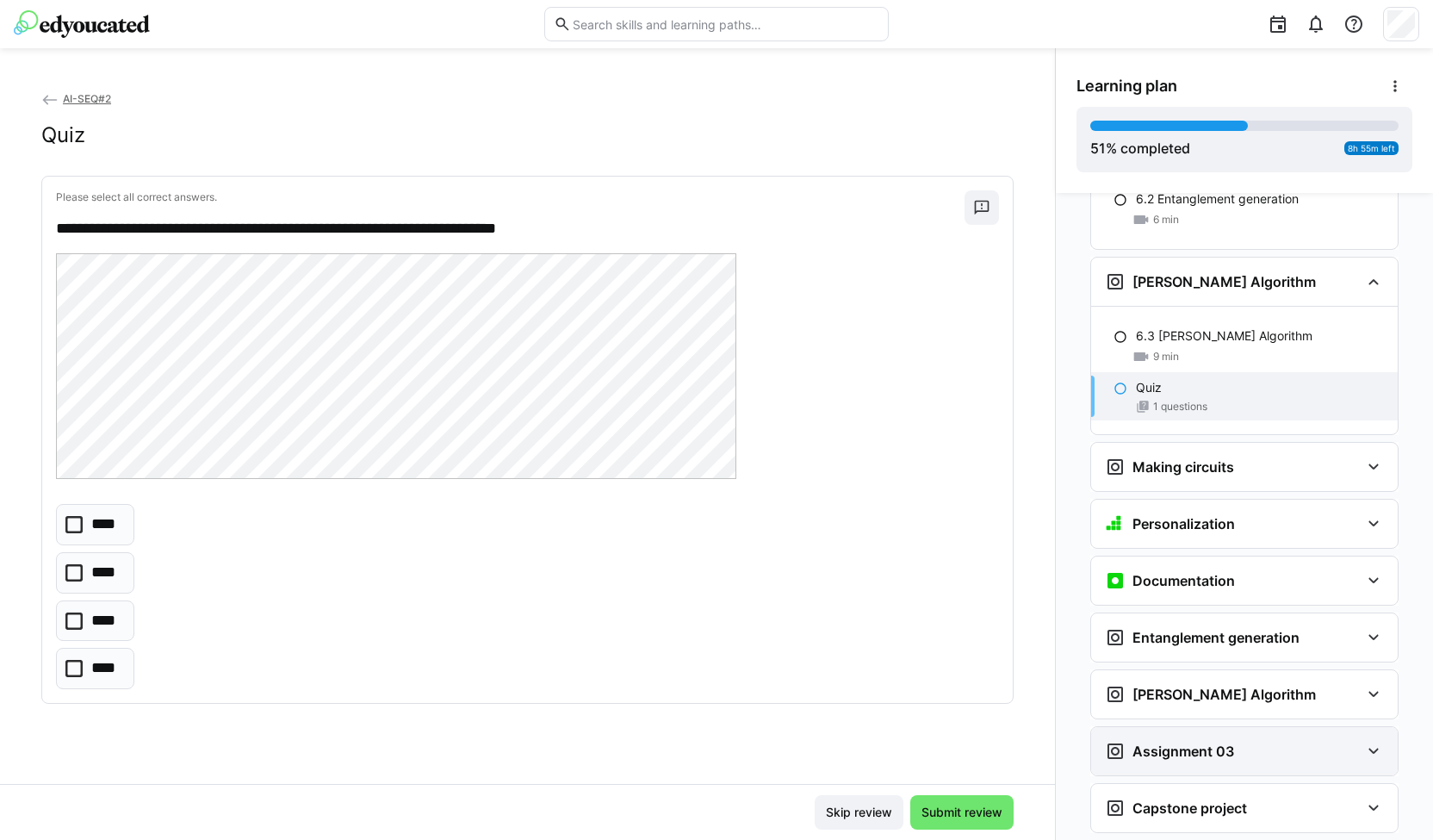
scroll to position [2904, 0]
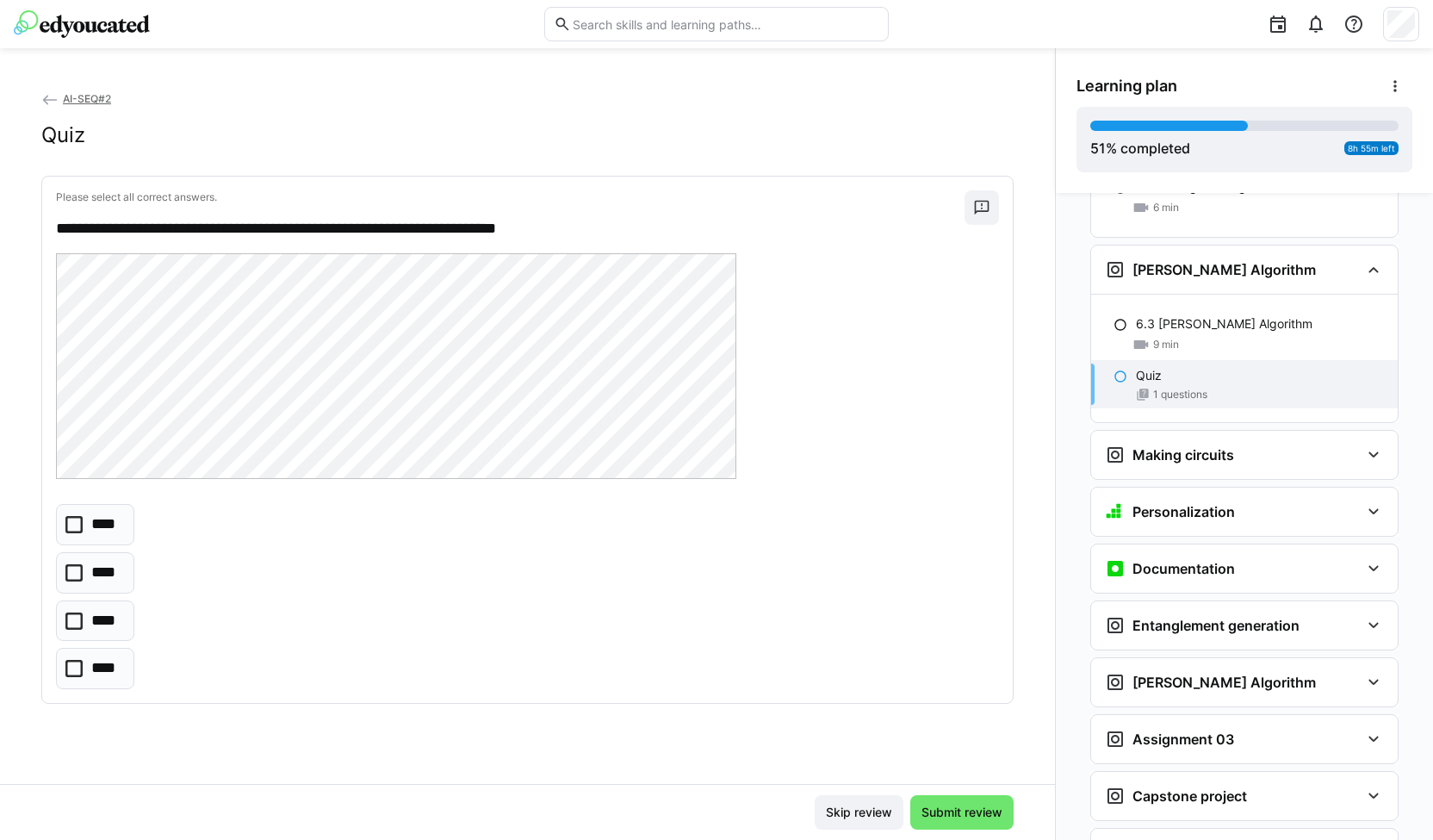
click at [73, 576] on icon at bounding box center [73, 572] width 17 height 17
click at [976, 821] on span "Submit review" at bounding box center [962, 812] width 104 height 35
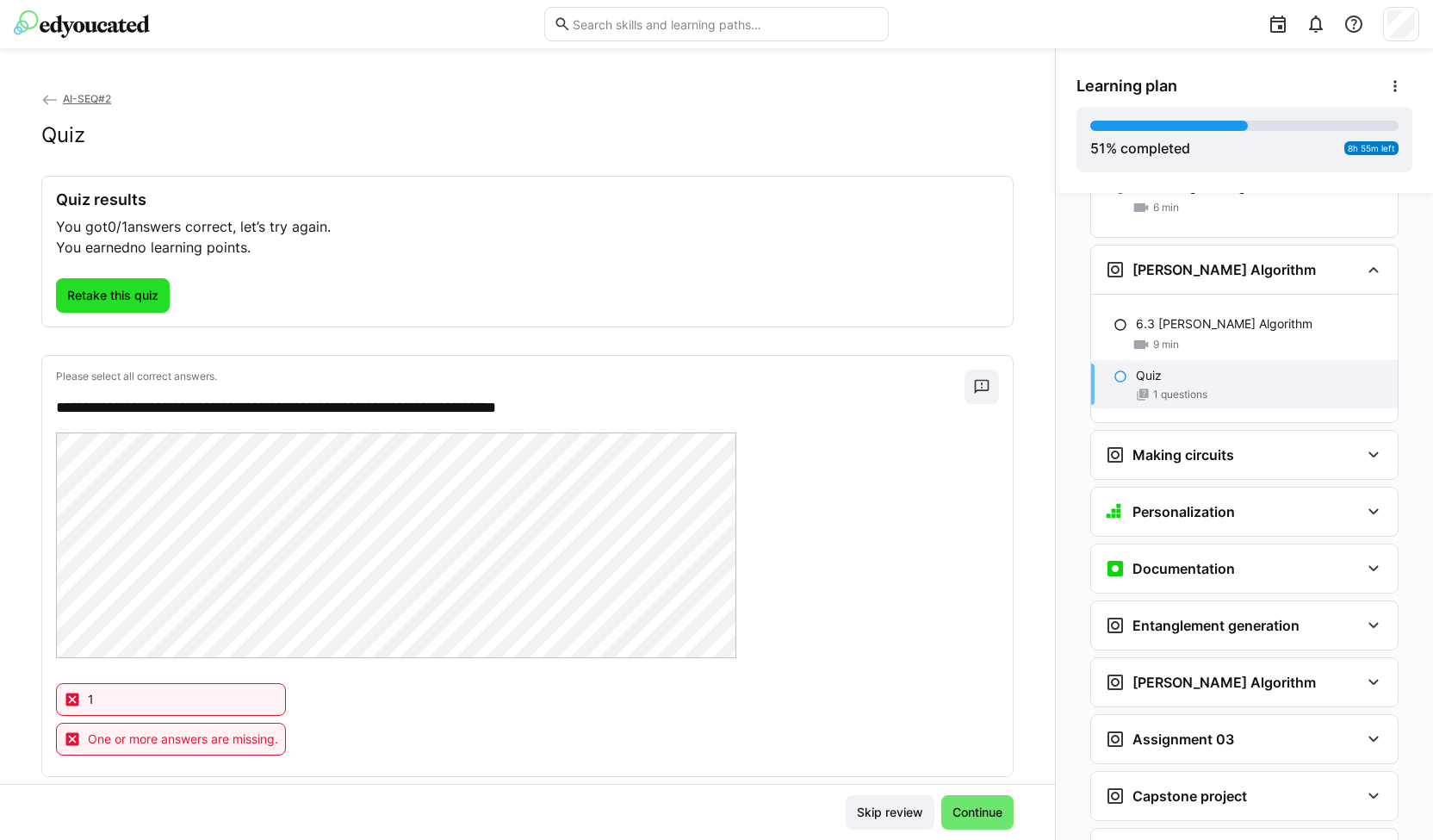
click at [116, 284] on span "Retake this quiz" at bounding box center [113, 295] width 114 height 35
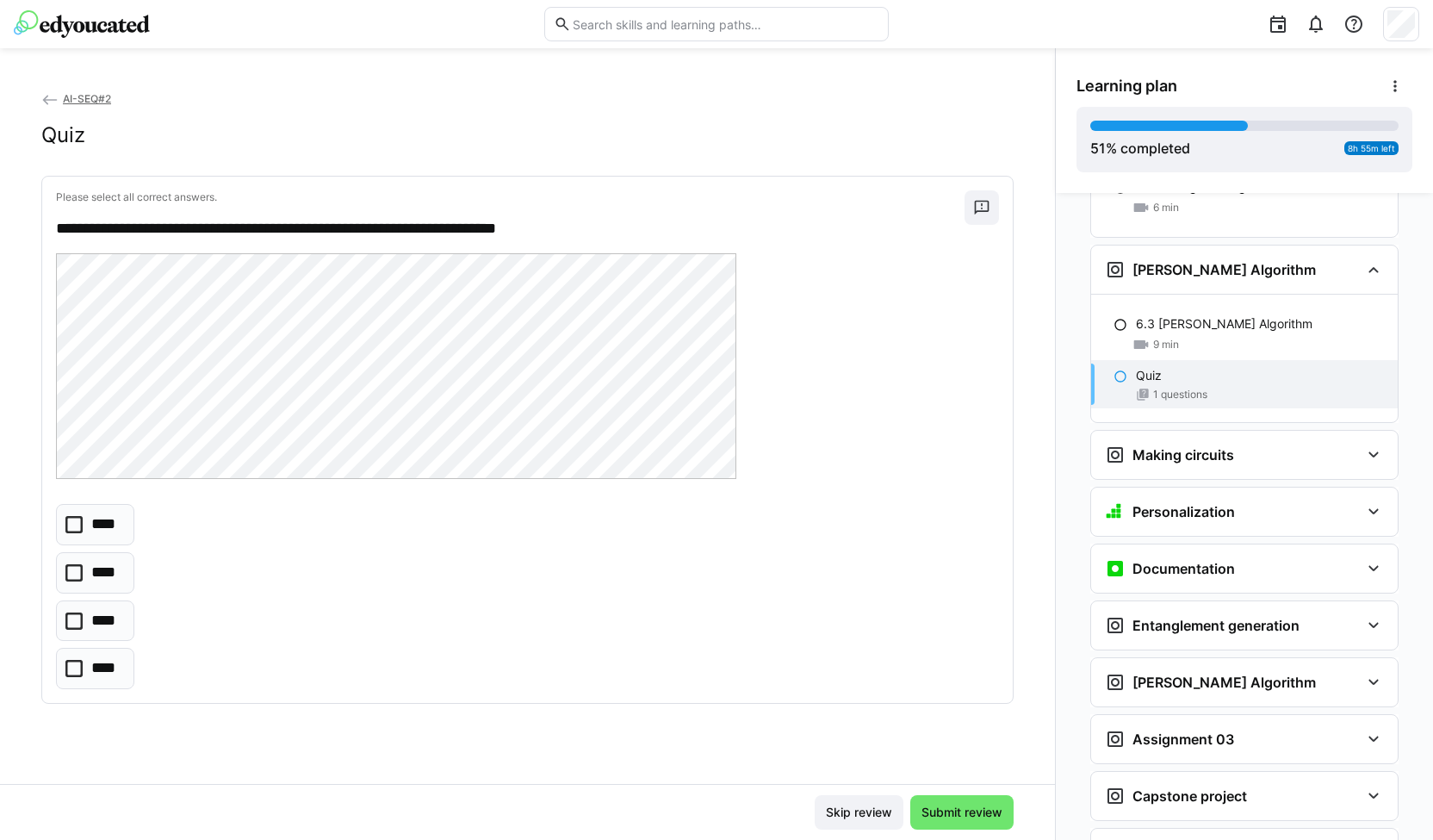
click at [109, 526] on p "****" at bounding box center [105, 525] width 29 height 23
click at [937, 805] on span "Submit review" at bounding box center [962, 811] width 86 height 17
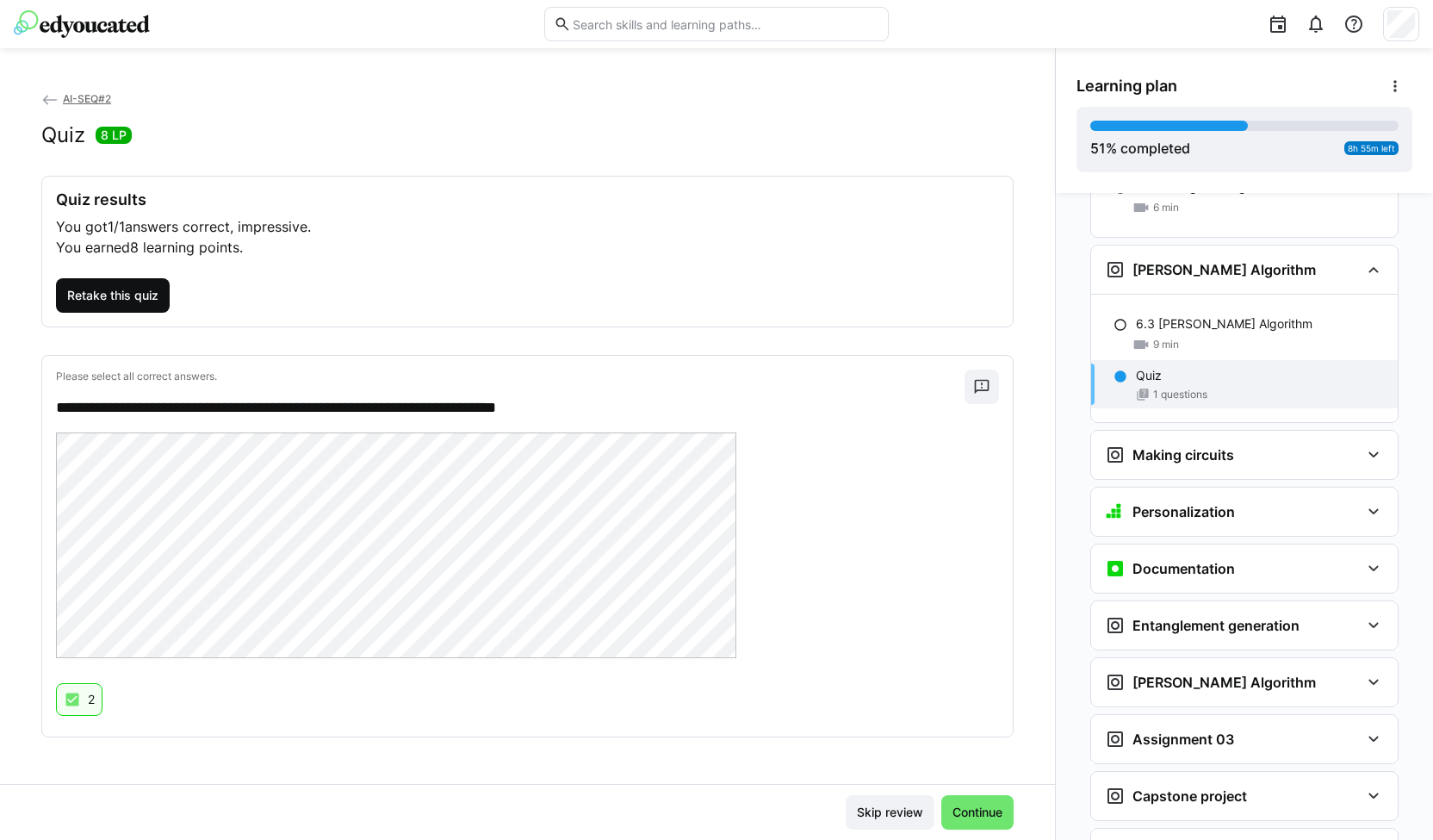
click at [141, 296] on span "Retake this quiz" at bounding box center [113, 294] width 97 height 17
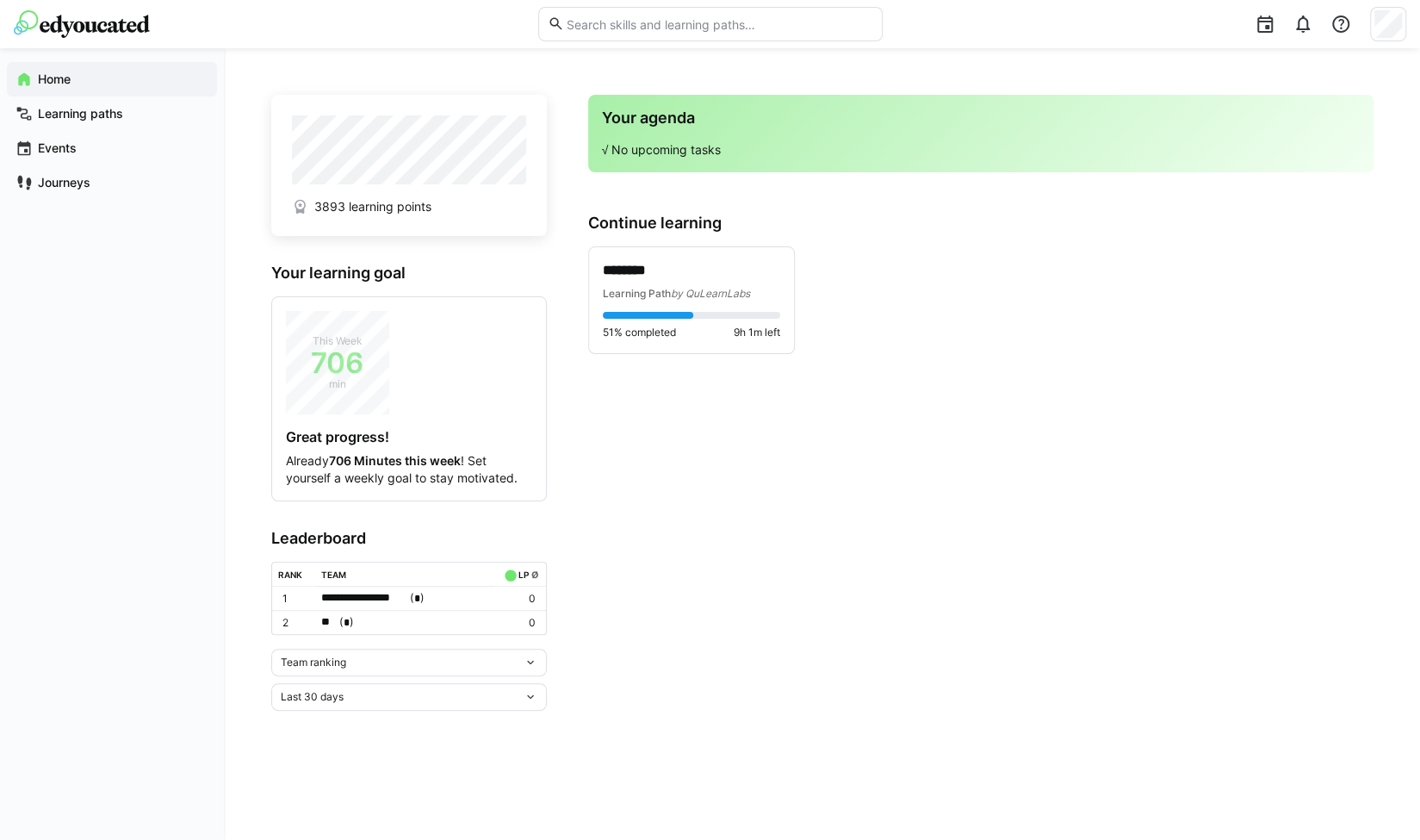
click at [411, 659] on div "Team ranking" at bounding box center [402, 662] width 243 height 12
click at [364, 720] on div "Individual ranking" at bounding box center [408, 722] width 255 height 14
click at [353, 789] on div "Last 30 days" at bounding box center [402, 788] width 243 height 12
click at [382, 641] on div "Last 7 days" at bounding box center [408, 638] width 255 height 14
click at [395, 794] on div "Last 7 days" at bounding box center [409, 788] width 276 height 28
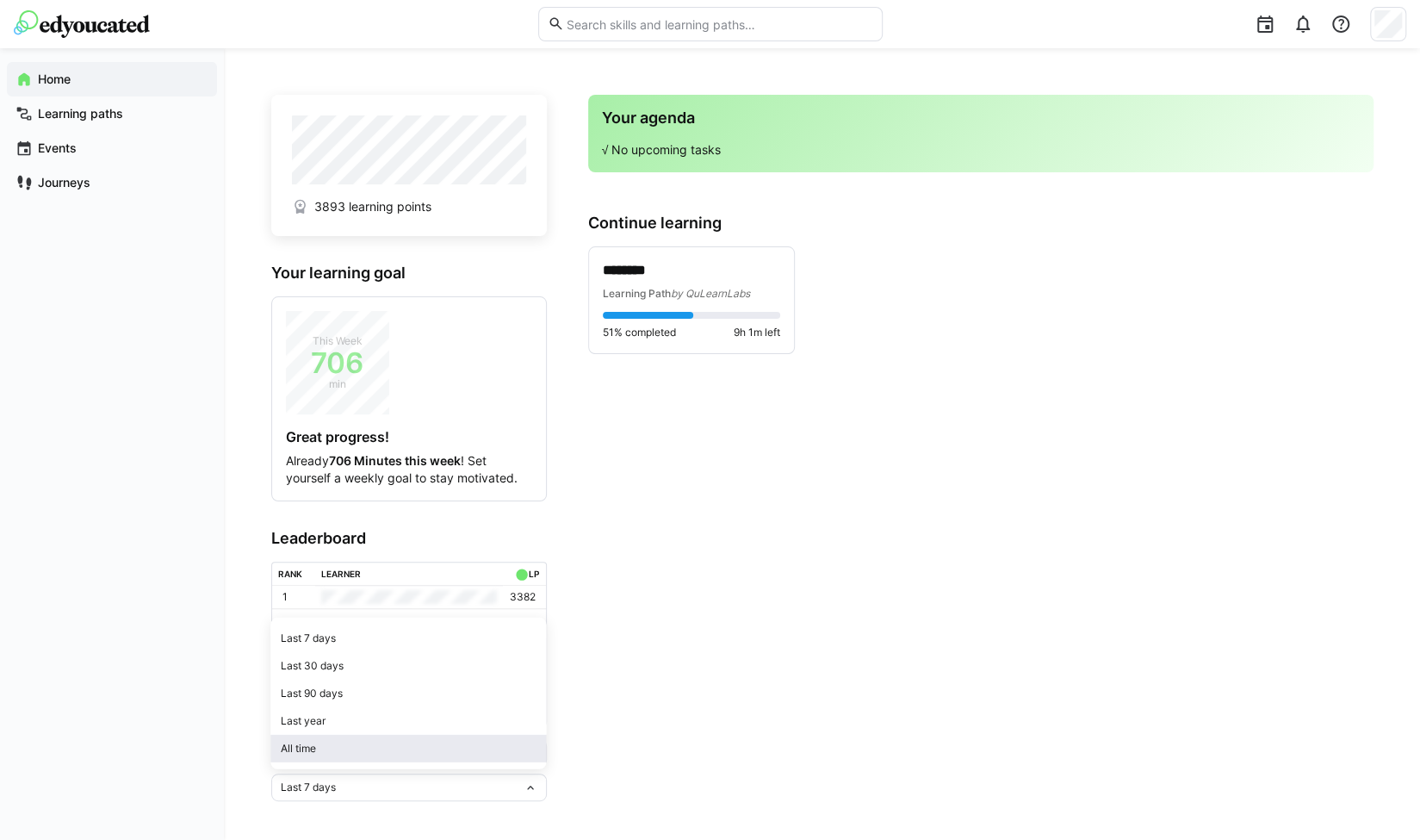
click at [399, 752] on div "All time" at bounding box center [408, 749] width 255 height 14
click at [380, 788] on div "All time" at bounding box center [402, 788] width 243 height 12
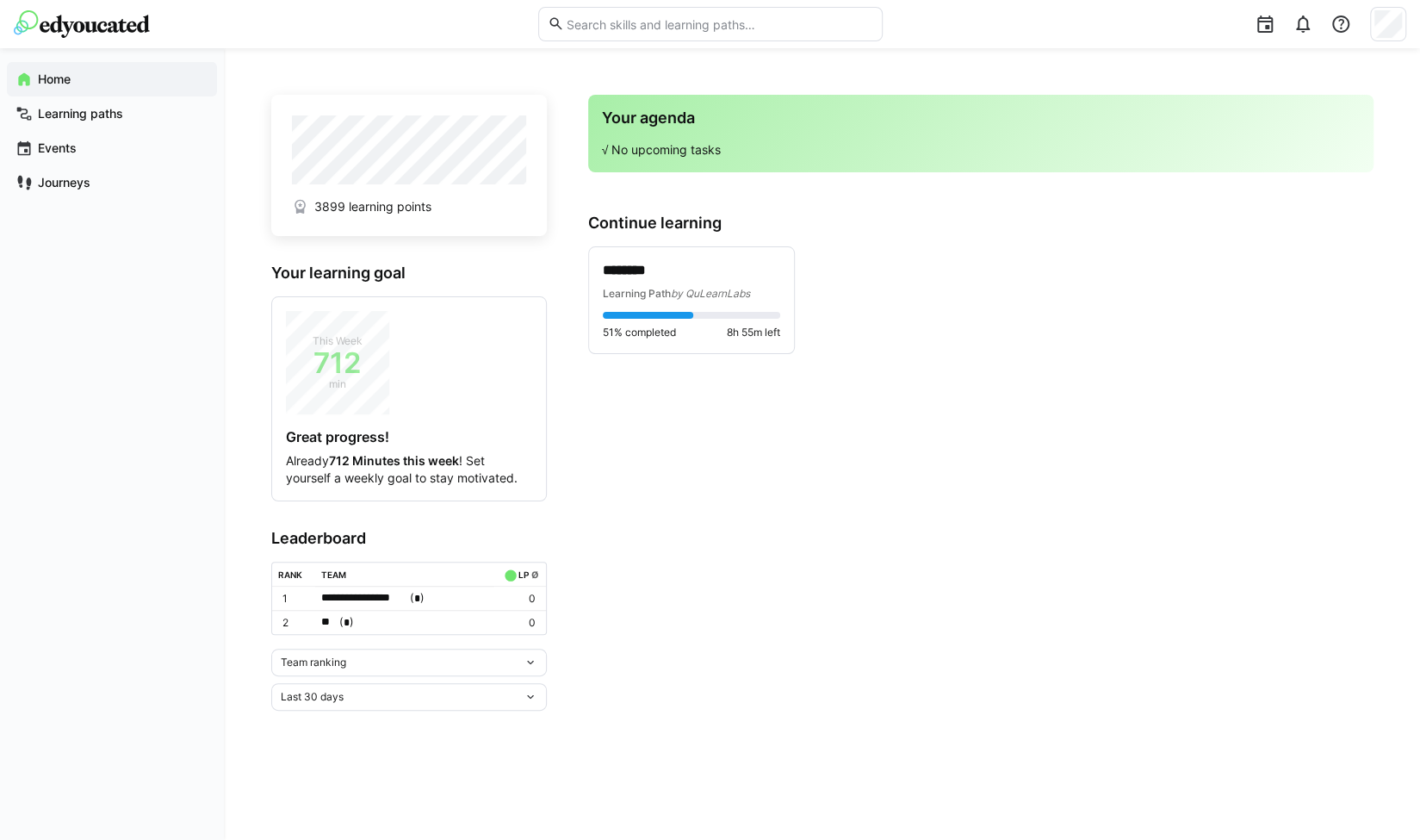
click at [376, 691] on div "Last 30 days" at bounding box center [402, 697] width 243 height 12
click at [360, 657] on div "All time" at bounding box center [408, 657] width 255 height 14
click at [375, 659] on div "Team ranking" at bounding box center [402, 662] width 243 height 12
click at [364, 717] on div "Individual ranking" at bounding box center [408, 722] width 255 height 14
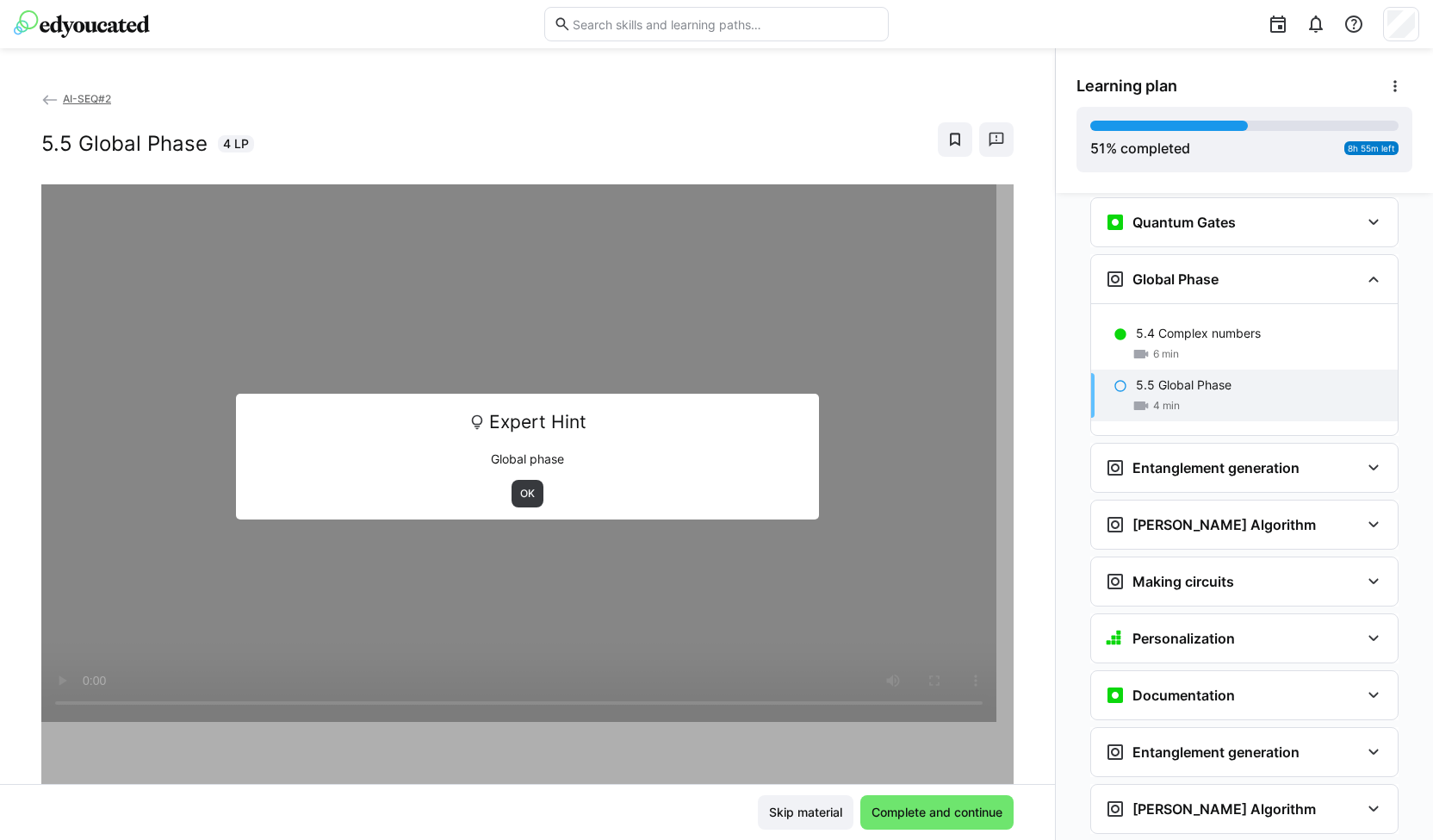
scroll to position [2319, 0]
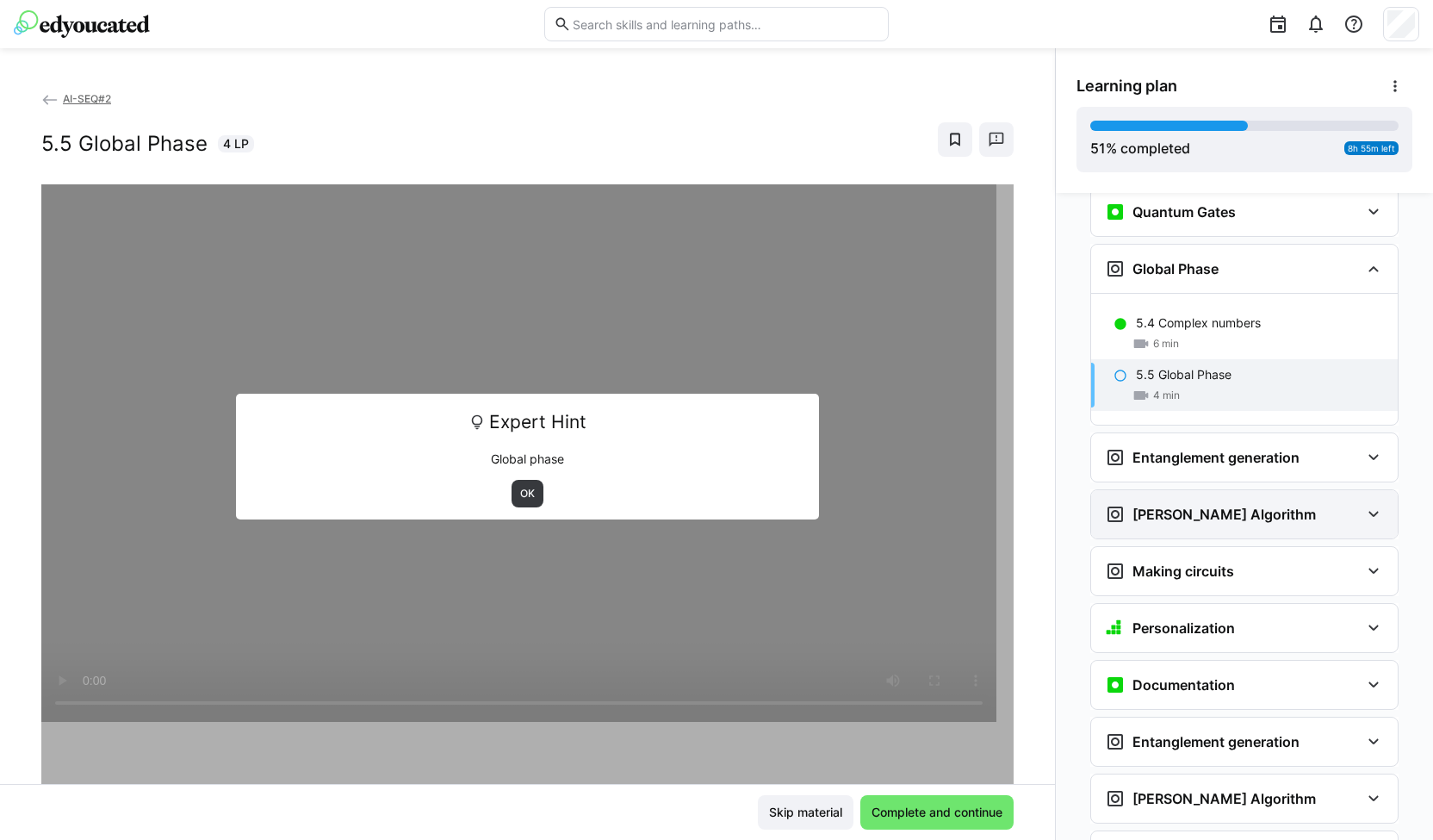
click at [1171, 506] on h3 "Grover's Algorithm" at bounding box center [1224, 514] width 184 height 17
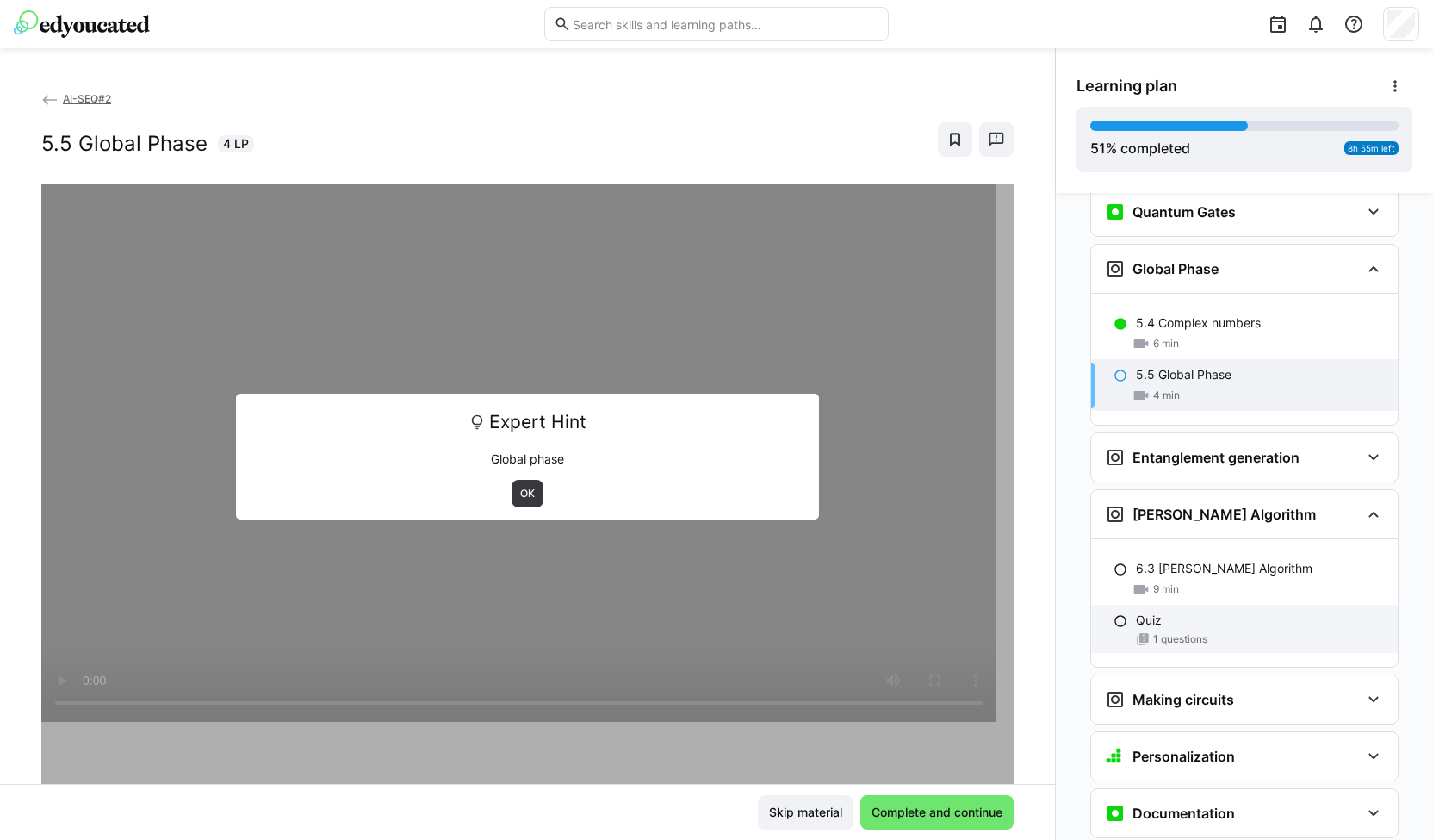
click at [1153, 632] on span "1 questions" at bounding box center [1180, 639] width 54 height 14
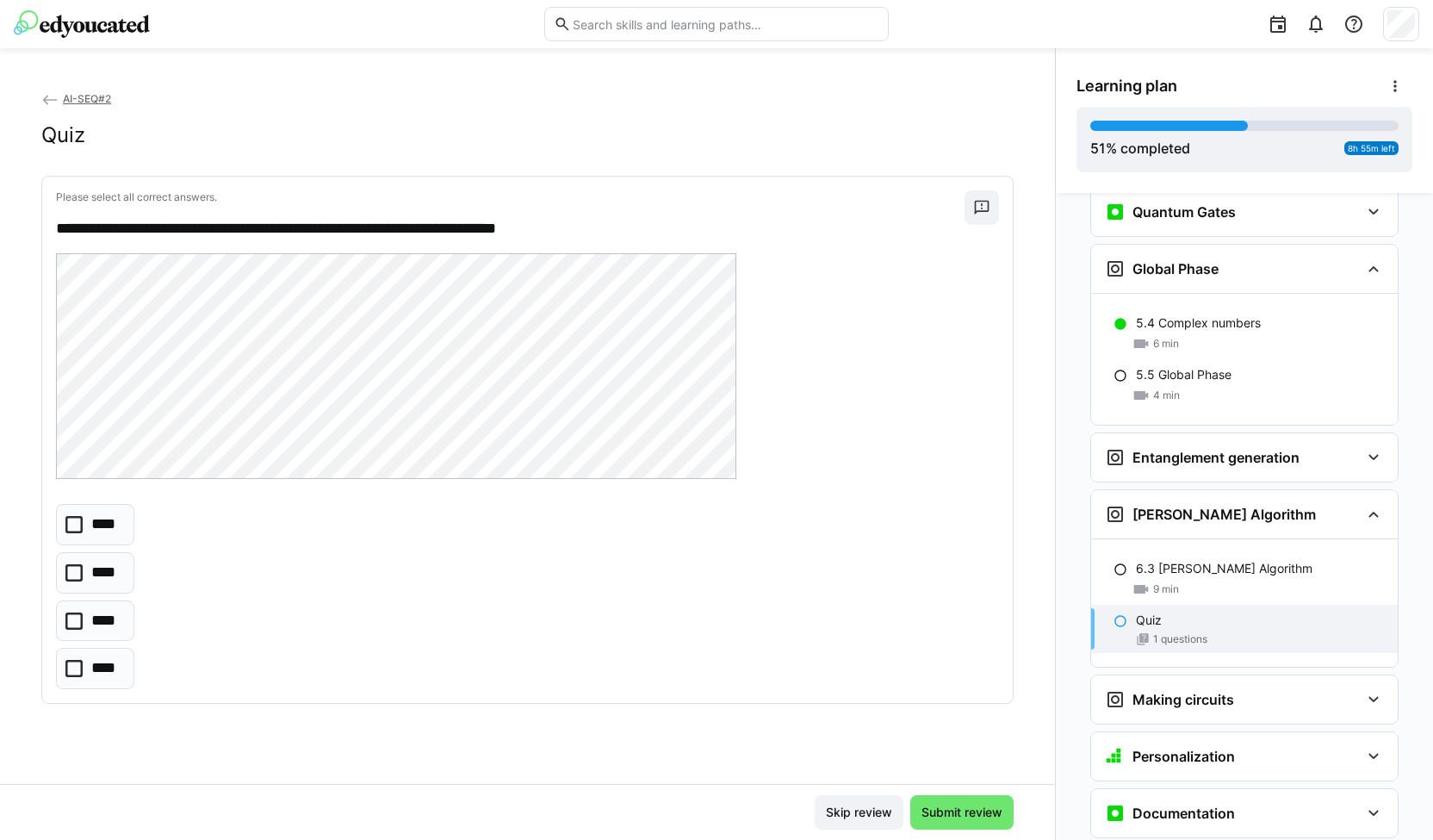
scroll to position [2564, 0]
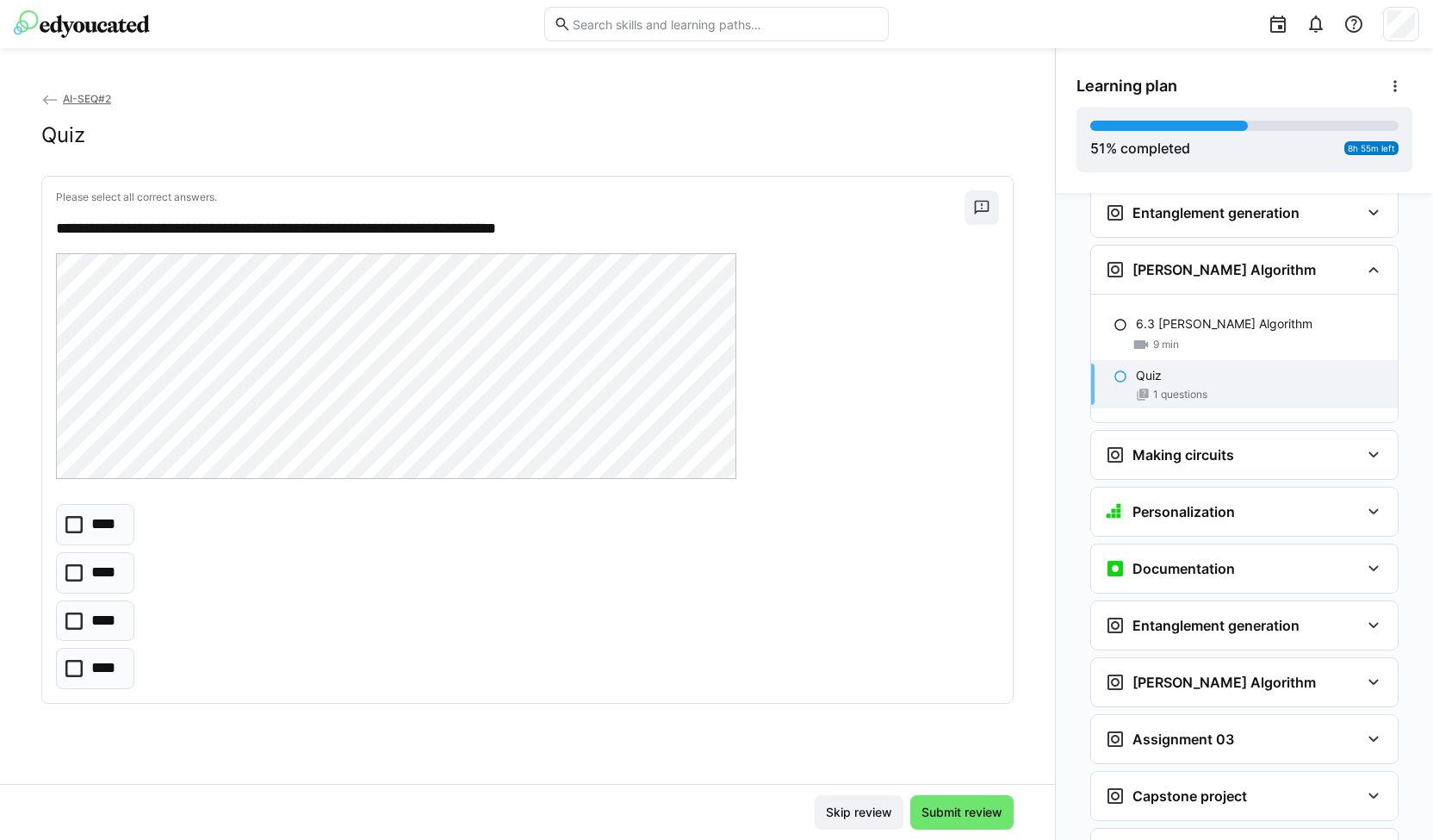
click at [116, 527] on p "****" at bounding box center [105, 525] width 29 height 23
click at [925, 811] on span "Submit review" at bounding box center [962, 811] width 86 height 17
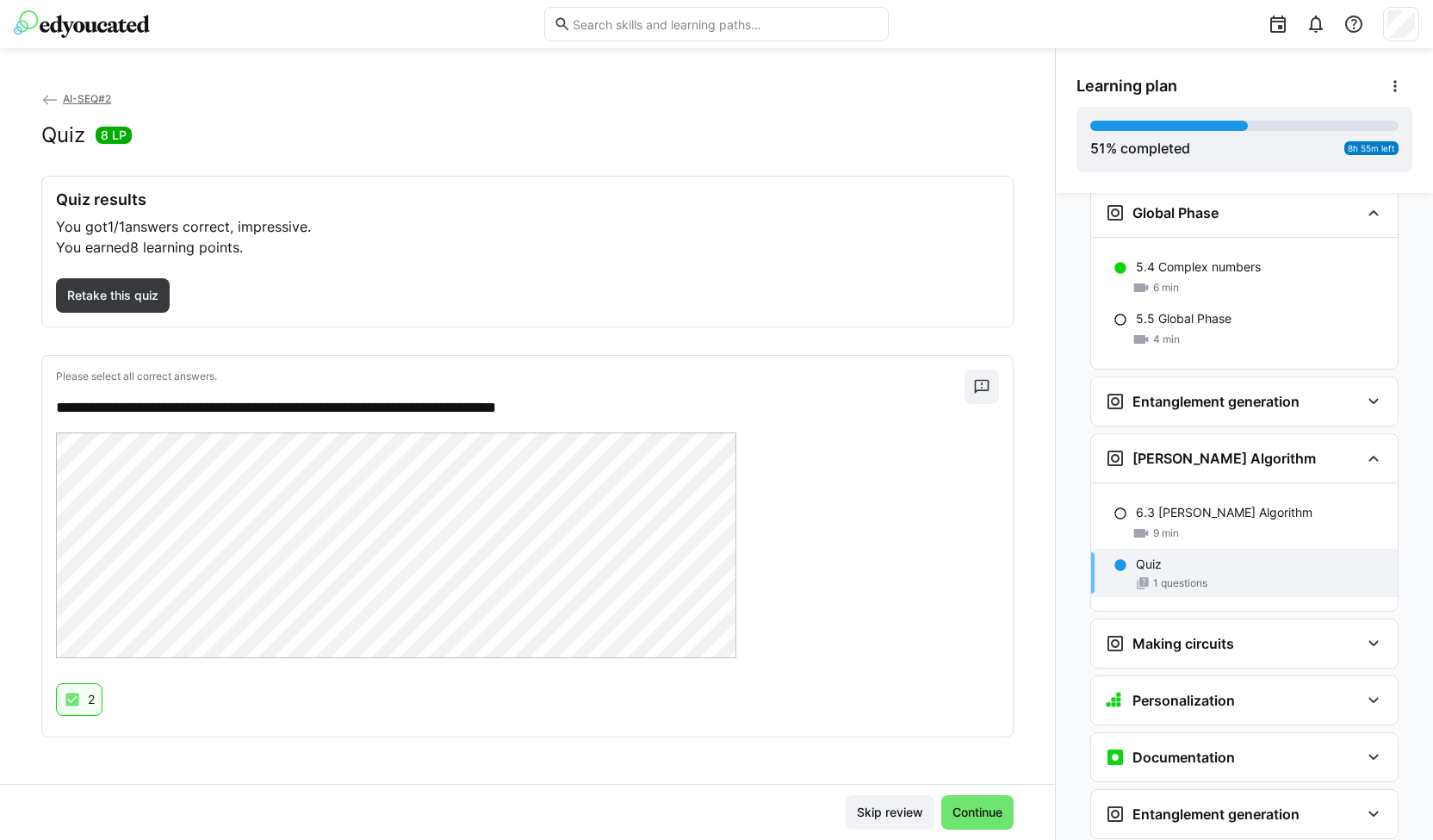
scroll to position [2373, 0]
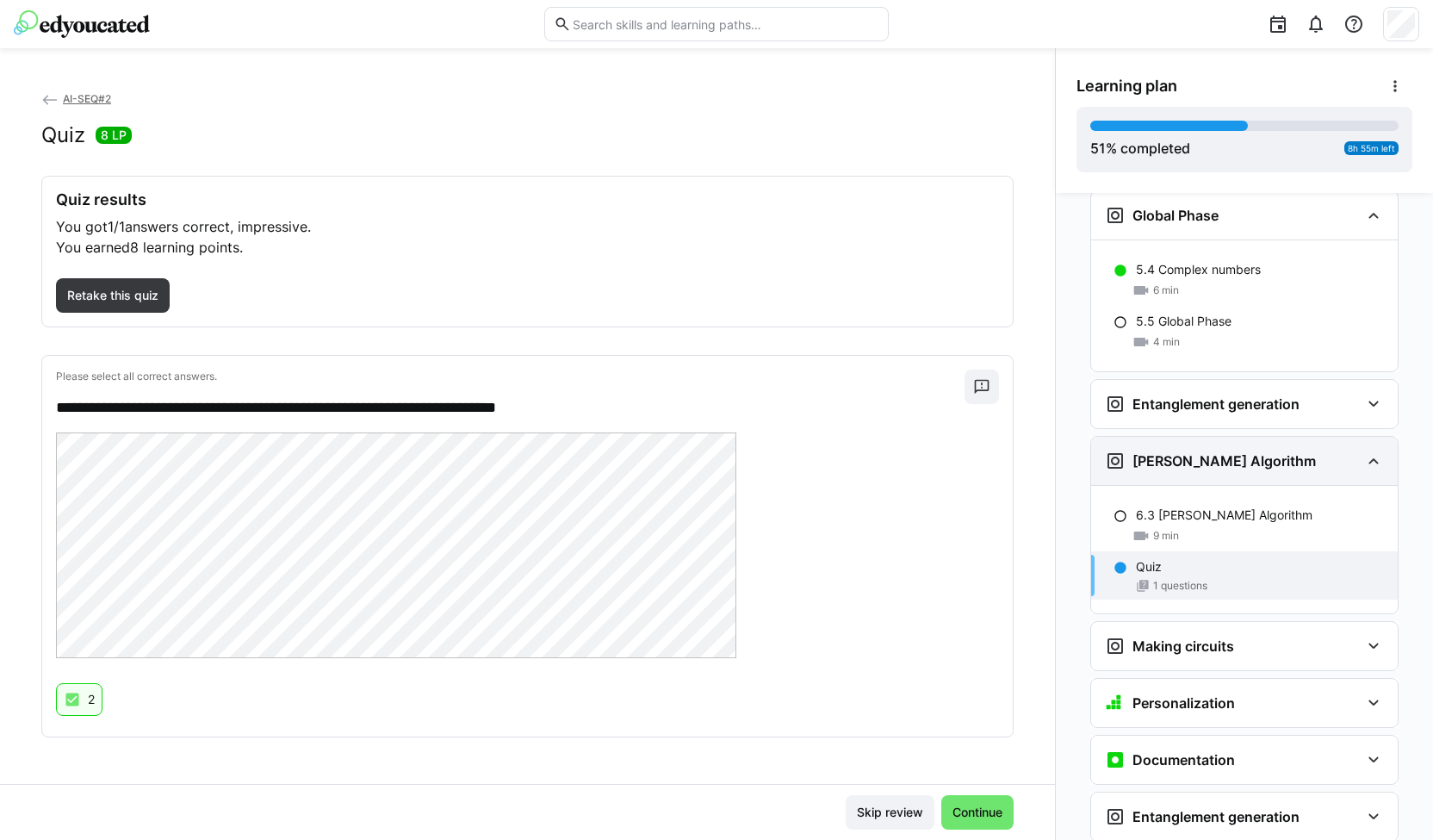
click at [1183, 451] on div "Grover's Algorithm" at bounding box center [1211, 461] width 211 height 21
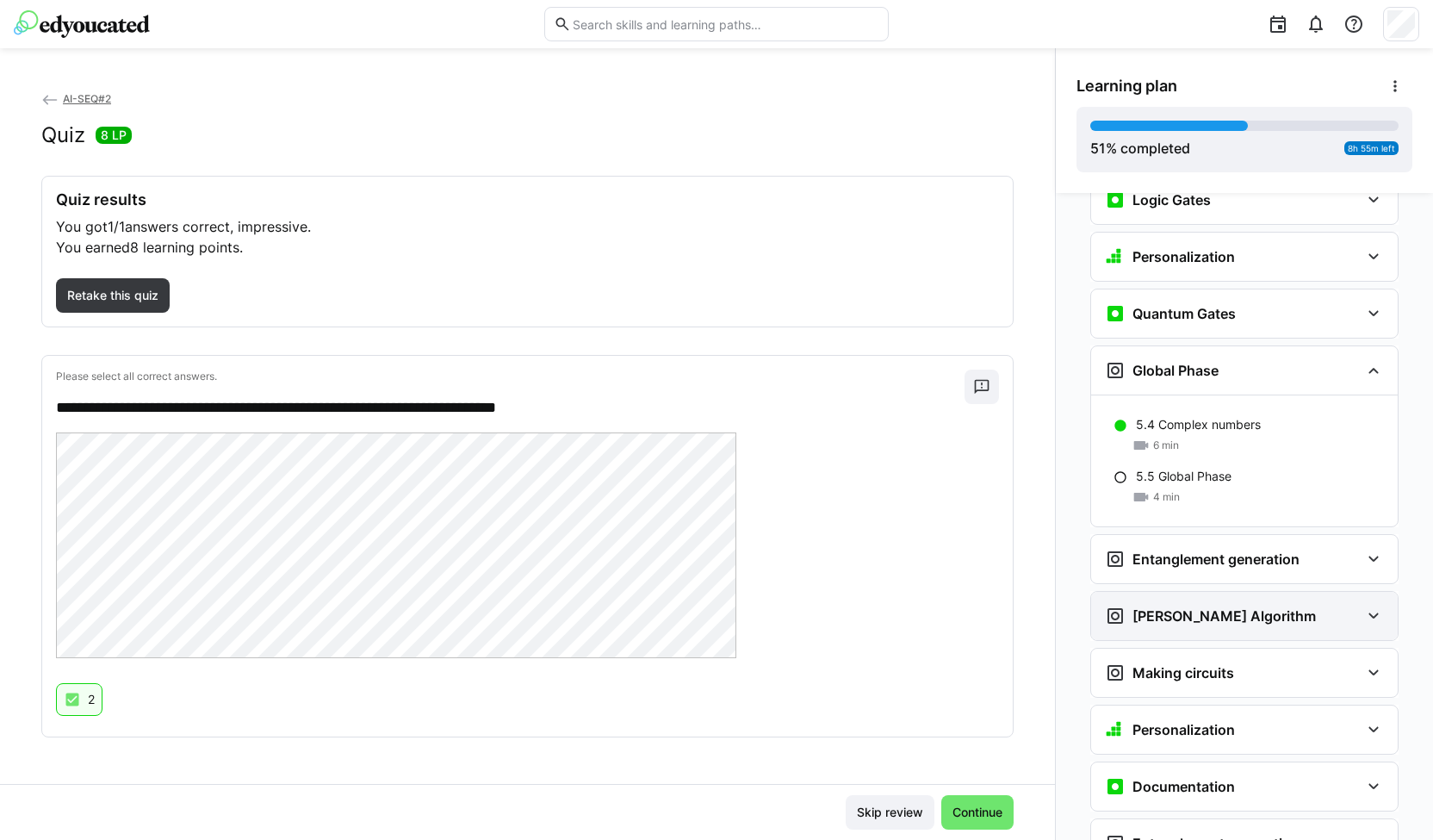
scroll to position [2217, 0]
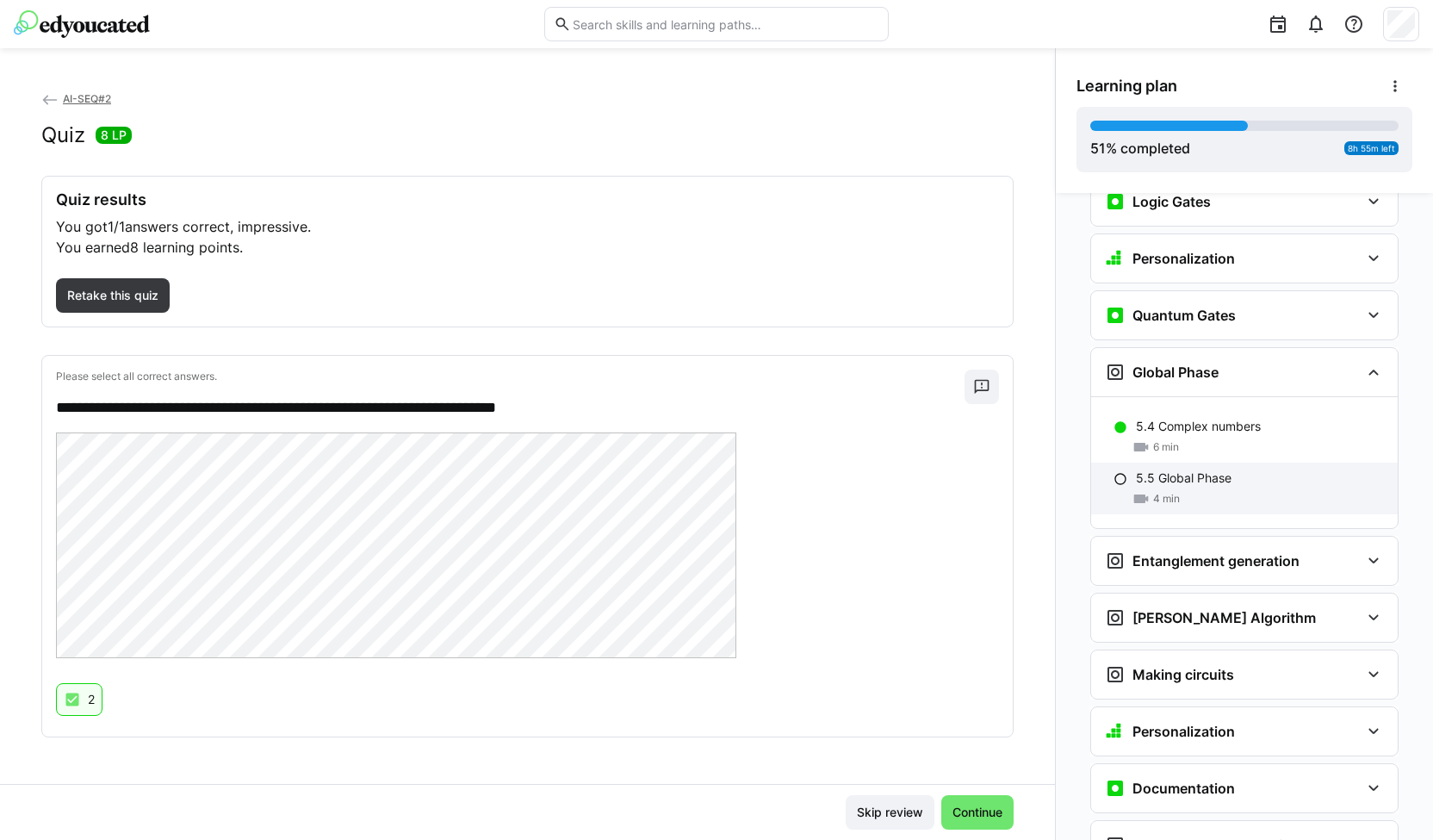
click at [1181, 469] on p "5.5 Global Phase" at bounding box center [1184, 477] width 96 height 17
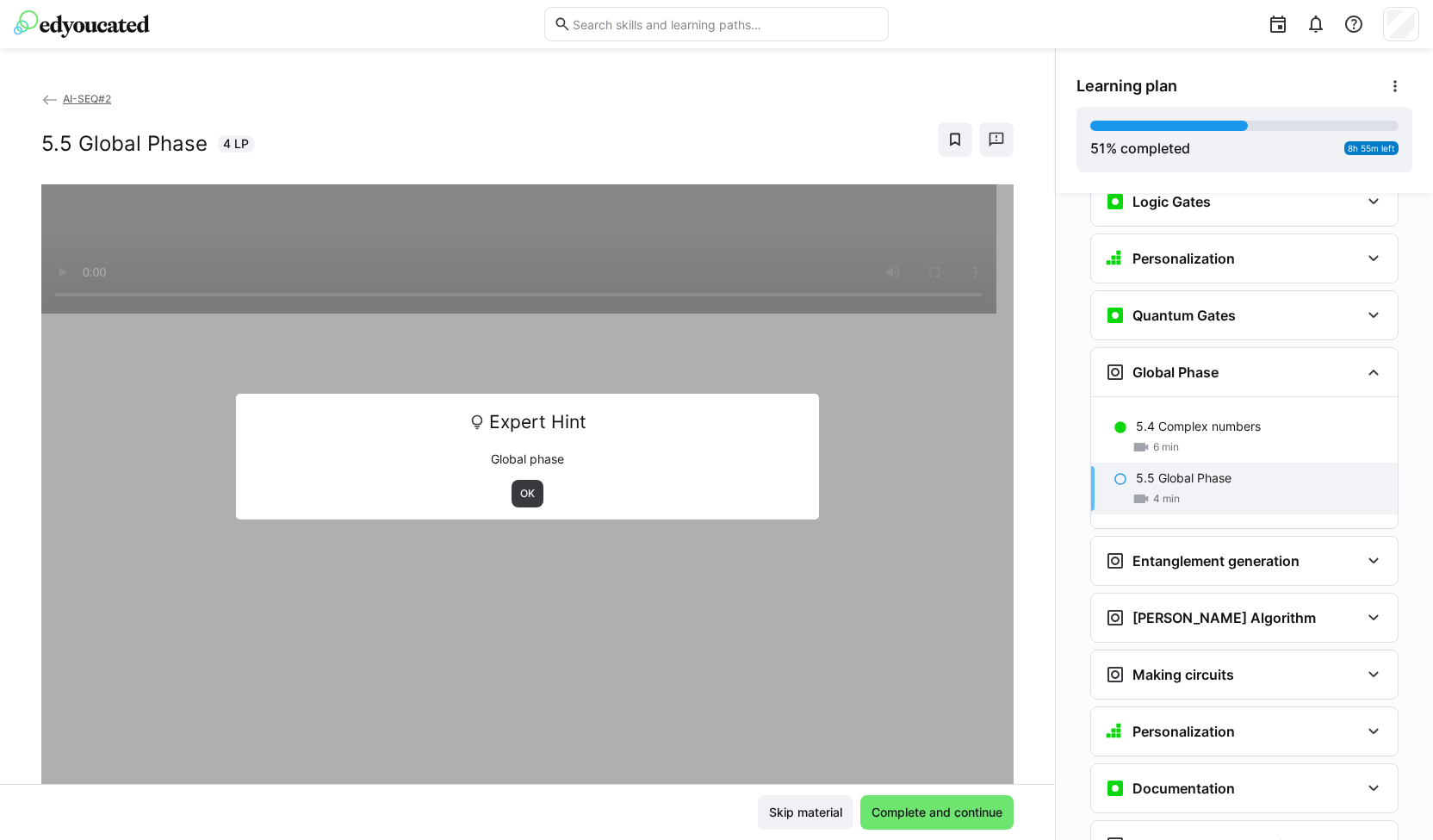
scroll to position [2319, 0]
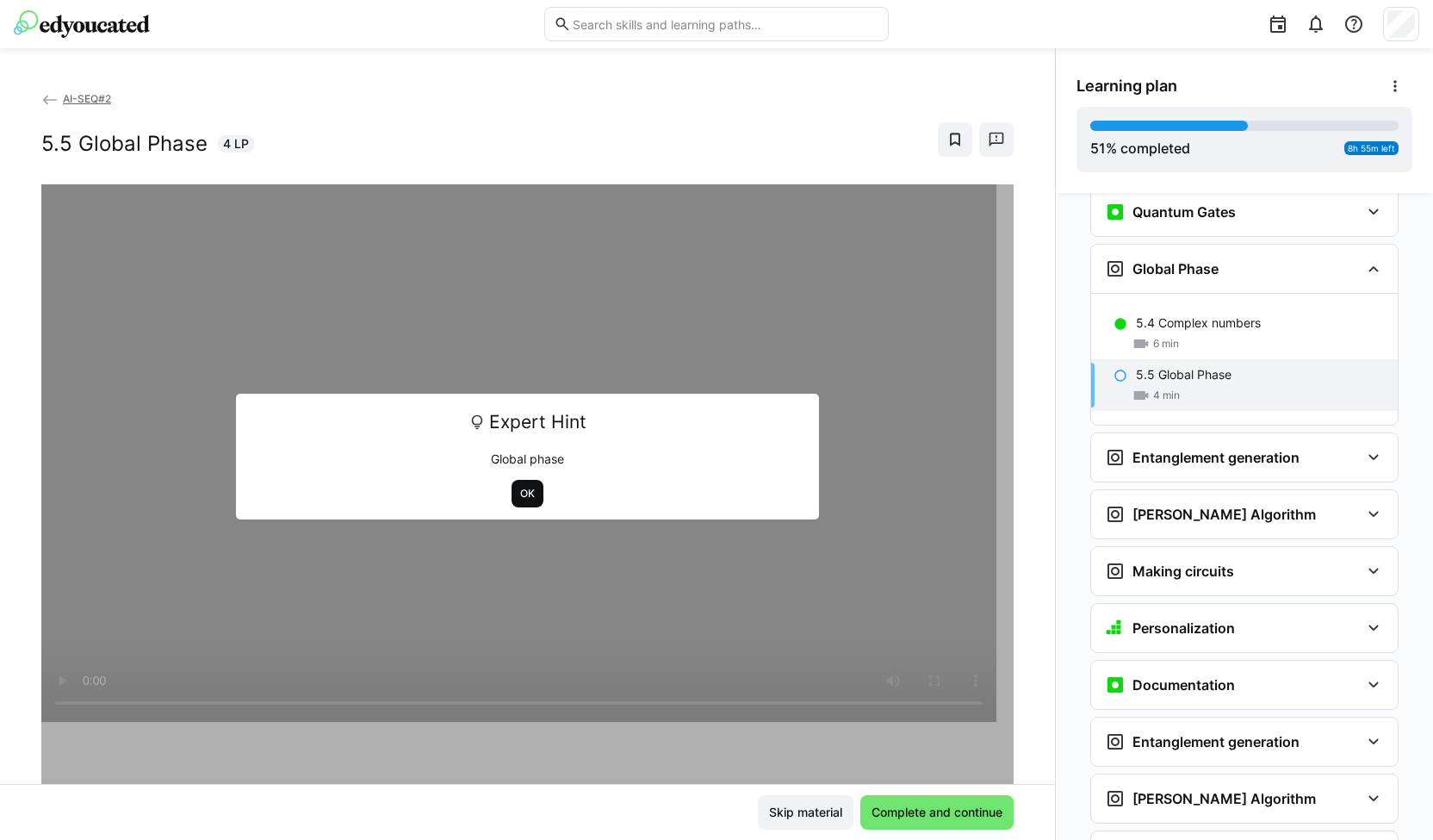
click at [525, 490] on span "OK" at bounding box center [528, 494] width 18 height 14
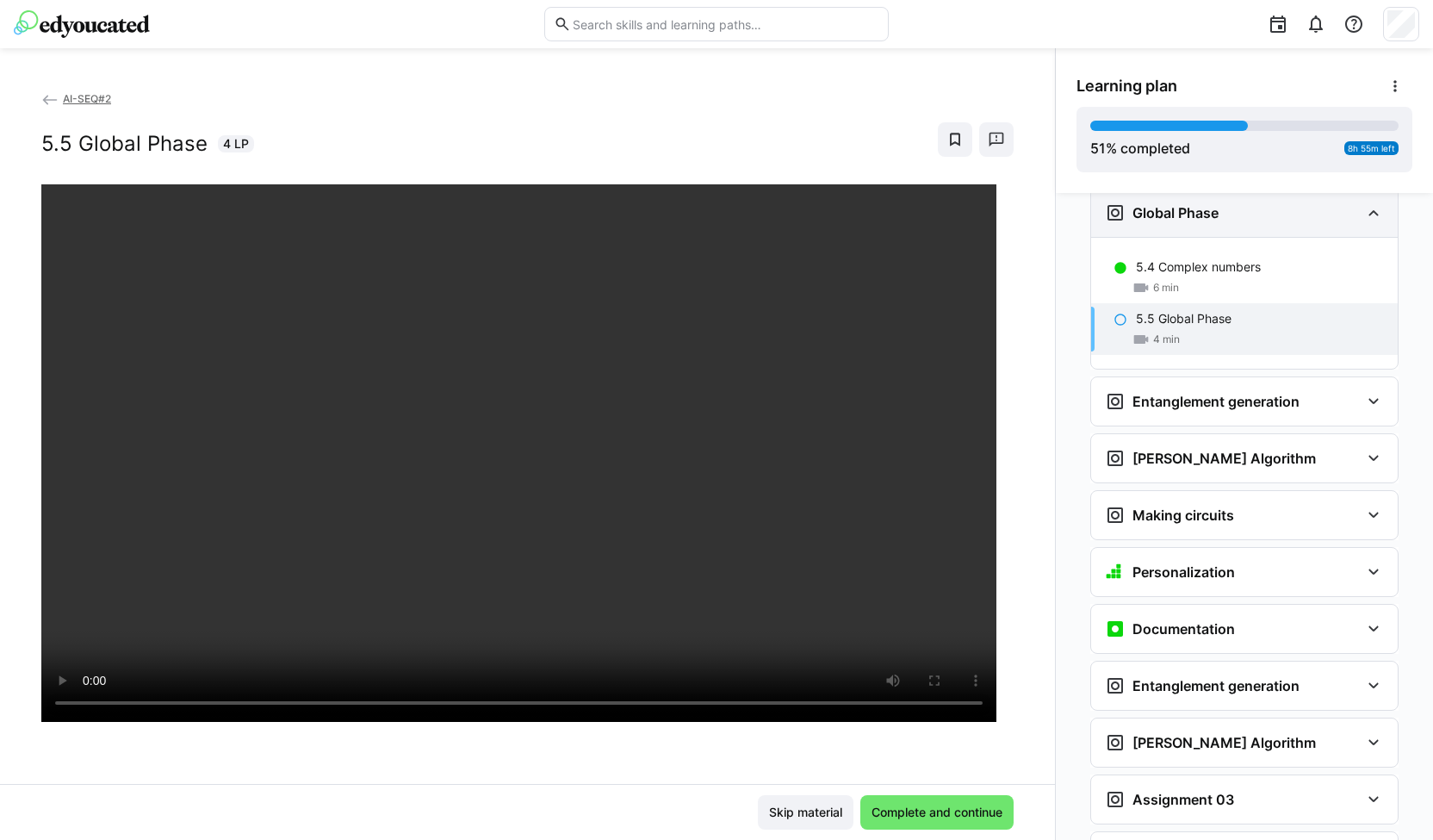
scroll to position [2377, 0]
click at [1278, 675] on div "Entanglement generation" at bounding box center [1202, 685] width 195 height 21
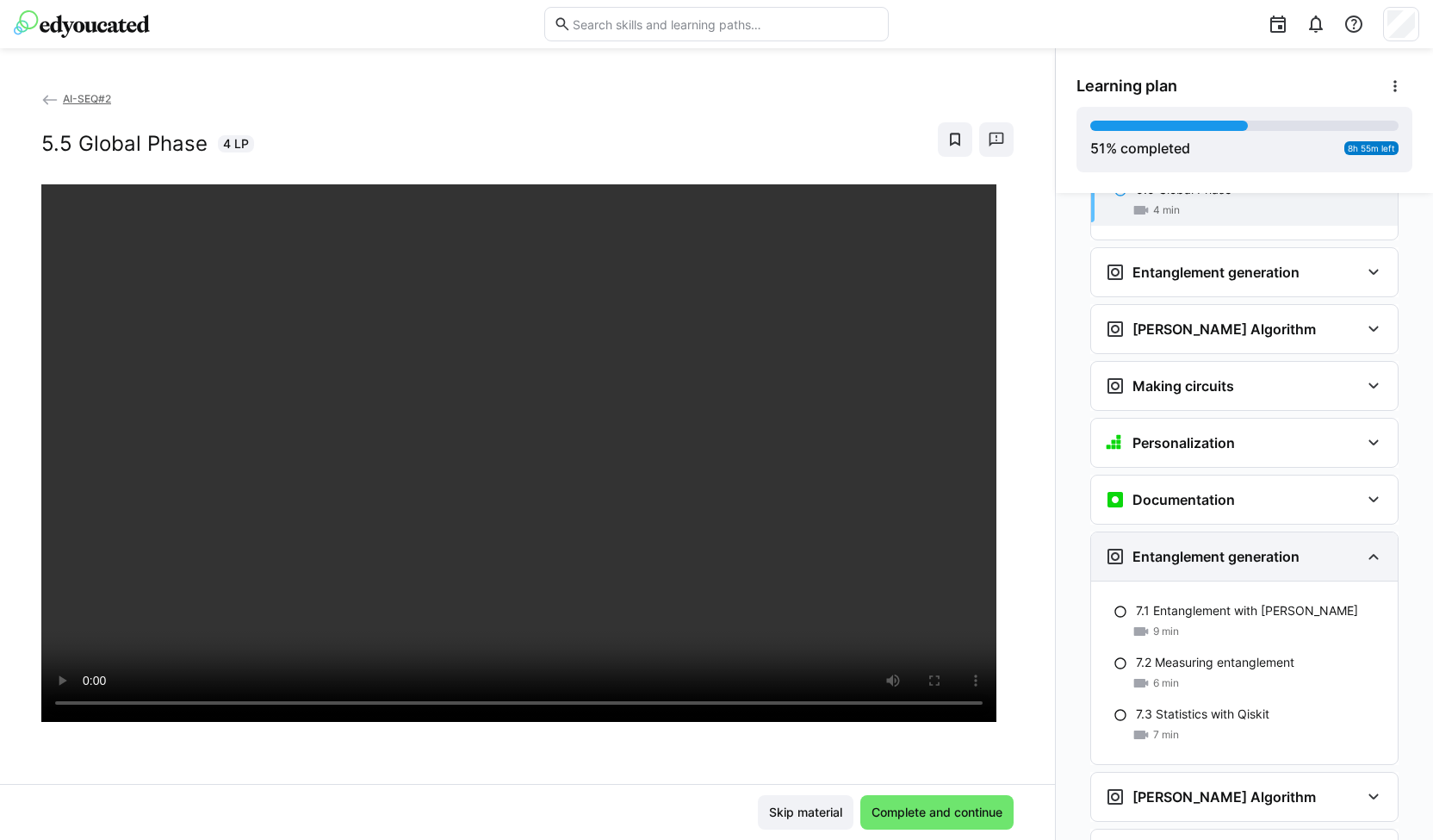
scroll to position [2533, 0]
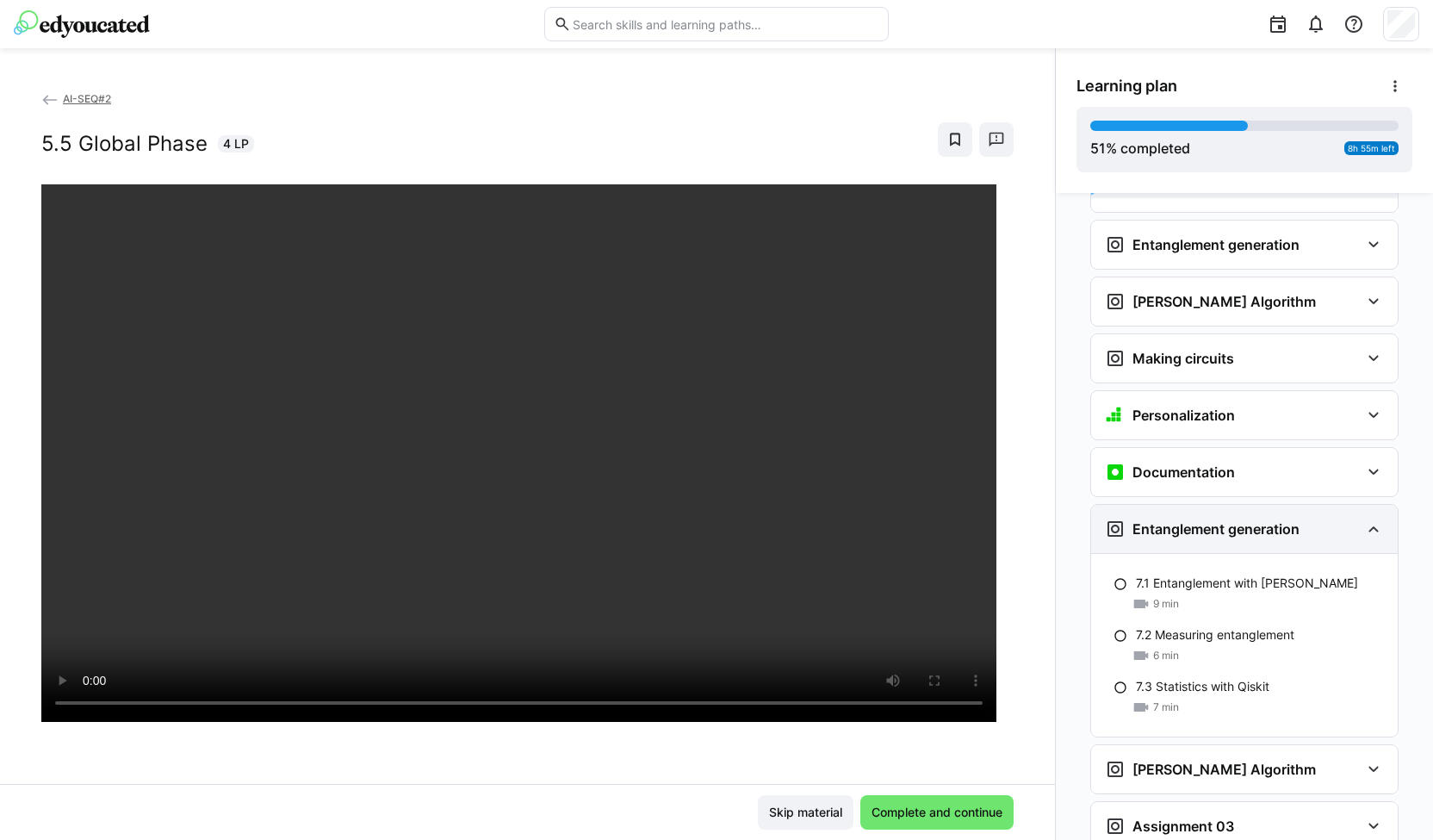
click at [1253, 520] on h3 "Entanglement generation" at bounding box center [1216, 528] width 167 height 17
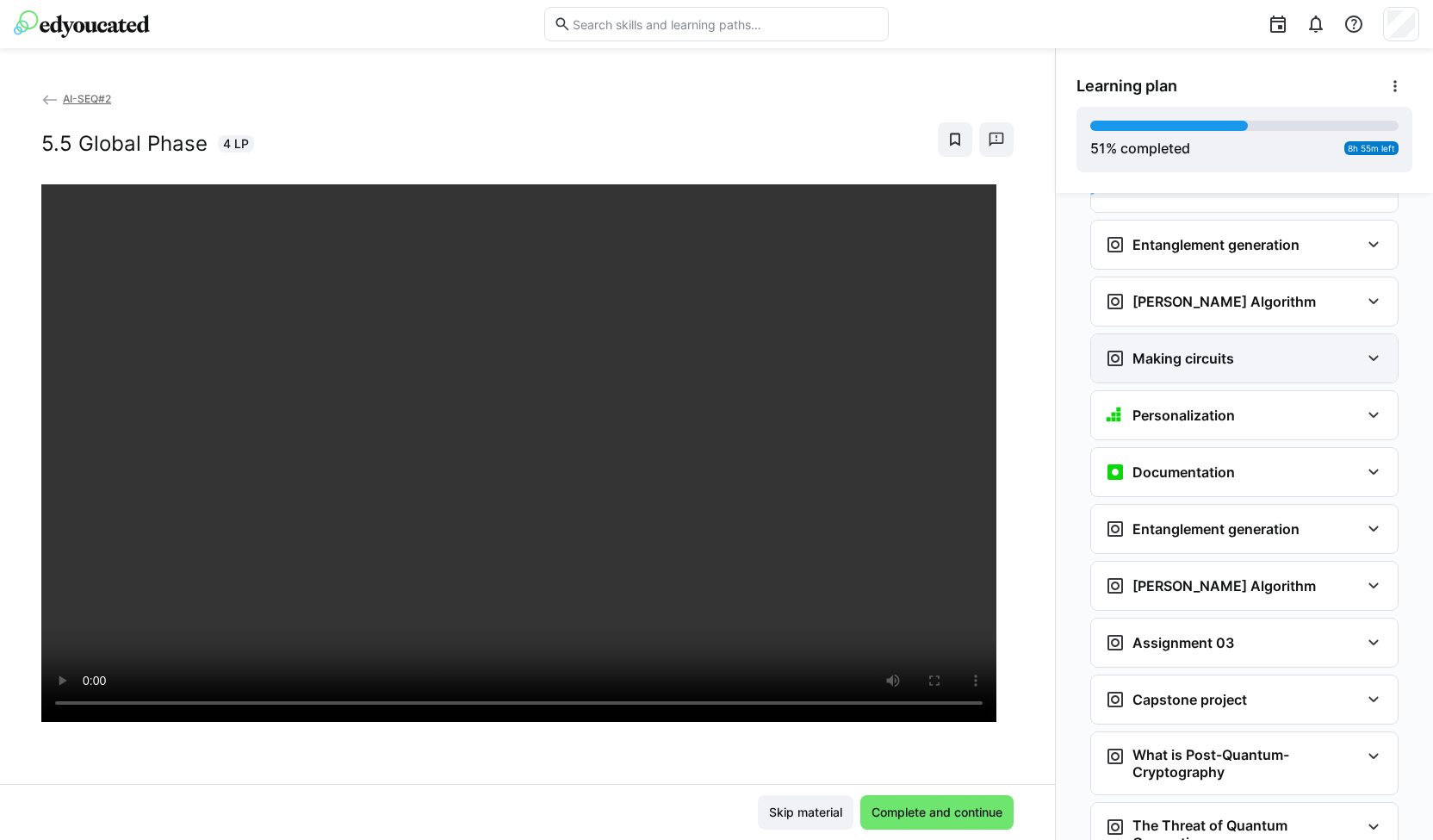
click at [1245, 348] on div "Making circuits" at bounding box center [1232, 358] width 255 height 21
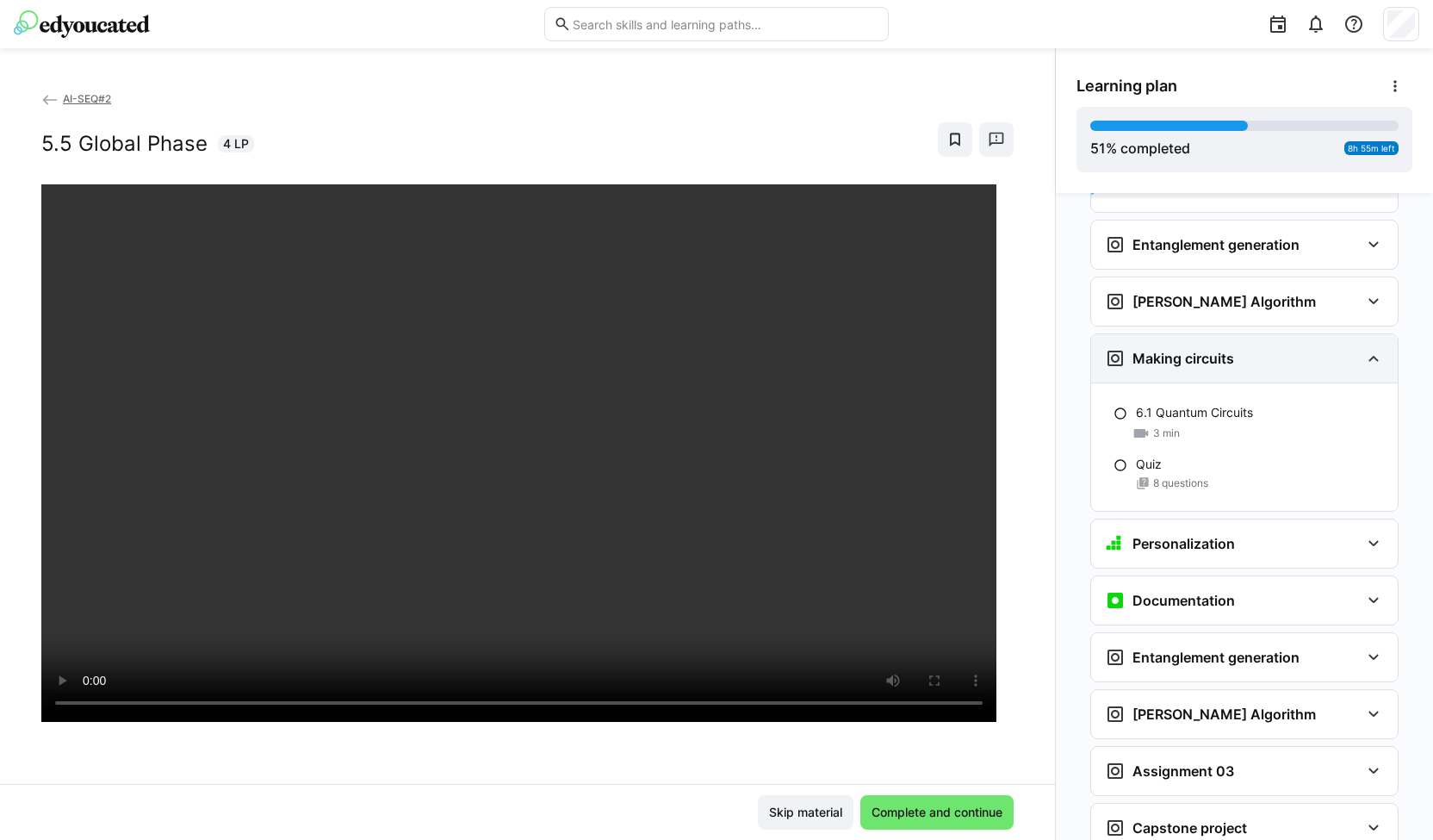
click at [1245, 348] on div "Making circuits" at bounding box center [1232, 358] width 255 height 21
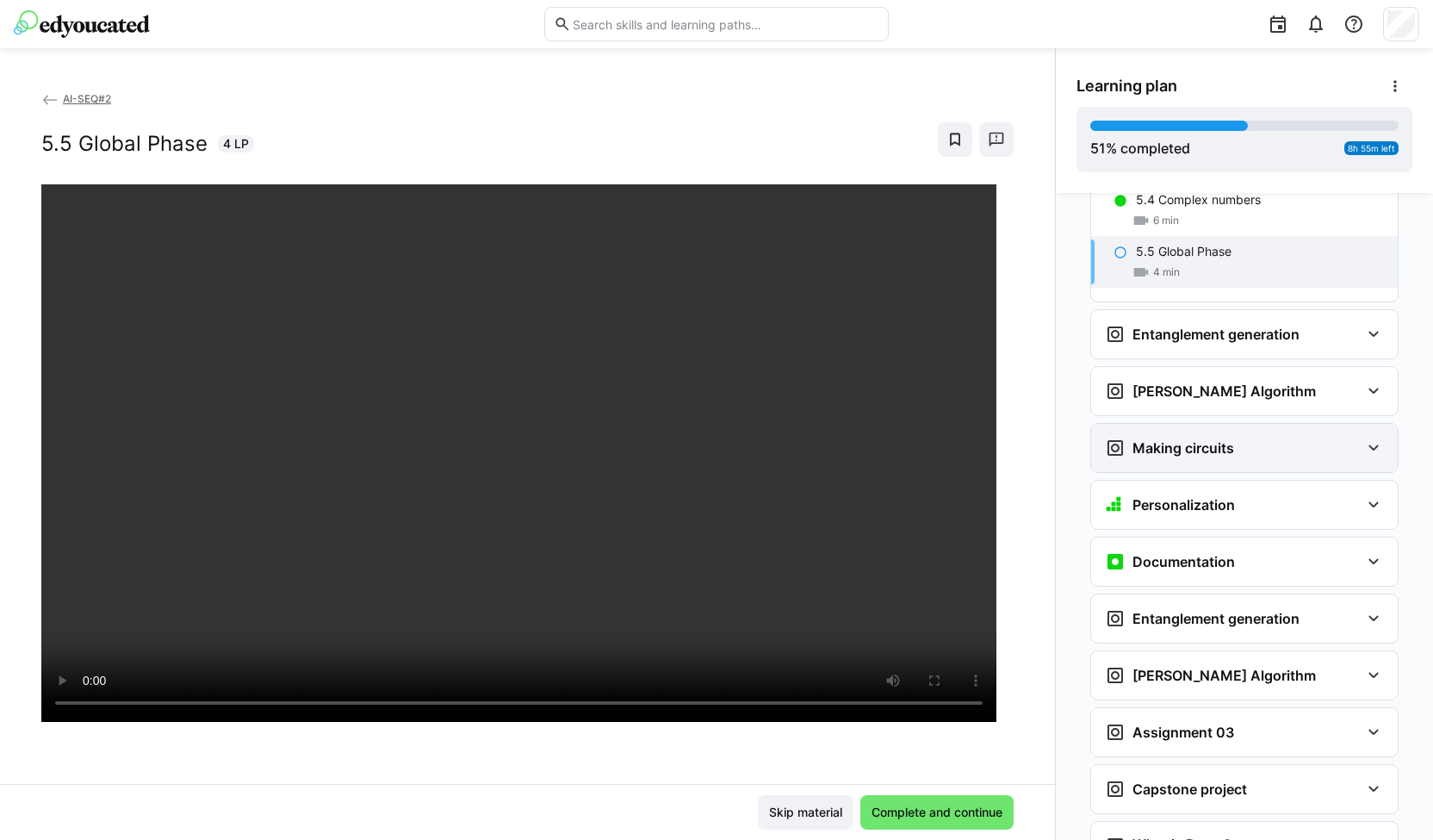
scroll to position [2440, 0]
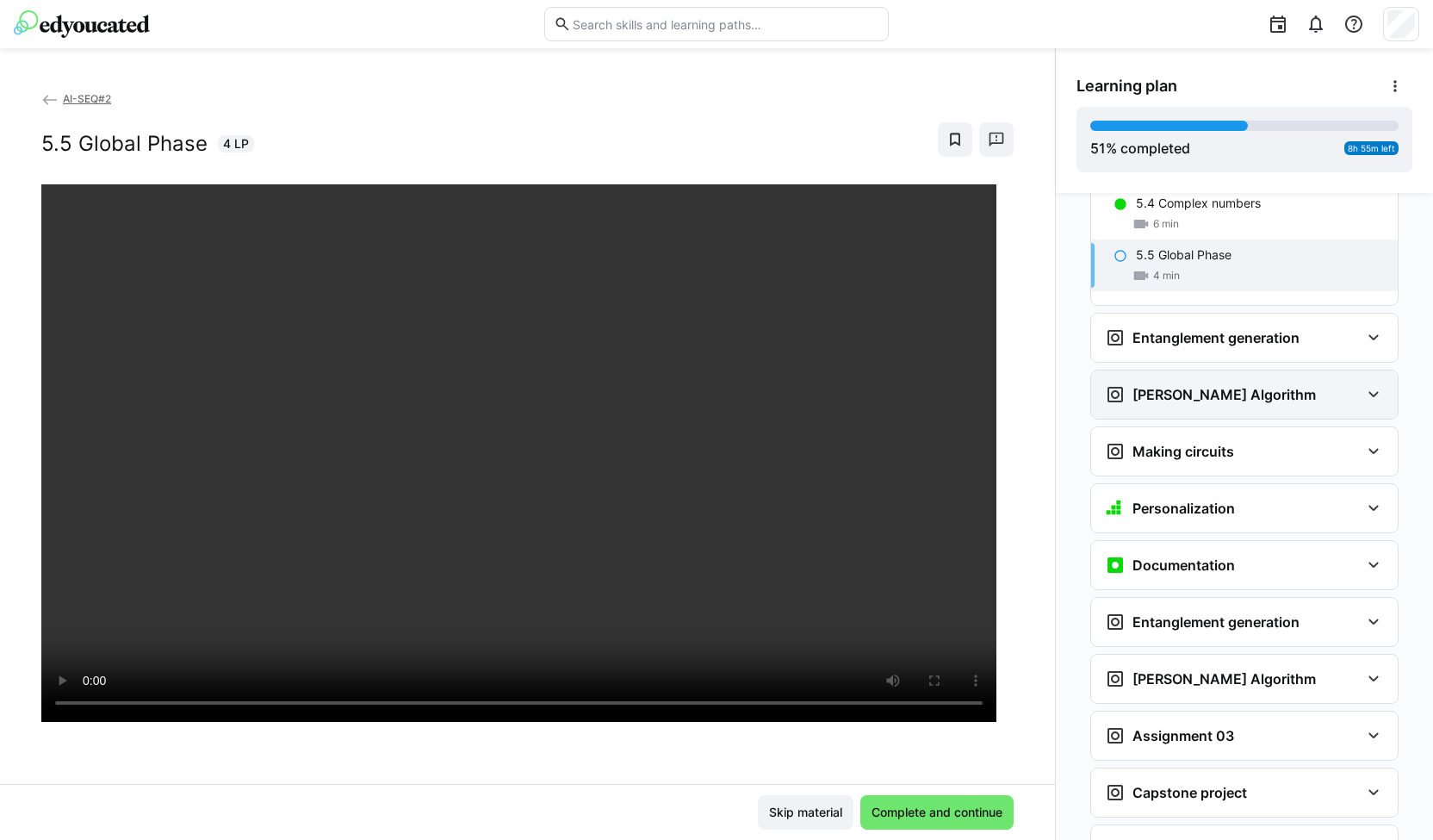
click at [1233, 384] on div "Grover's Algorithm" at bounding box center [1211, 394] width 211 height 21
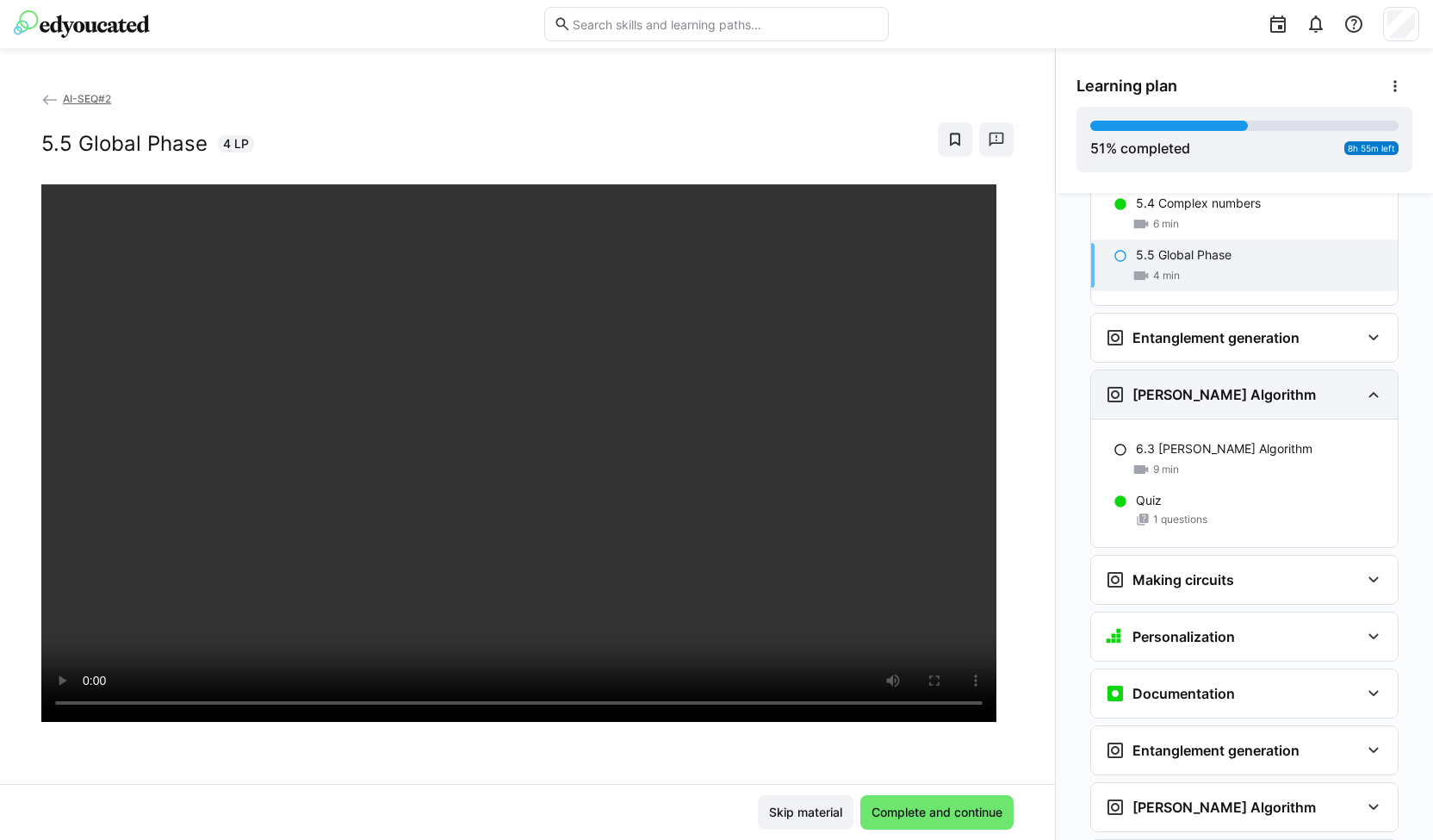
click at [1233, 384] on div "Grover's Algorithm" at bounding box center [1211, 394] width 211 height 21
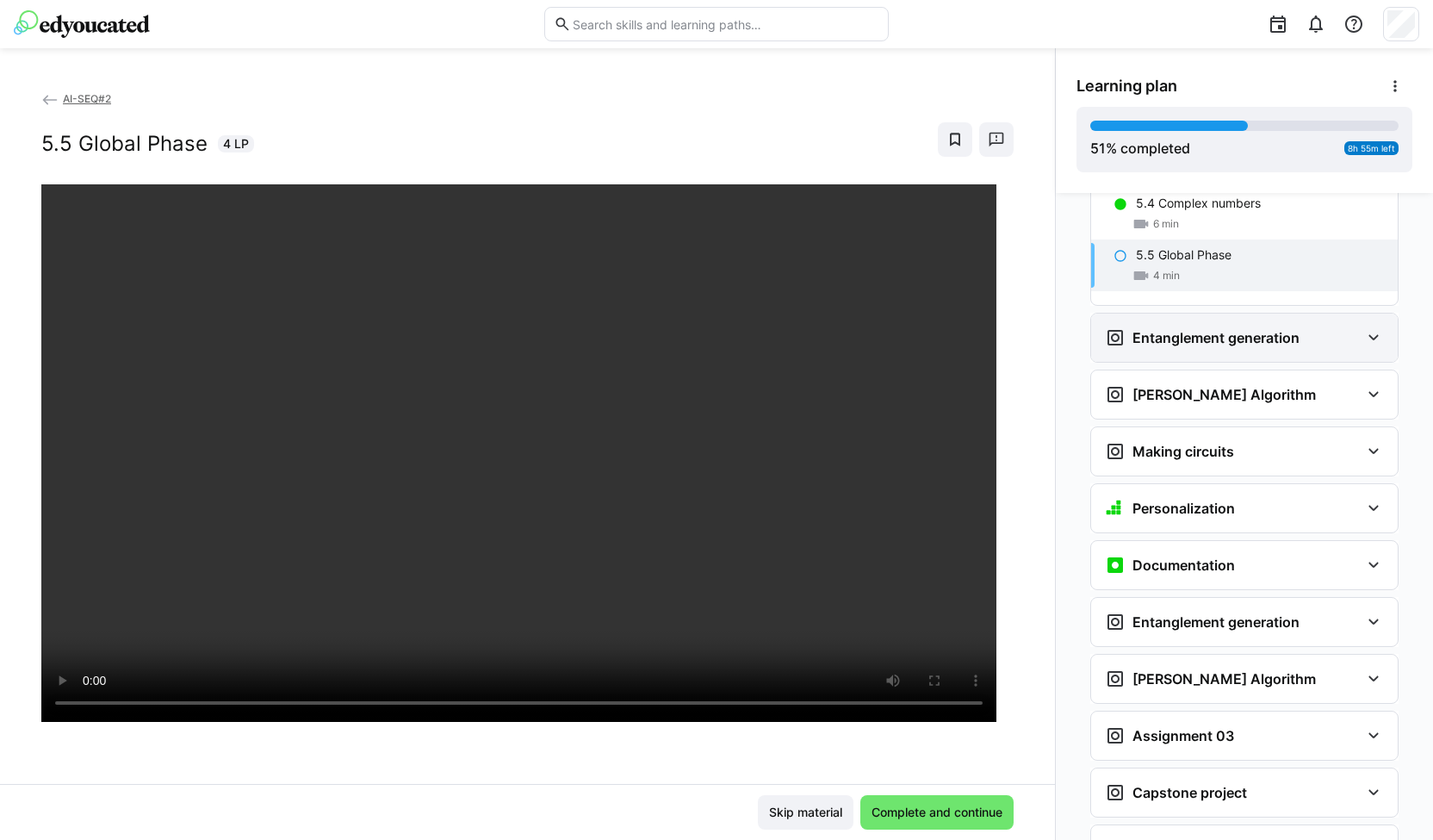
click at [1232, 329] on h3 "Entanglement generation" at bounding box center [1216, 337] width 167 height 17
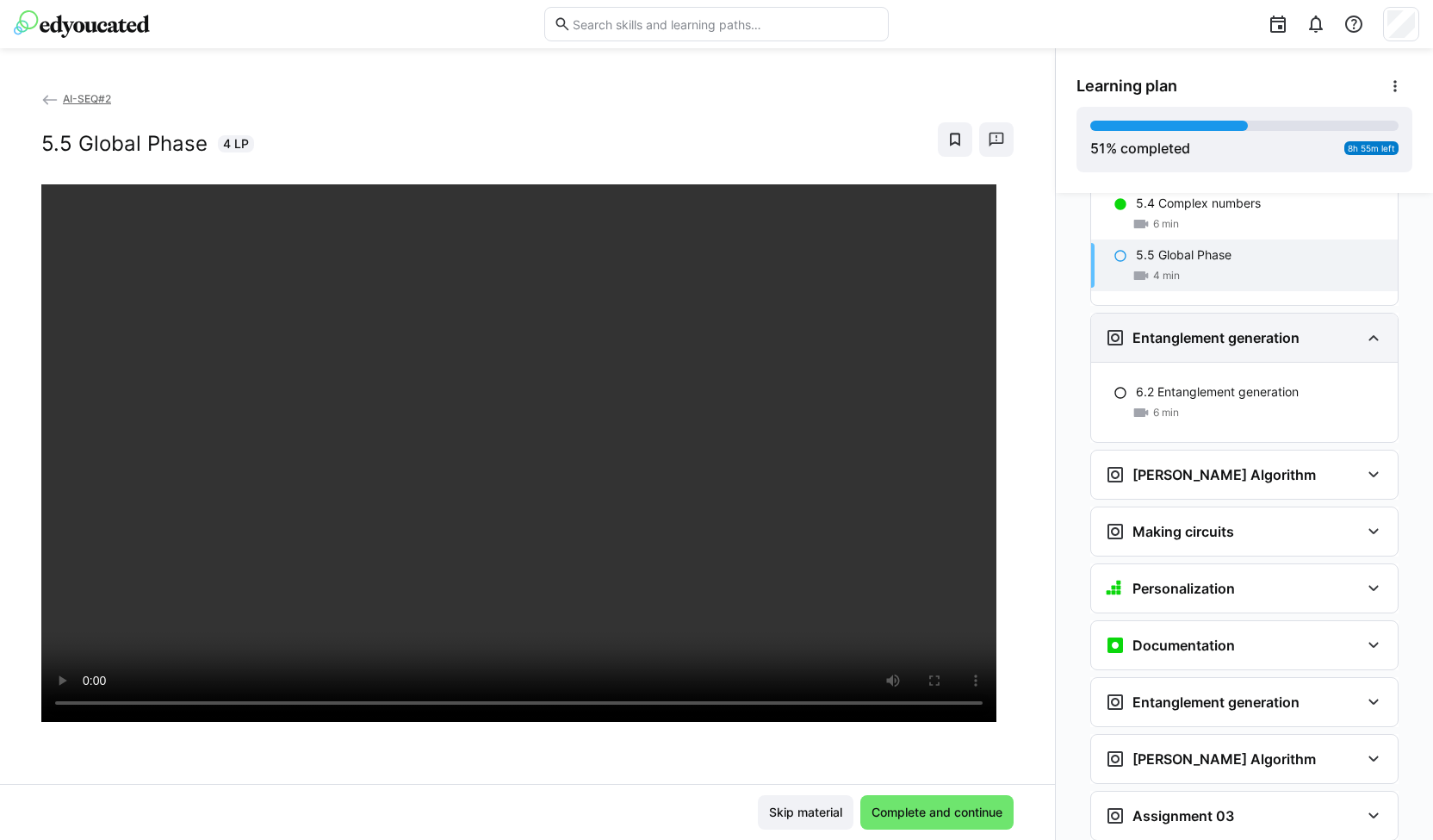
click at [1232, 329] on h3 "Entanglement generation" at bounding box center [1216, 337] width 167 height 17
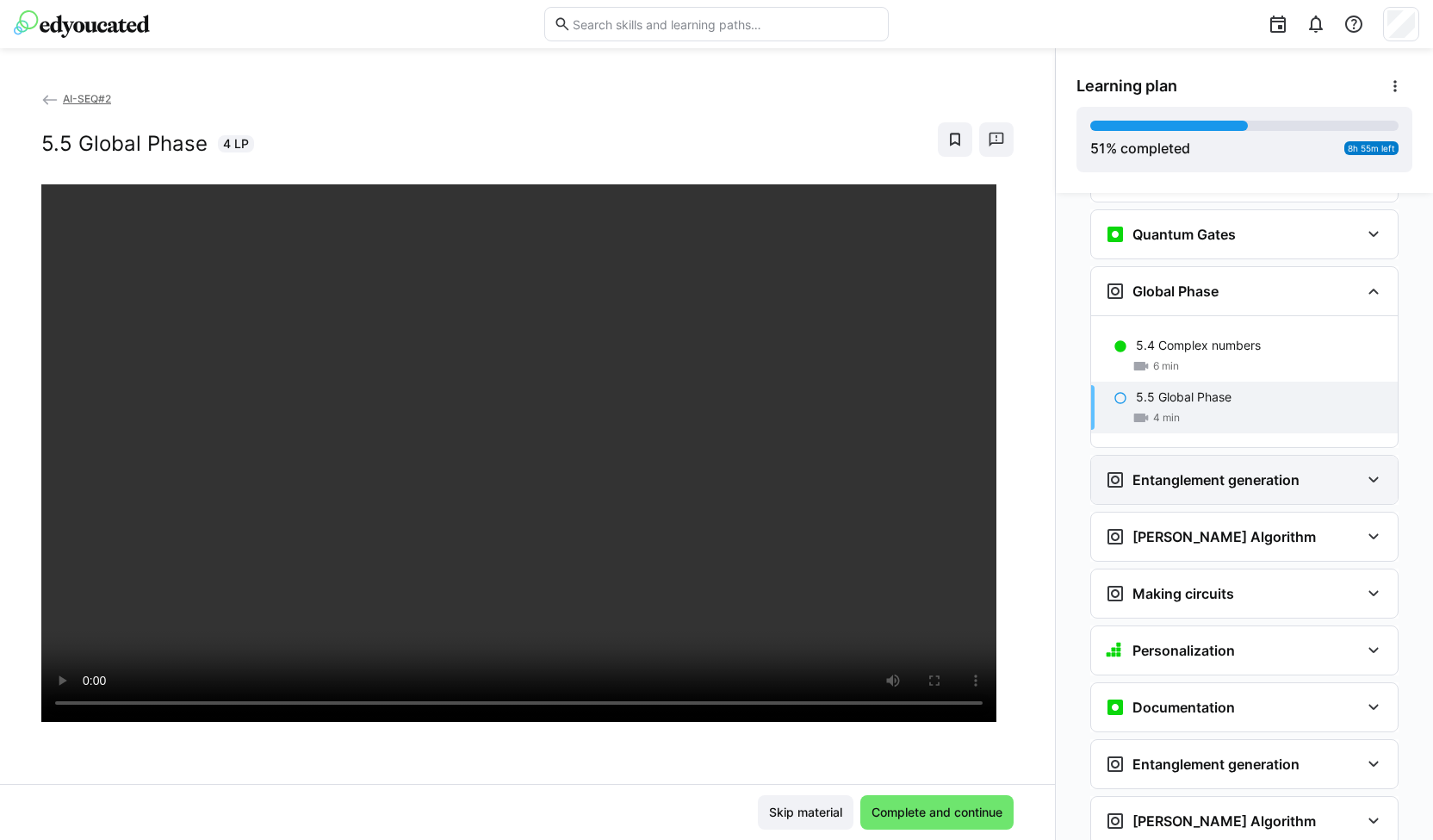
scroll to position [2297, 0]
click at [927, 805] on span "Complete and continue" at bounding box center [938, 811] width 136 height 17
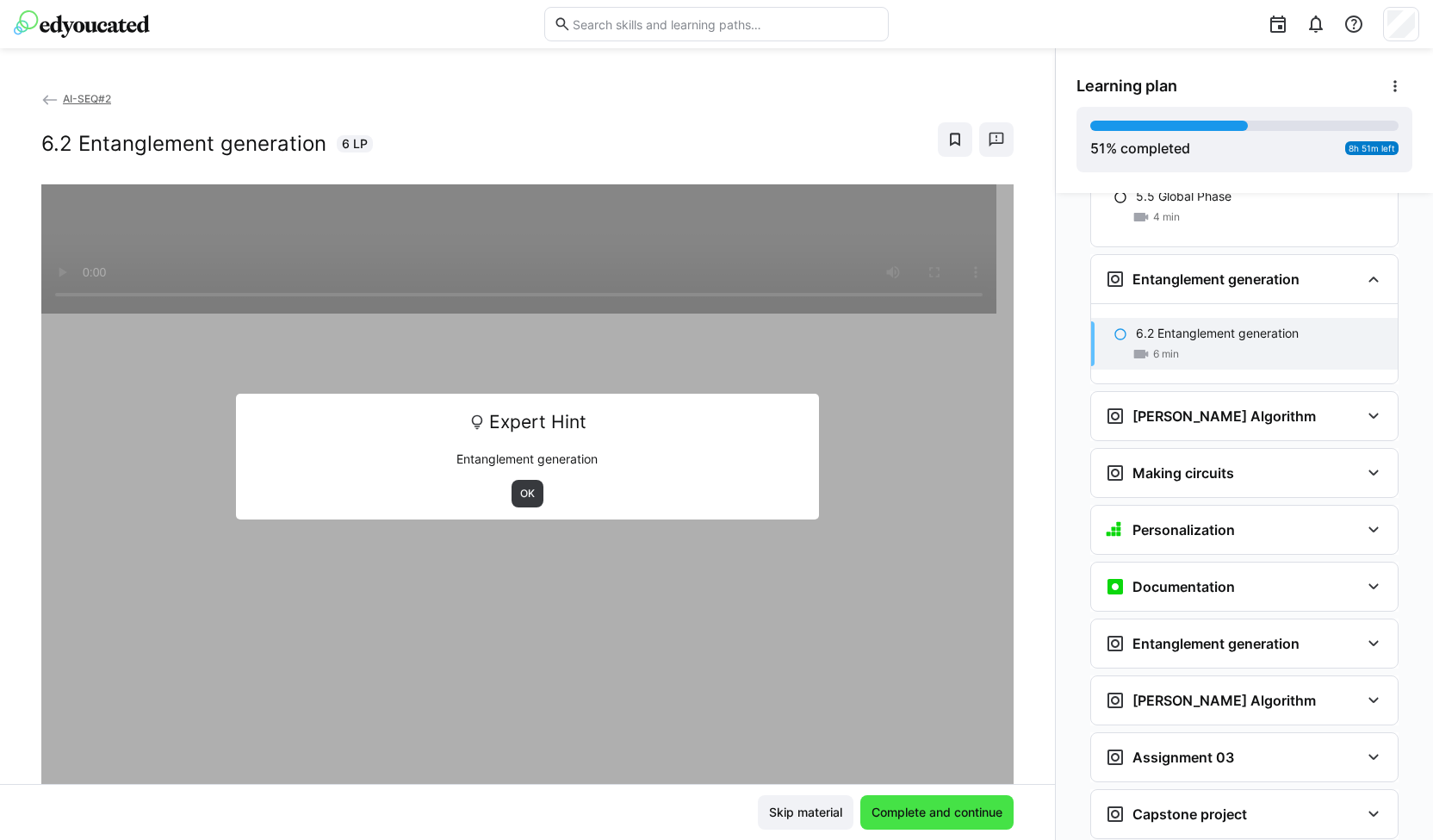
scroll to position [2508, 0]
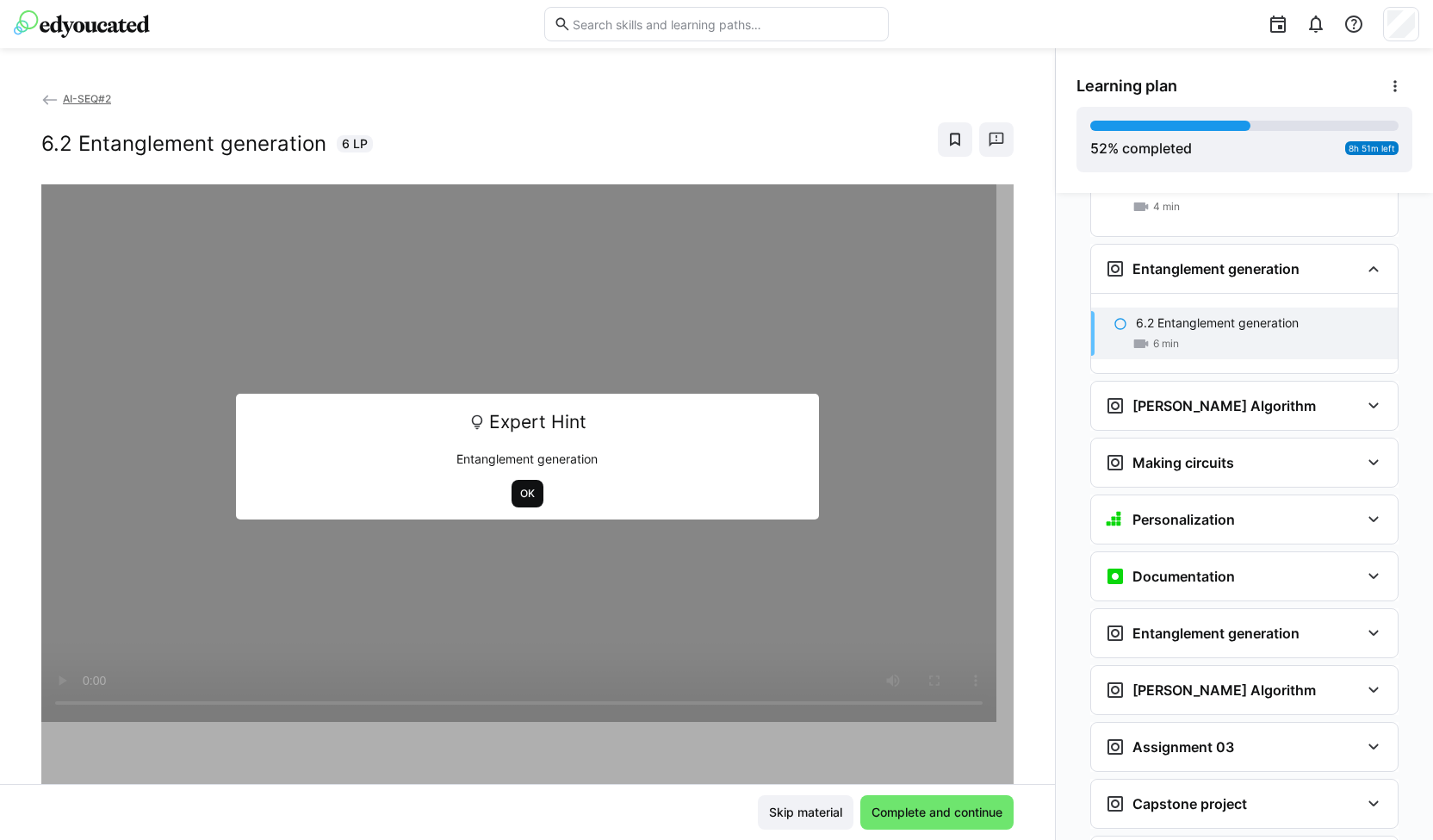
click at [519, 488] on span "OK" at bounding box center [528, 494] width 18 height 14
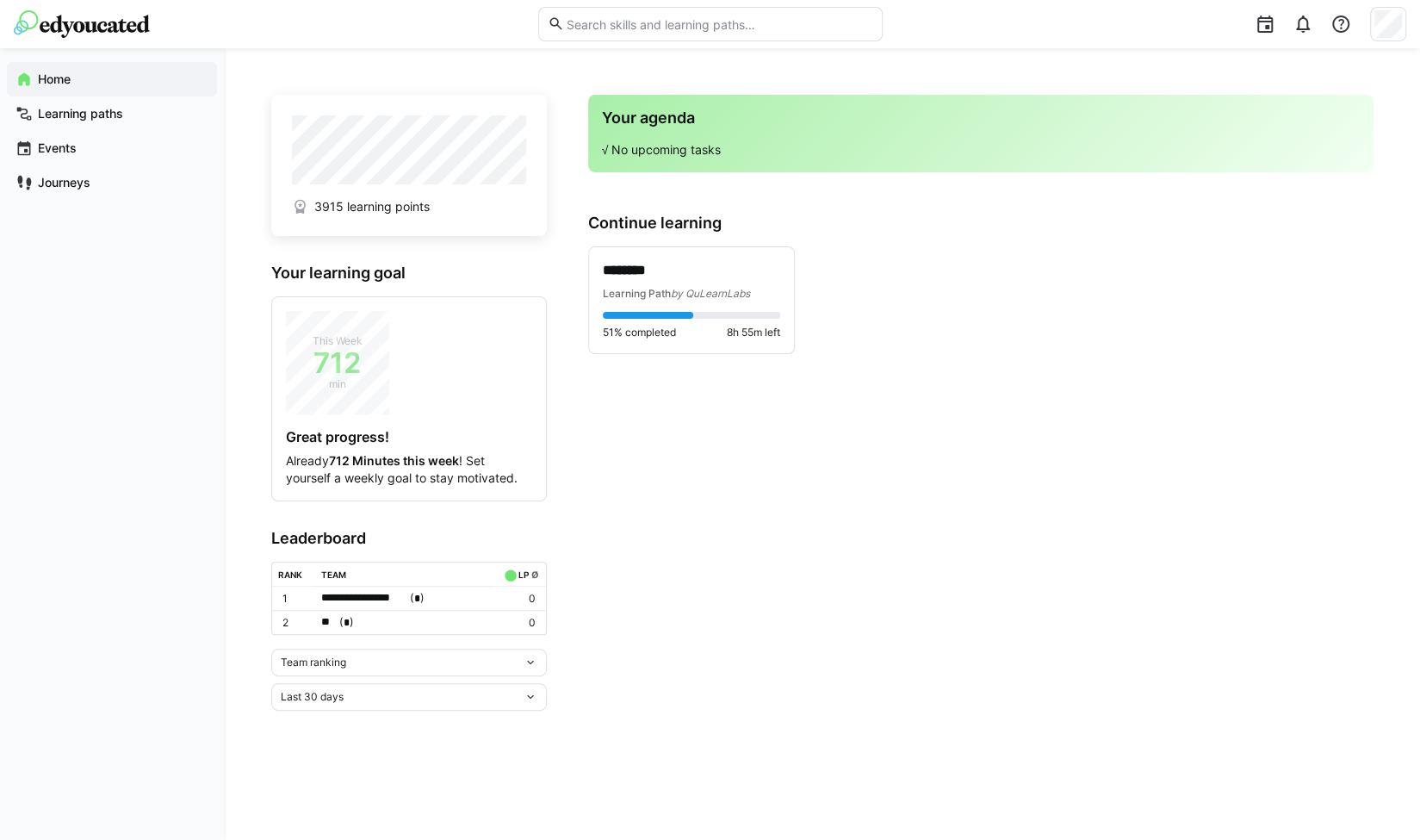
click at [380, 691] on div "Last 30 days" at bounding box center [402, 697] width 243 height 12
click at [381, 647] on span "All time" at bounding box center [408, 657] width 276 height 28
click at [405, 659] on div "Team ranking" at bounding box center [402, 662] width 243 height 12
click at [362, 720] on div "Individual ranking" at bounding box center [408, 722] width 255 height 14
click at [376, 648] on div "Team ranking" at bounding box center [409, 662] width 276 height 28
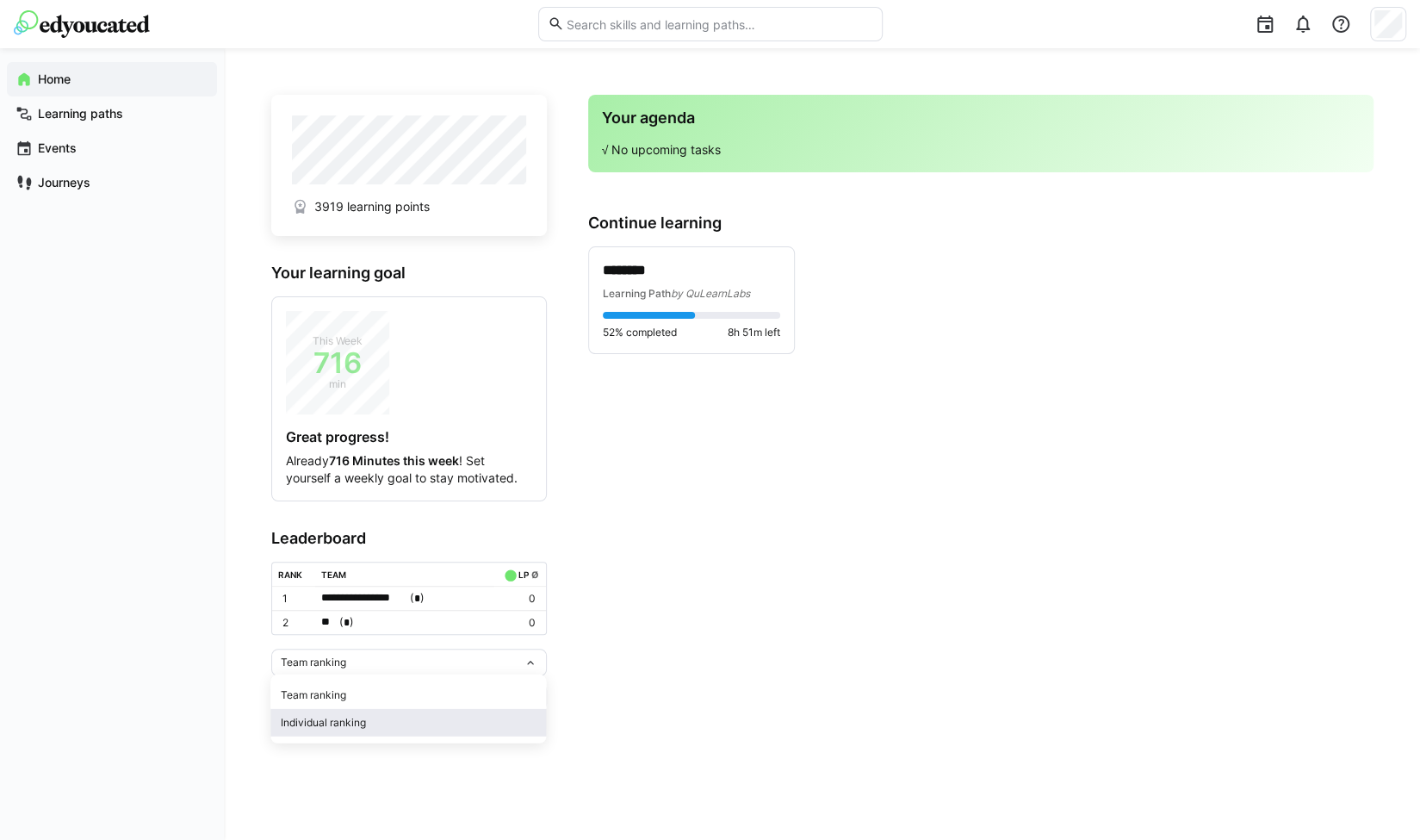
click at [352, 715] on div "Individual ranking" at bounding box center [408, 722] width 255 height 14
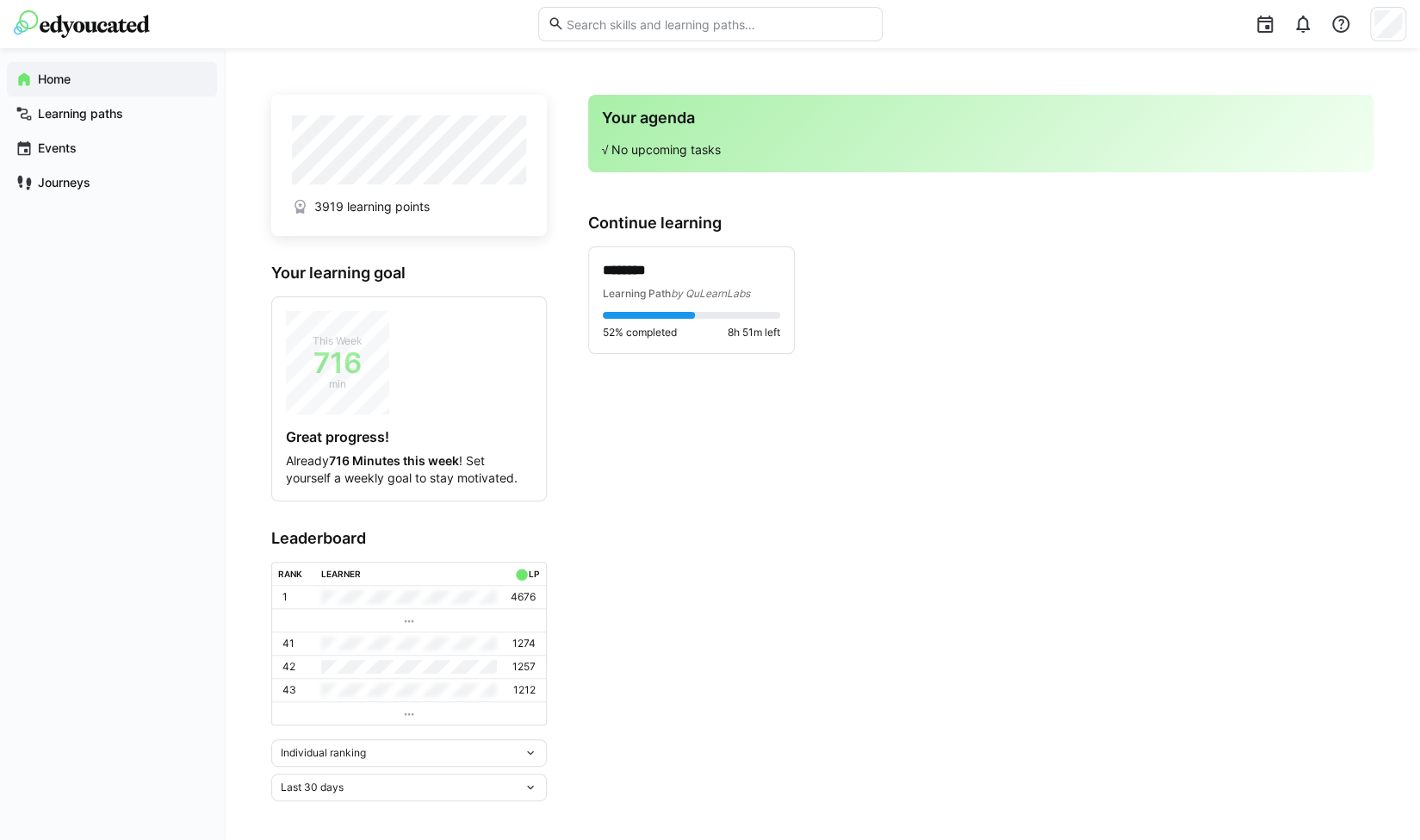
click at [367, 782] on div "Last 30 days" at bounding box center [402, 788] width 243 height 12
click at [371, 745] on div "All time" at bounding box center [408, 749] width 255 height 14
click at [399, 751] on div "Individual ranking" at bounding box center [402, 753] width 243 height 12
click at [395, 758] on div "Individual ranking Team ranking Individual ranking" at bounding box center [409, 753] width 276 height 28
click at [379, 787] on div "All time" at bounding box center [402, 788] width 243 height 12
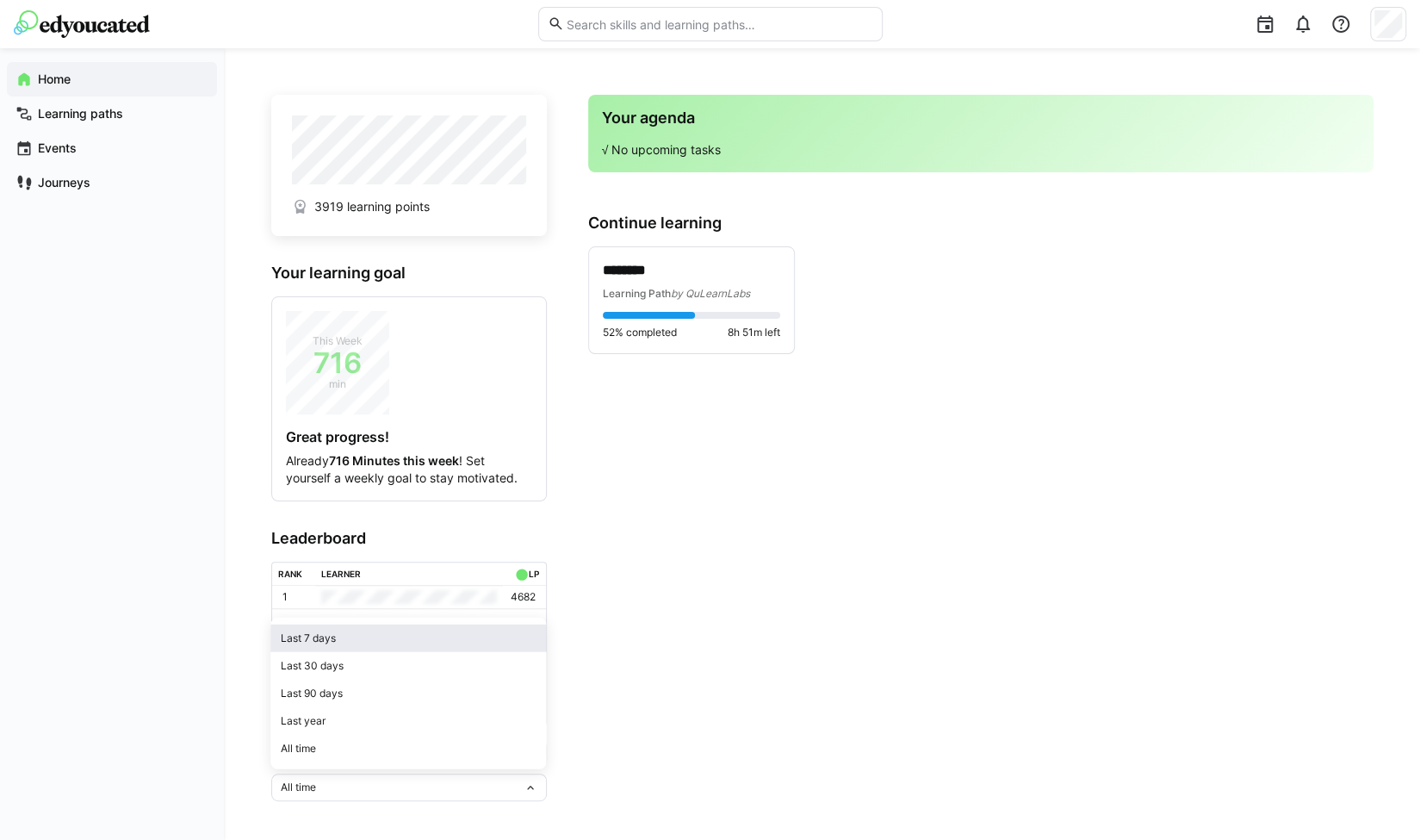
click at [404, 641] on div "Last 7 days" at bounding box center [408, 638] width 255 height 14
